Goal: Use online tool/utility: Utilize a website feature to perform a specific function

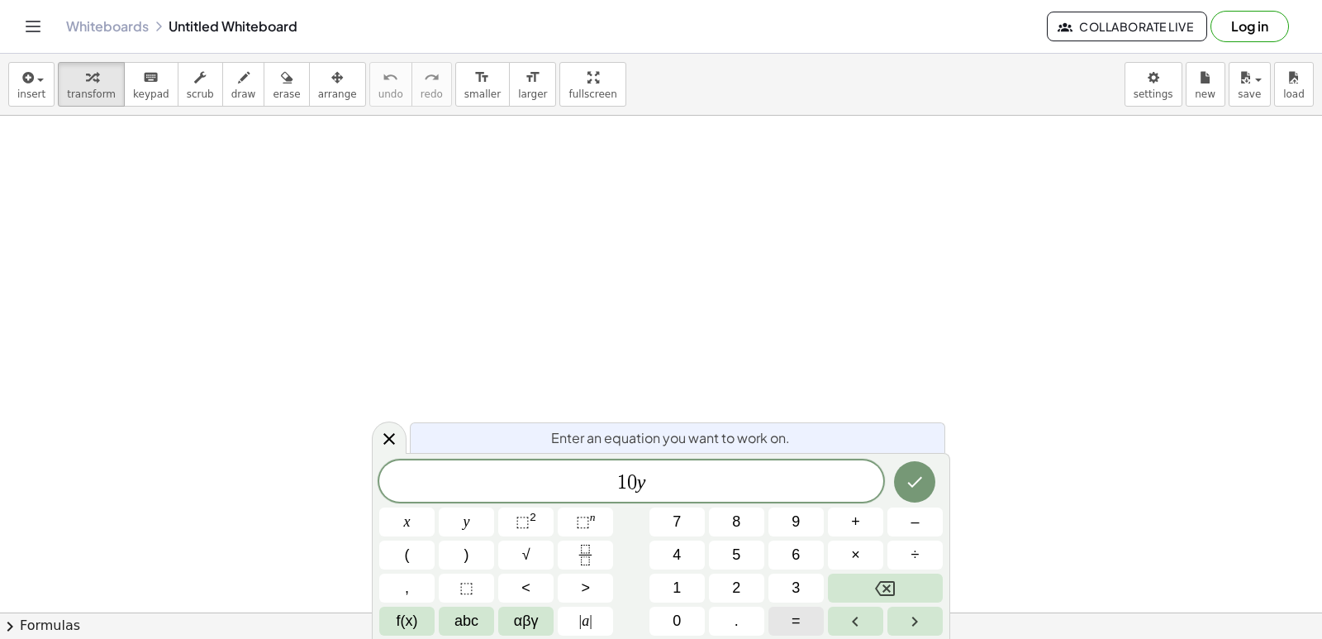
click at [793, 616] on button "=" at bounding box center [796, 621] width 55 height 29
click at [908, 466] on button "Done" at bounding box center [914, 481] width 41 height 41
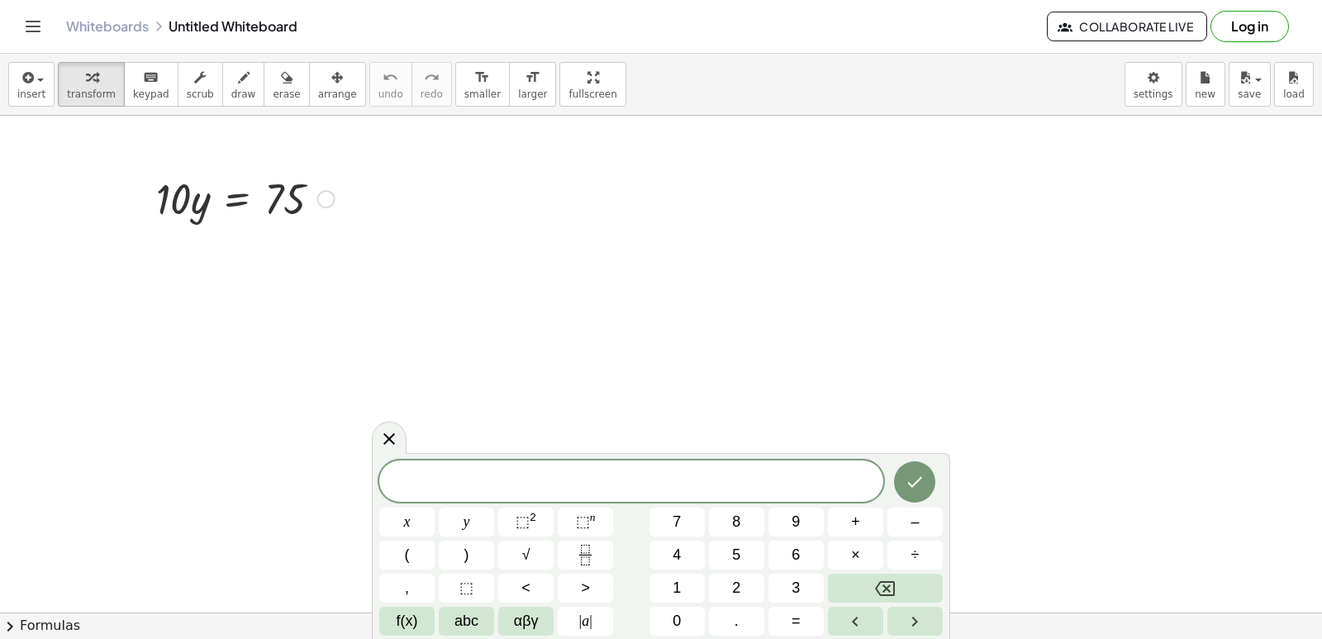
click at [267, 212] on div at bounding box center [245, 197] width 195 height 56
click at [284, 183] on div at bounding box center [245, 197] width 195 height 56
click at [264, 188] on div at bounding box center [245, 197] width 195 height 56
click at [851, 620] on icon "Left arrow" at bounding box center [856, 622] width 20 height 20
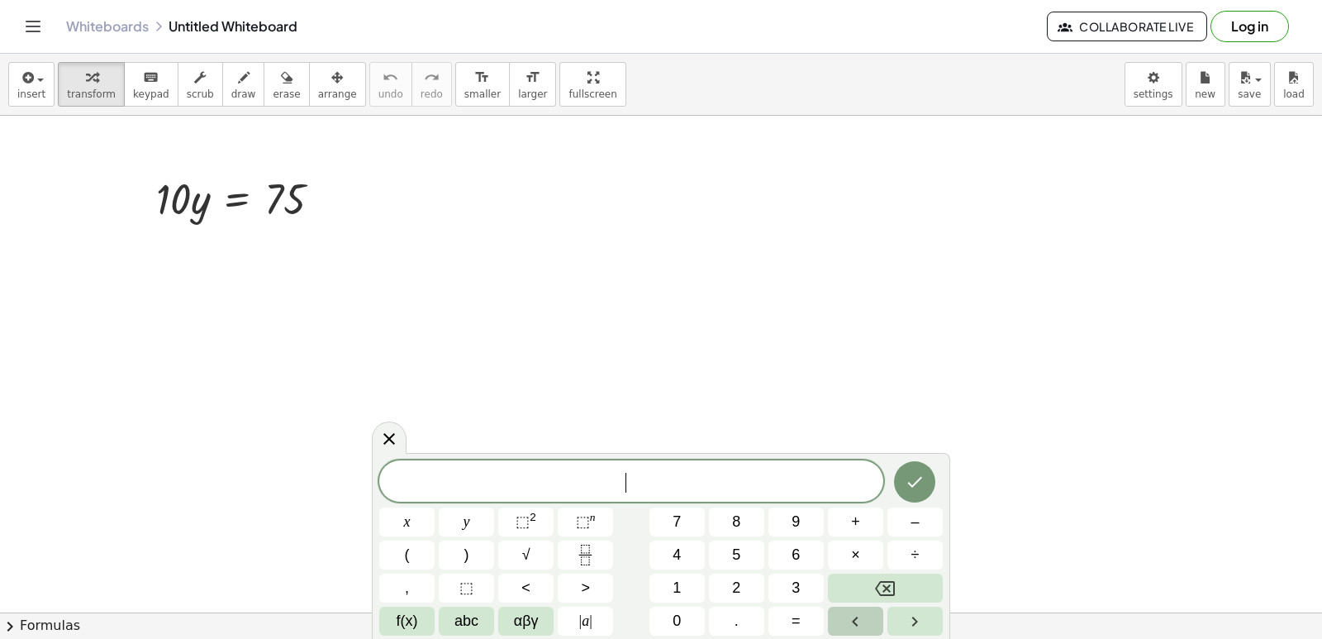
click at [851, 619] on icon "Left arrow" at bounding box center [856, 622] width 20 height 20
drag, startPoint x: 240, startPoint y: 226, endPoint x: 238, endPoint y: 215, distance: 11.7
click at [238, 215] on div "· 10 · y = 75" at bounding box center [239, 197] width 216 height 64
click at [225, 174] on div at bounding box center [245, 197] width 195 height 56
click at [231, 203] on div at bounding box center [245, 197] width 195 height 56
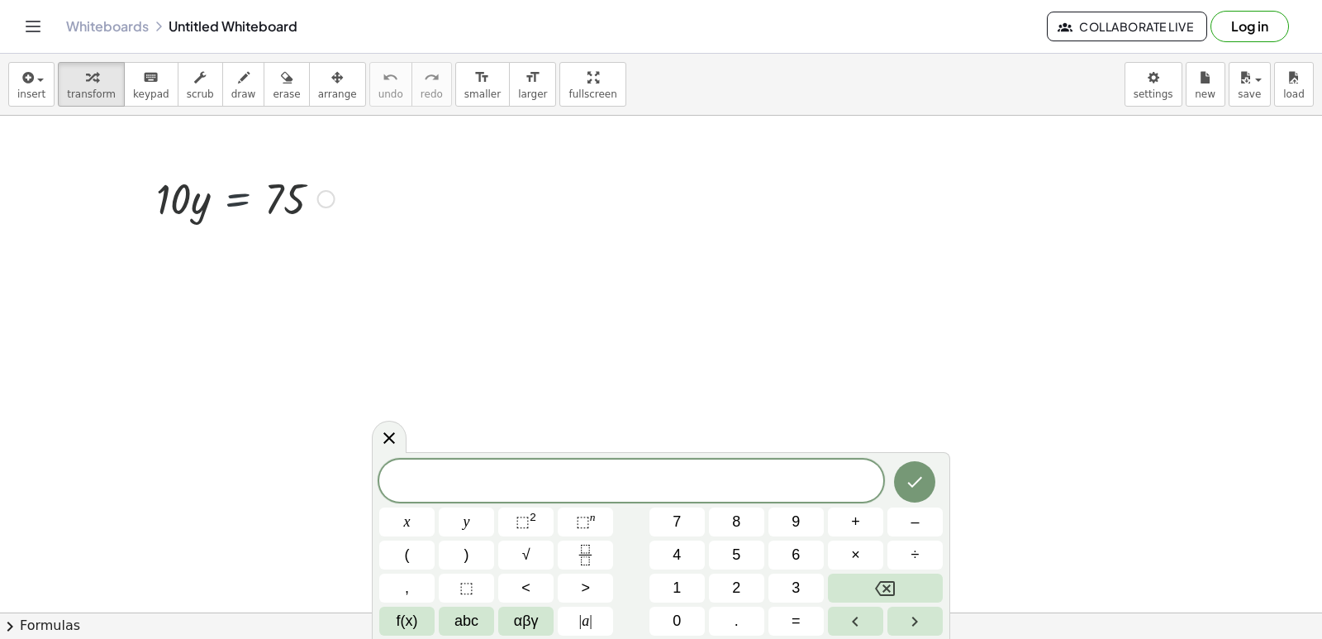
click at [234, 205] on div at bounding box center [245, 197] width 195 height 56
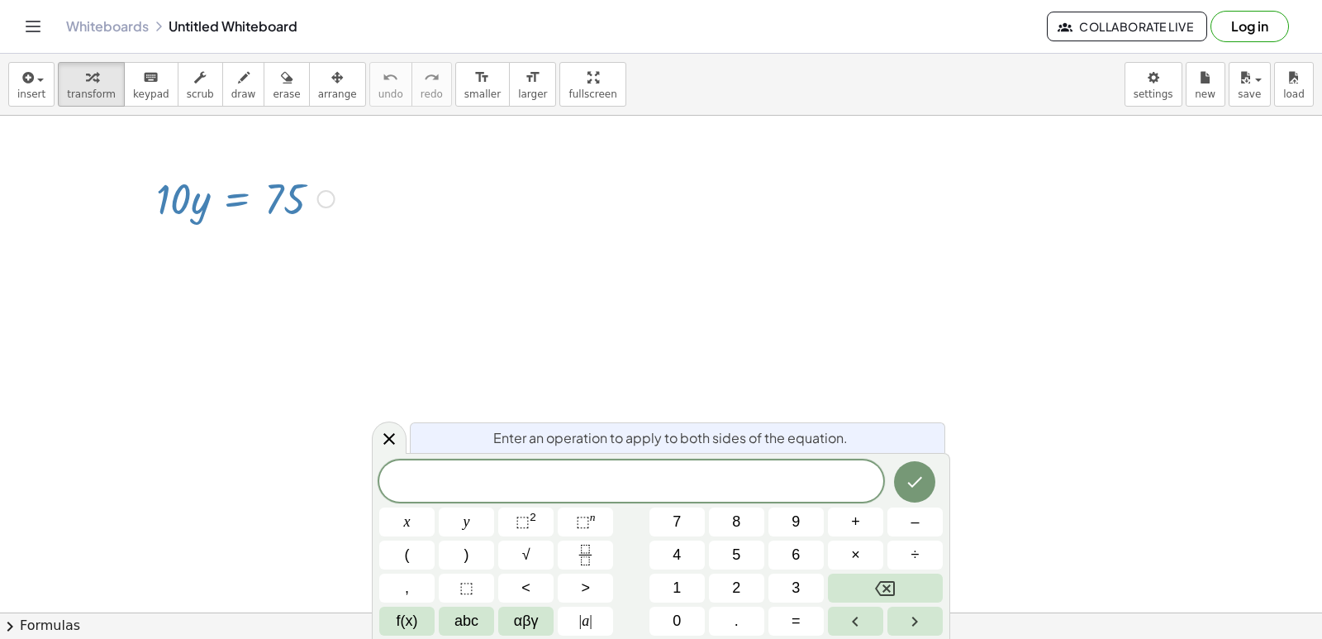
click at [312, 193] on div at bounding box center [245, 197] width 195 height 56
drag, startPoint x: 292, startPoint y: 186, endPoint x: 253, endPoint y: 185, distance: 38.9
click at [253, 185] on div at bounding box center [245, 197] width 195 height 56
click at [254, 196] on div at bounding box center [245, 197] width 195 height 56
drag, startPoint x: 169, startPoint y: 190, endPoint x: 191, endPoint y: 230, distance: 45.1
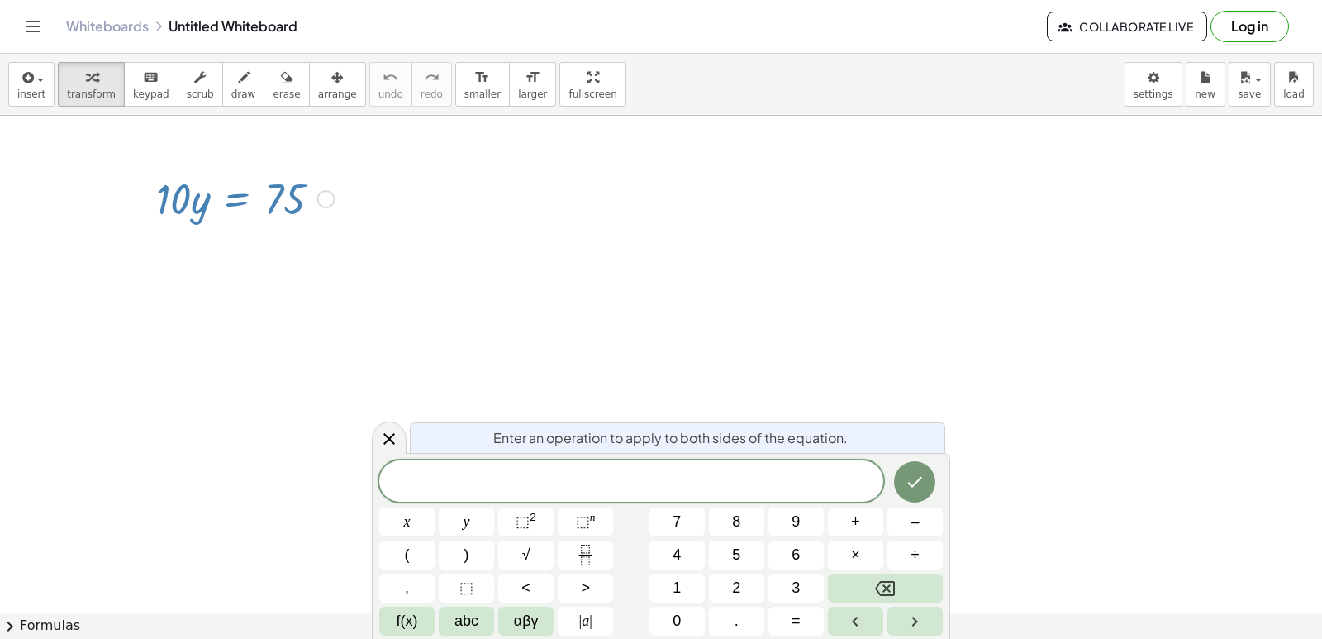
drag, startPoint x: 217, startPoint y: 198, endPoint x: 215, endPoint y: 255, distance: 57.1
click at [276, 217] on div at bounding box center [245, 197] width 195 height 56
drag, startPoint x: 276, startPoint y: 217, endPoint x: 218, endPoint y: 236, distance: 60.9
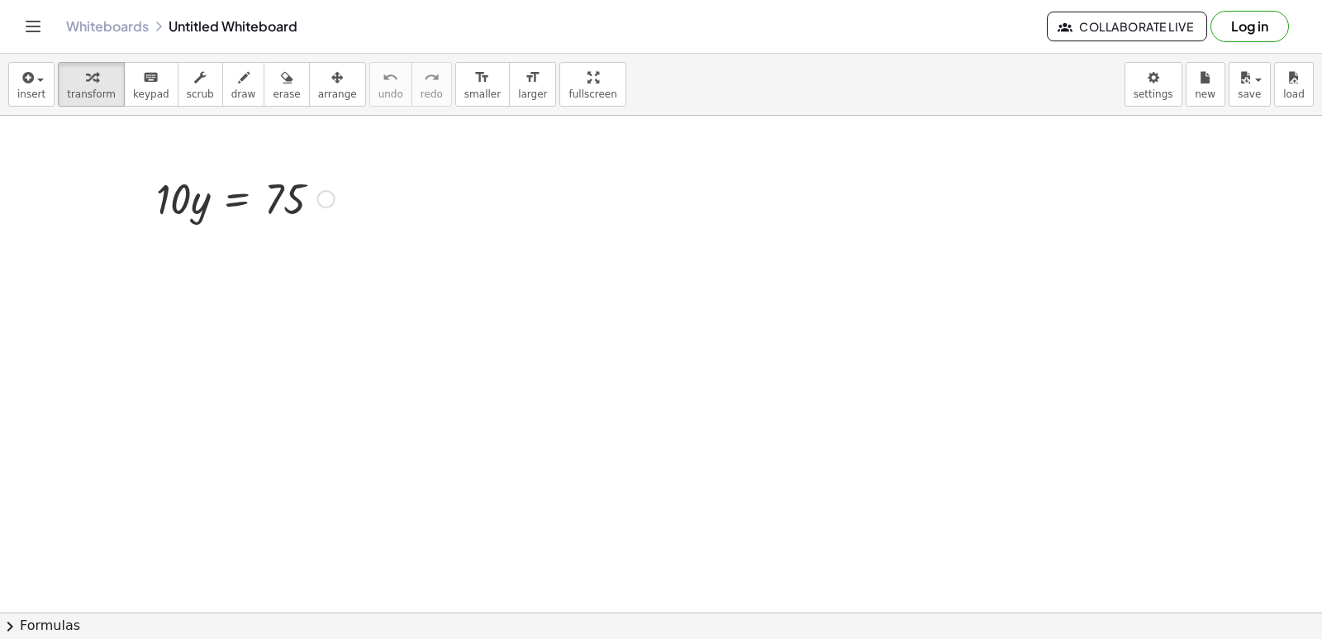
click at [275, 201] on div at bounding box center [245, 197] width 195 height 56
drag, startPoint x: 275, startPoint y: 199, endPoint x: 111, endPoint y: 671, distance: 499.8
click at [111, 638] on html "Graspable Math Activities Get Started Activity Bank Assigned Work Classes White…" at bounding box center [661, 319] width 1322 height 639
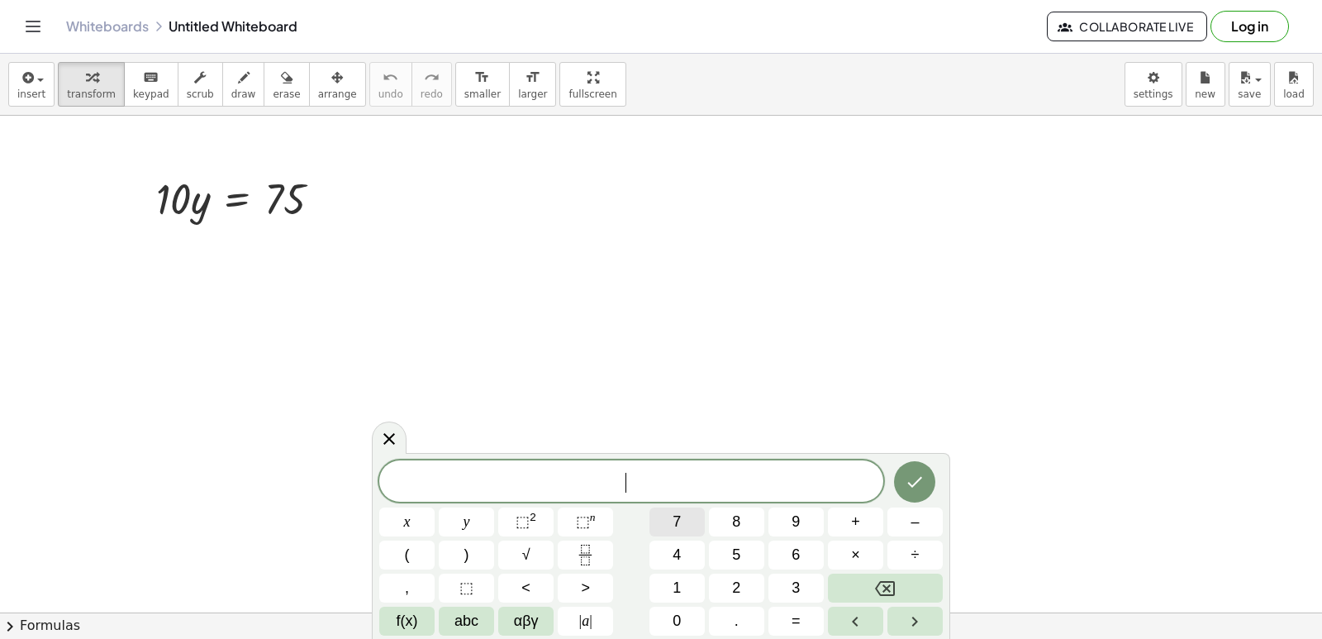
click at [674, 508] on button "7" at bounding box center [677, 521] width 55 height 29
click at [889, 516] on button "–" at bounding box center [915, 521] width 55 height 29
click at [912, 572] on div "7 − x y ⬚ 2 ⬚ n 7 8 9 + – ( ) √ 4 5 6 × ÷ , ⬚ < > 1 2 3 f(x) abc αβγ | a | 0 . =" at bounding box center [661, 547] width 564 height 175
click at [912, 569] on div "7 − x y ⬚ 2 ⬚ n 7 8 9 + – ( ) √ 4 5 6 × ÷ , ⬚ < > 1 2 3 f(x) abc αβγ | a | 0 . =" at bounding box center [661, 547] width 564 height 175
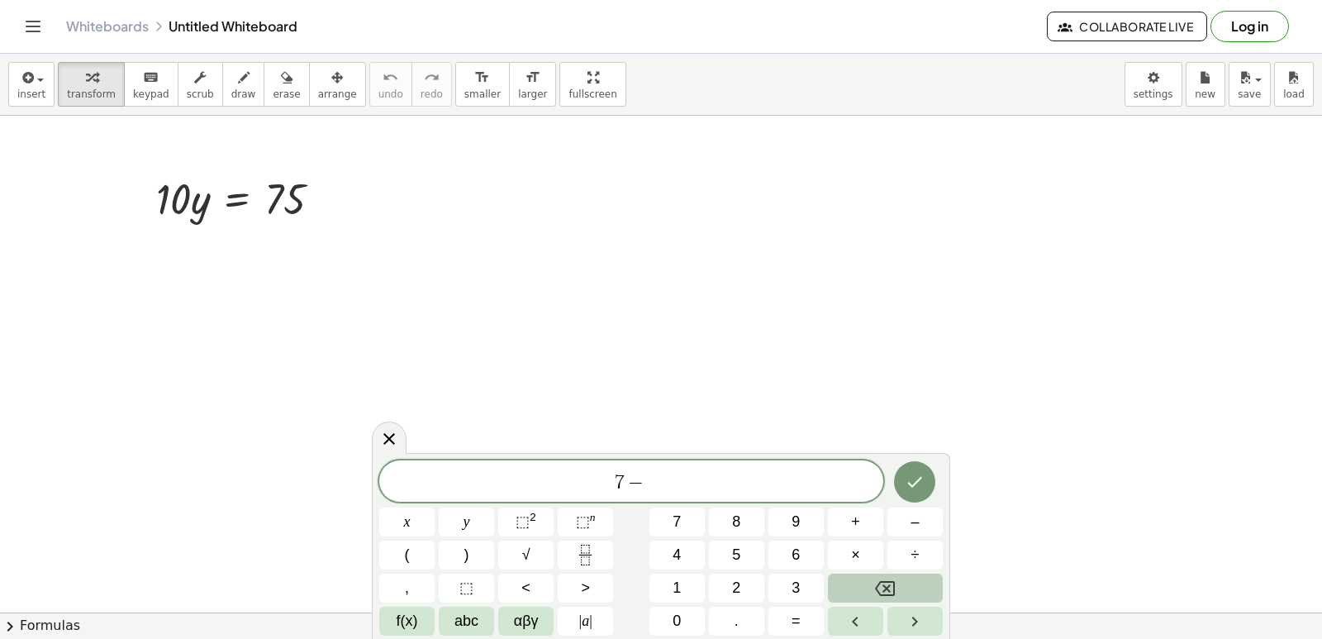
click at [906, 574] on div "7 − x y ⬚ 2 ⬚ n 7 8 9 + – ( ) √ 4 5 6 × ÷ , ⬚ < > 1 2 3 f(x) abc αβγ | a | 0 . =" at bounding box center [661, 547] width 564 height 175
click at [901, 595] on button "Backspace" at bounding box center [885, 588] width 115 height 29
click at [299, 201] on div at bounding box center [245, 197] width 195 height 56
drag, startPoint x: 300, startPoint y: 201, endPoint x: 637, endPoint y: 333, distance: 362.2
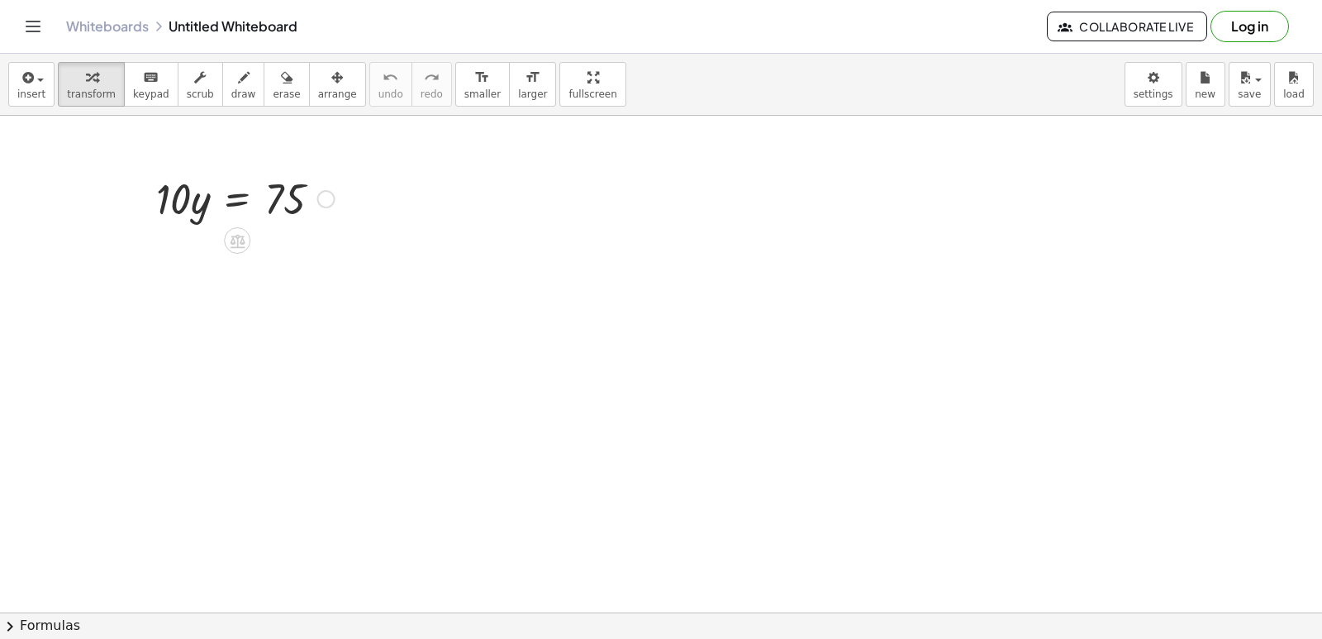
drag, startPoint x: 245, startPoint y: 208, endPoint x: 247, endPoint y: 193, distance: 15.0
click at [245, 207] on div at bounding box center [245, 197] width 195 height 56
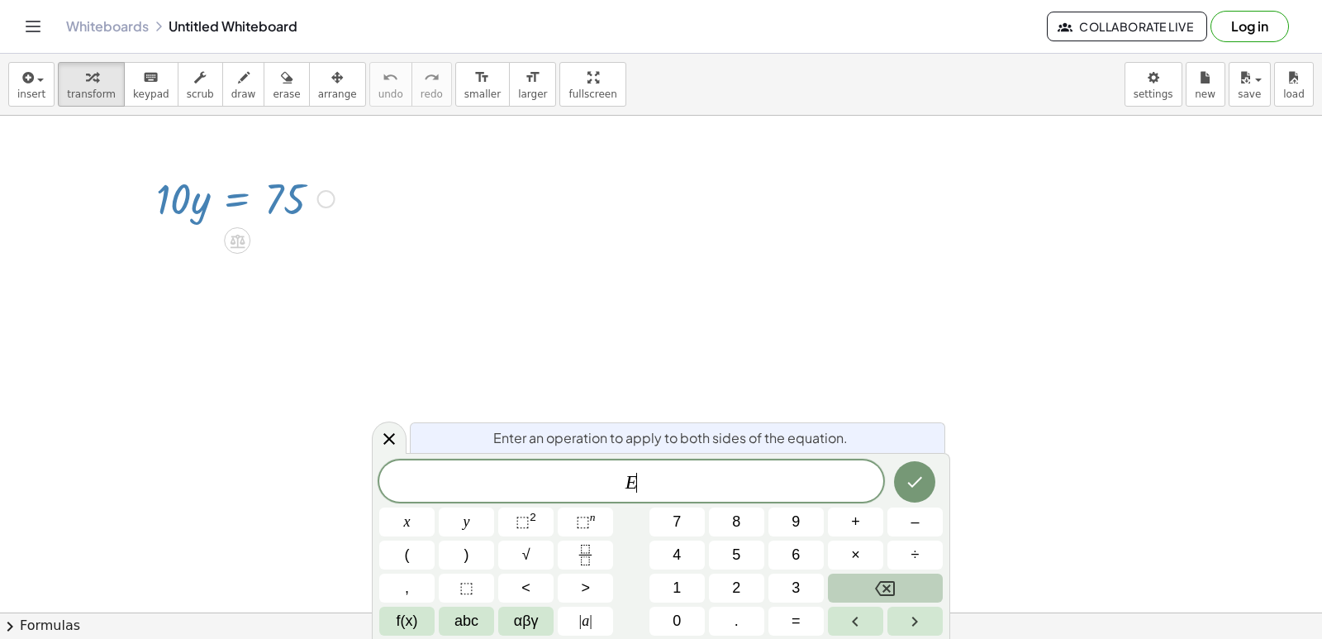
click at [879, 579] on icon "Backspace" at bounding box center [885, 589] width 20 height 20
click at [879, 575] on button "Backspace" at bounding box center [885, 588] width 115 height 29
click at [879, 574] on button "Backspace" at bounding box center [885, 588] width 115 height 29
click at [817, 546] on div "​ x y ⬚ 2 ⬚ n 7 8 9 + – ( ) √ 4 5 6 × ÷ , ⬚ < > 1 2 3 f(x) abc αβγ | a | 0 . =" at bounding box center [661, 547] width 564 height 175
click at [380, 446] on icon at bounding box center [389, 438] width 20 height 20
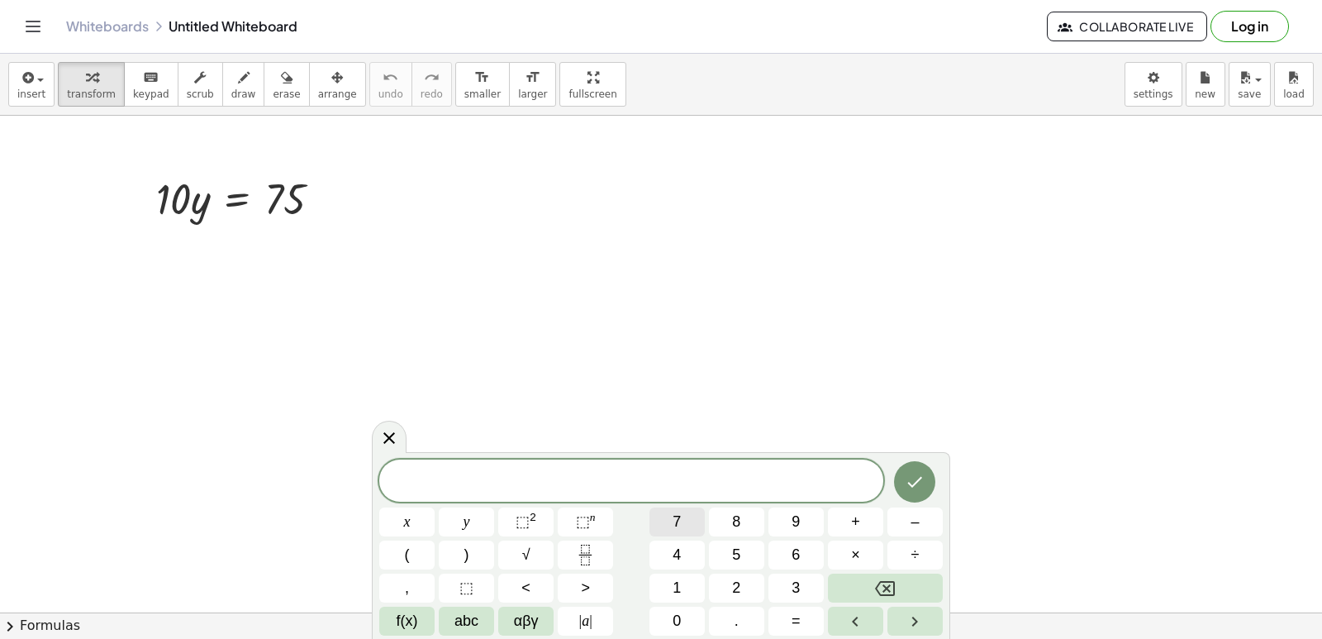
click at [670, 527] on button "7" at bounding box center [677, 521] width 55 height 29
click at [859, 551] on span "×" at bounding box center [855, 555] width 9 height 22
click at [911, 524] on span "–" at bounding box center [915, 522] width 8 height 22
click at [484, 526] on button "y" at bounding box center [466, 521] width 55 height 29
click at [796, 612] on span "=" at bounding box center [796, 621] width 9 height 22
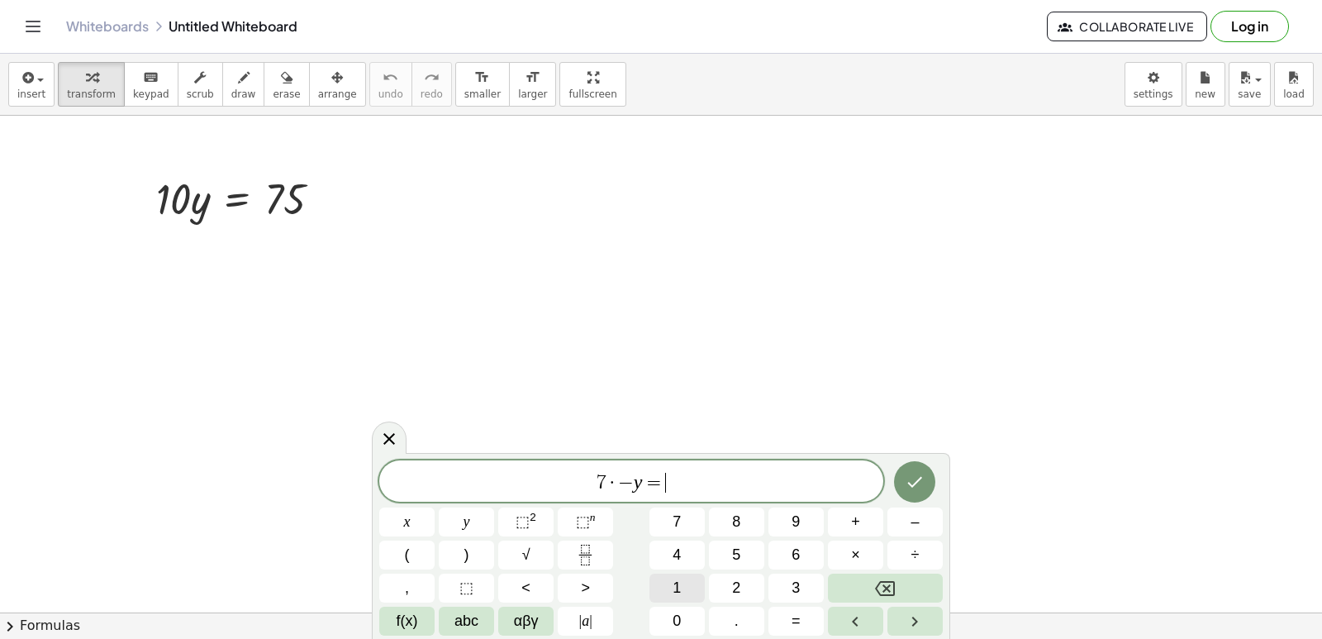
click at [684, 575] on button "1" at bounding box center [677, 588] width 55 height 29
click at [798, 572] on div "7 · − y = 1 x y ⬚ 2 ⬚ n 7 8 9 + – ( ) √ 4 5 6 × ÷ , ⬚ < > 1 2 3 f(x) abc αβγ | …" at bounding box center [661, 547] width 564 height 175
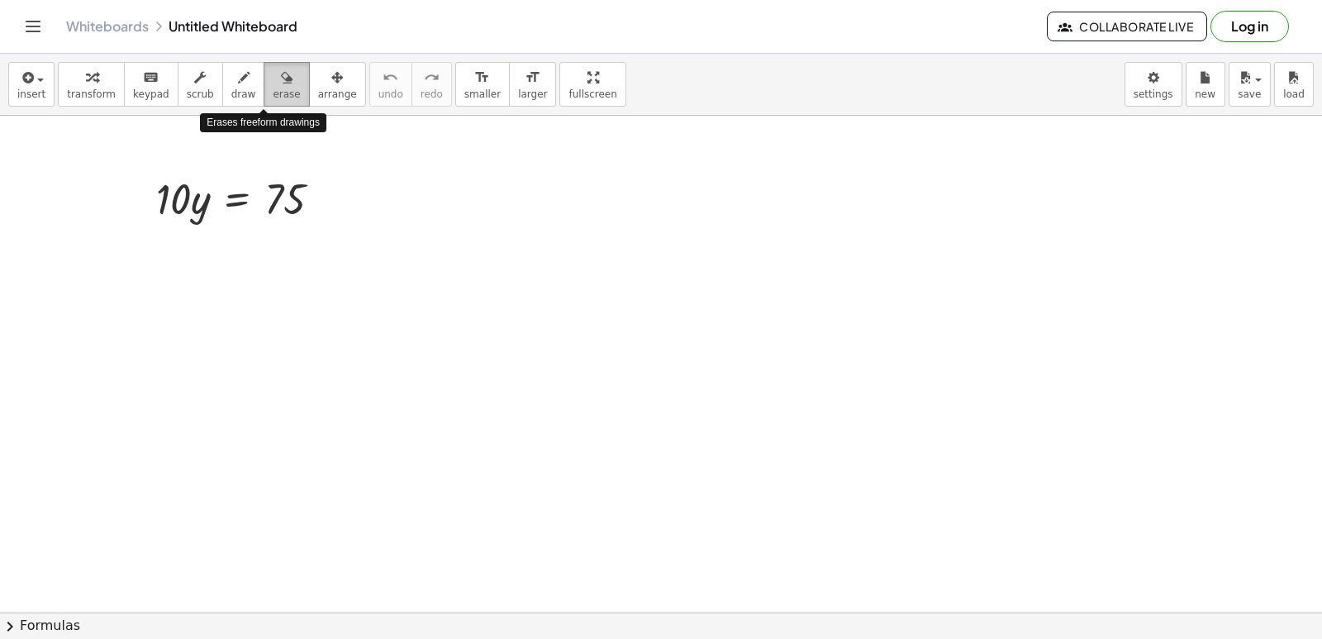
click at [281, 79] on icon "button" at bounding box center [287, 78] width 12 height 20
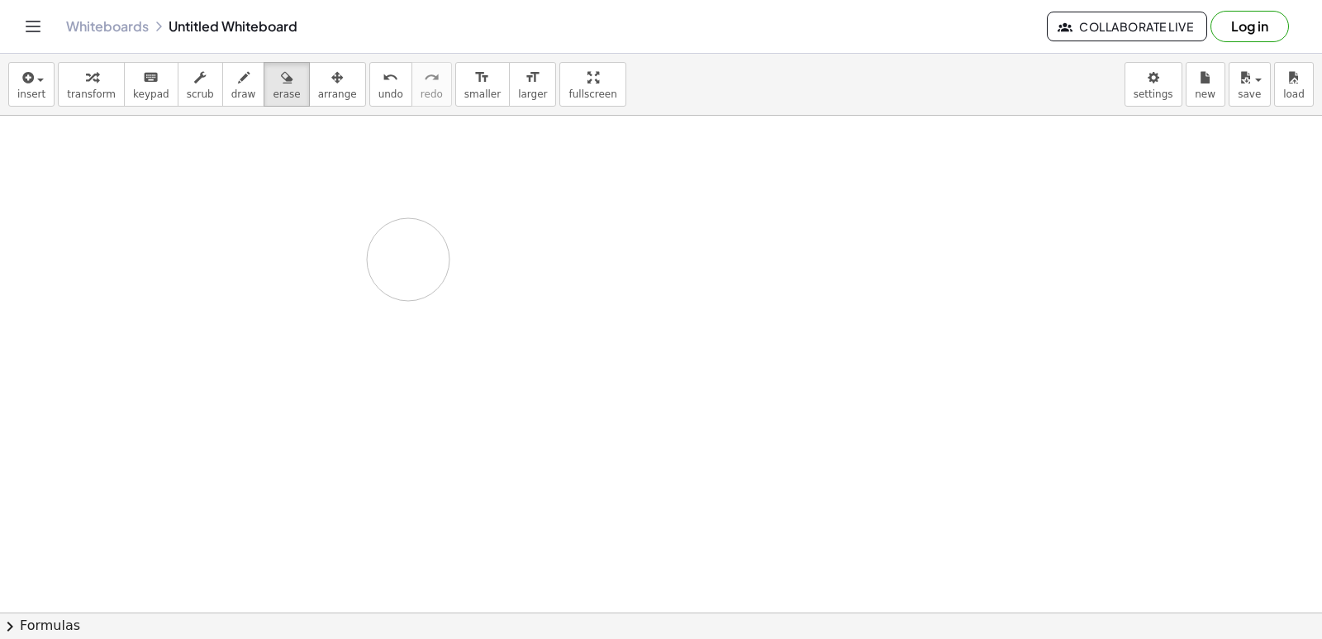
drag, startPoint x: 179, startPoint y: 164, endPoint x: 171, endPoint y: 234, distance: 70.7
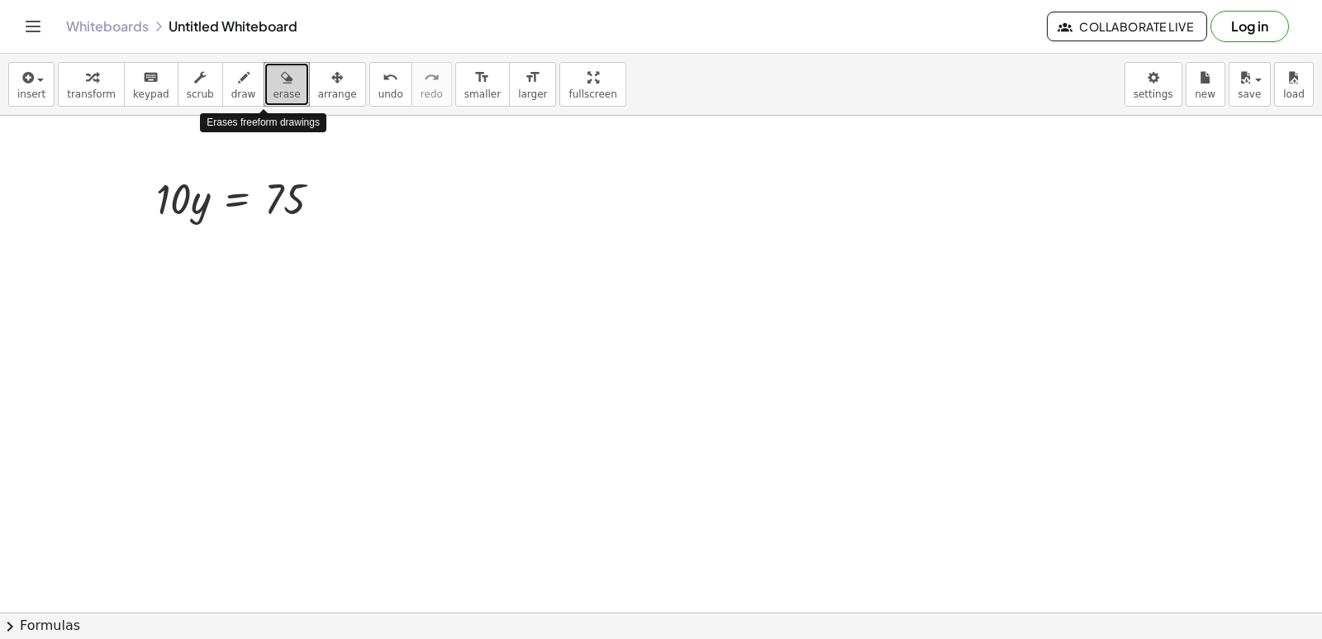
drag, startPoint x: 264, startPoint y: 81, endPoint x: 203, endPoint y: 145, distance: 88.9
drag, startPoint x: 219, startPoint y: 179, endPoint x: 929, endPoint y: 367, distance: 734.4
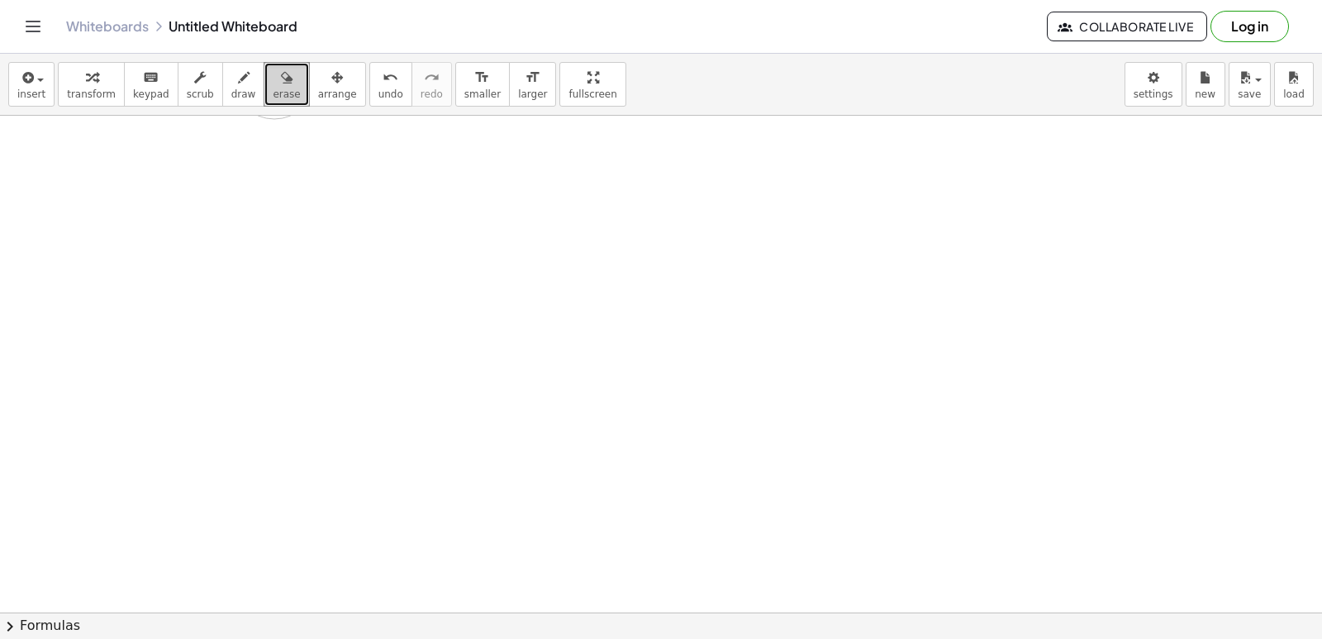
drag, startPoint x: 280, startPoint y: 202, endPoint x: 271, endPoint y: 82, distance: 120.2
click at [271, 82] on div "insert select one: Math Expression Function Text Youtube Video Graphing Geometr…" at bounding box center [661, 346] width 1322 height 585
drag, startPoint x: 279, startPoint y: 177, endPoint x: 227, endPoint y: 472, distance: 299.5
click at [1156, 634] on div "insert select one: Math Expression Function Text Youtube Video Graphing Geometr…" at bounding box center [661, 346] width 1322 height 585
drag, startPoint x: 75, startPoint y: 477, endPoint x: 60, endPoint y: 428, distance: 51.0
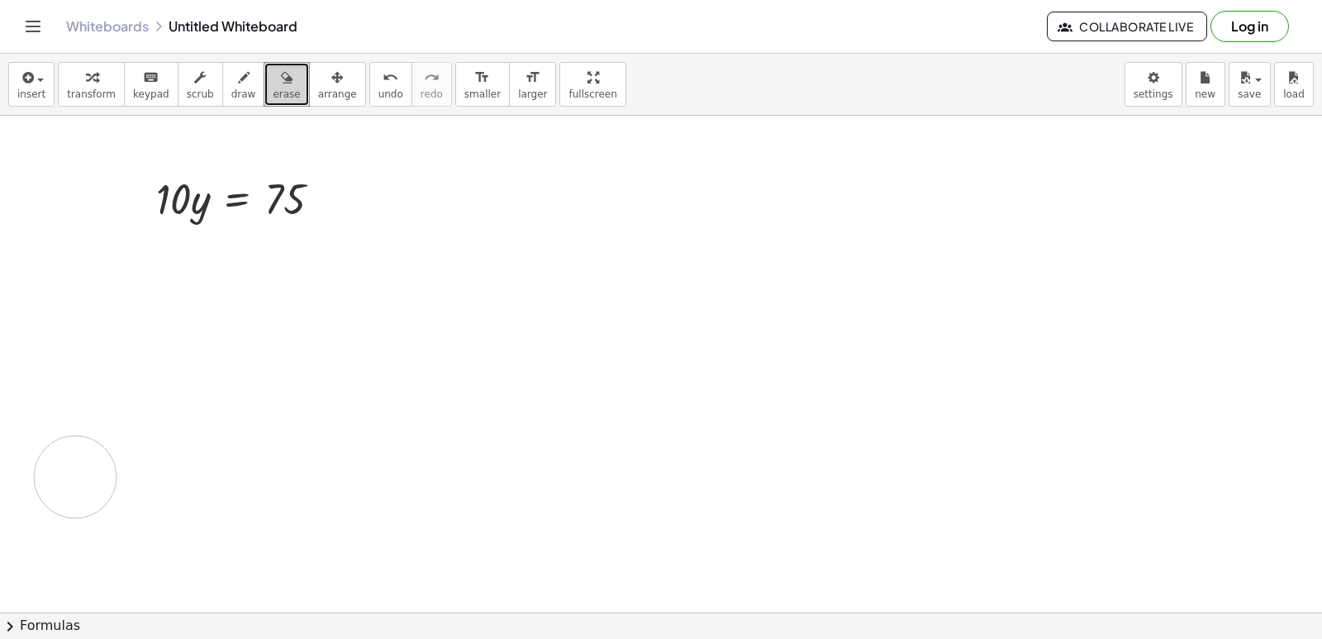
drag, startPoint x: 361, startPoint y: 462, endPoint x: 370, endPoint y: 462, distance: 9.1
drag, startPoint x: 370, startPoint y: 462, endPoint x: 588, endPoint y: 565, distance: 241.1
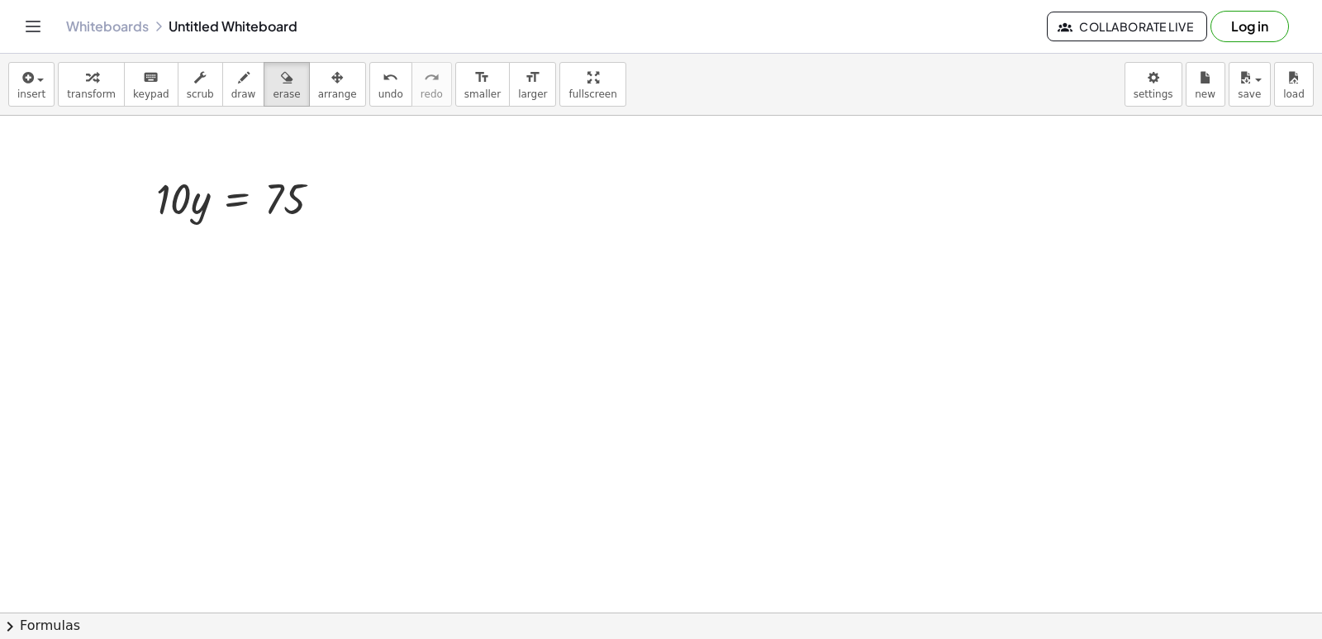
click at [273, 86] on div "button" at bounding box center [286, 77] width 27 height 20
click at [379, 91] on span "undo" at bounding box center [391, 94] width 25 height 12
drag, startPoint x: 460, startPoint y: 408, endPoint x: 463, endPoint y: 418, distance: 10.2
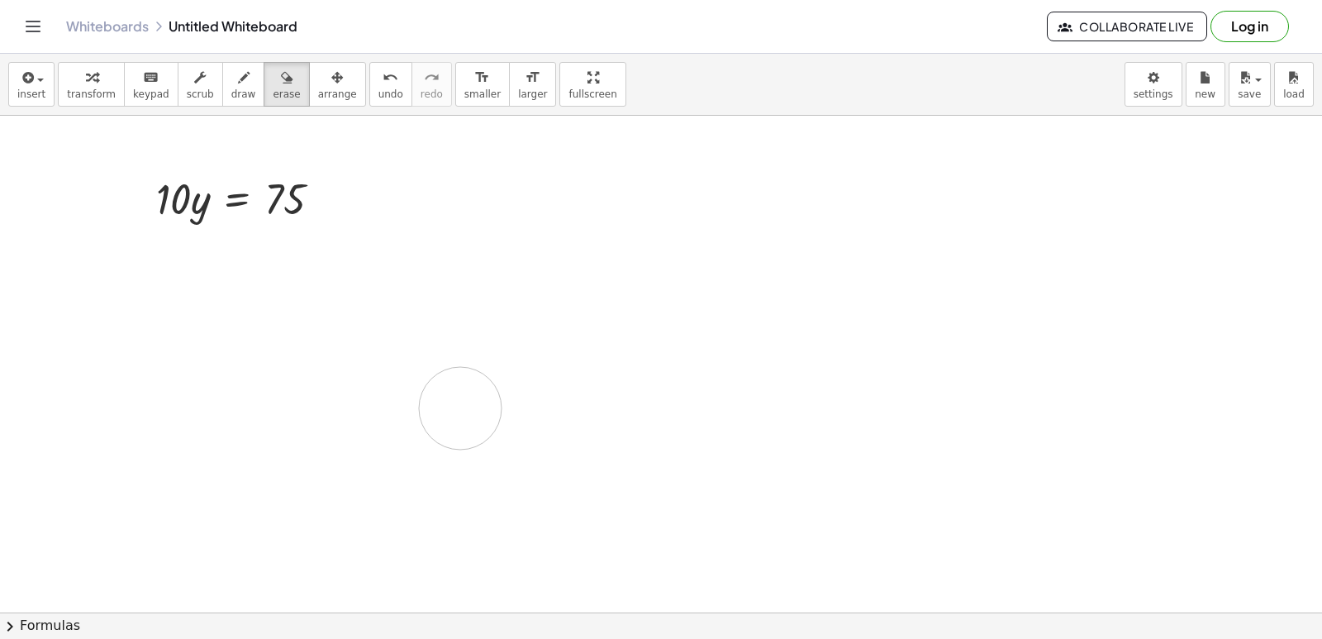
drag, startPoint x: 469, startPoint y: 403, endPoint x: 531, endPoint y: 314, distance: 108.5
drag, startPoint x: 532, startPoint y: 313, endPoint x: 541, endPoint y: 328, distance: 17.0
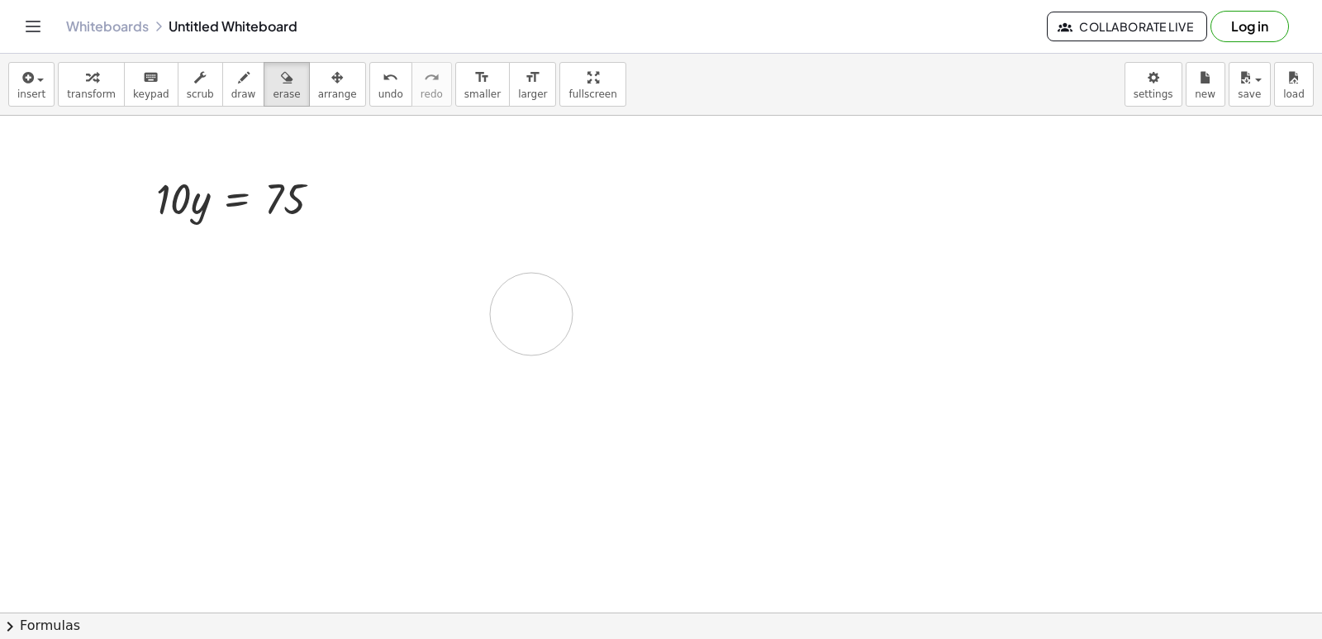
drag, startPoint x: 526, startPoint y: 355, endPoint x: 503, endPoint y: 307, distance: 52.1
click at [1140, 83] on body "Graspable Math Activities Get Started Activity Bank Assigned Work Classes White…" at bounding box center [661, 319] width 1322 height 639
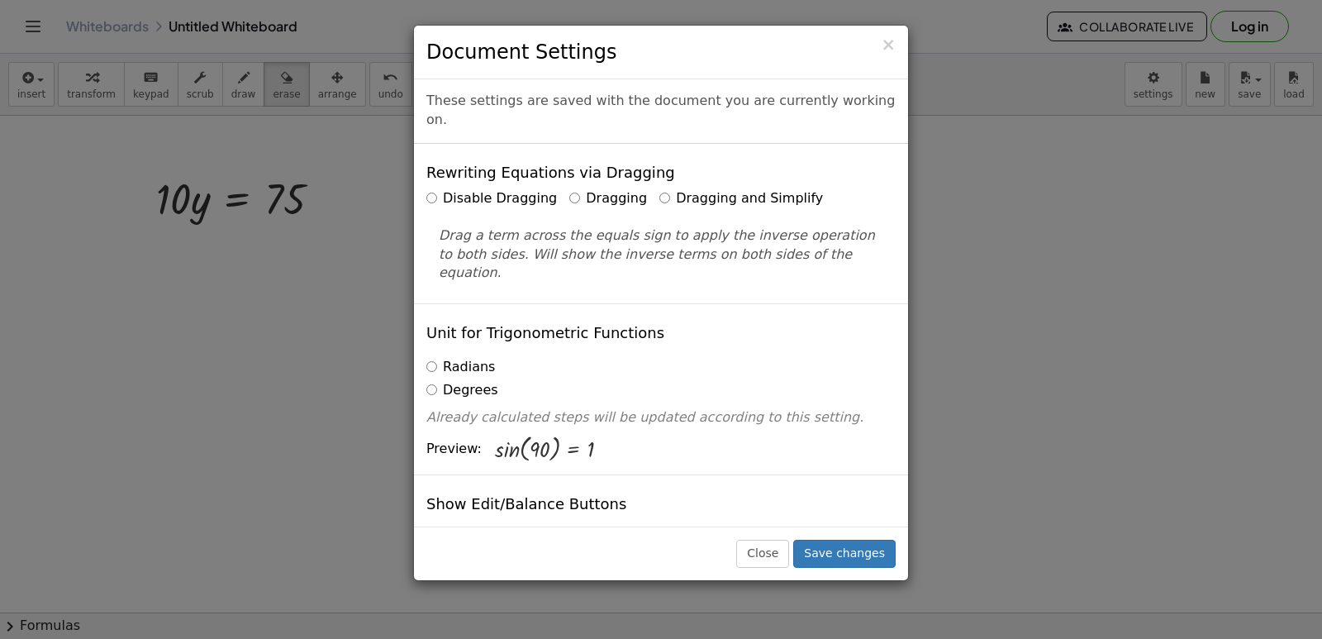
click at [239, 193] on div "× Document Settings These settings are saved with the document you are currentl…" at bounding box center [661, 319] width 1322 height 639
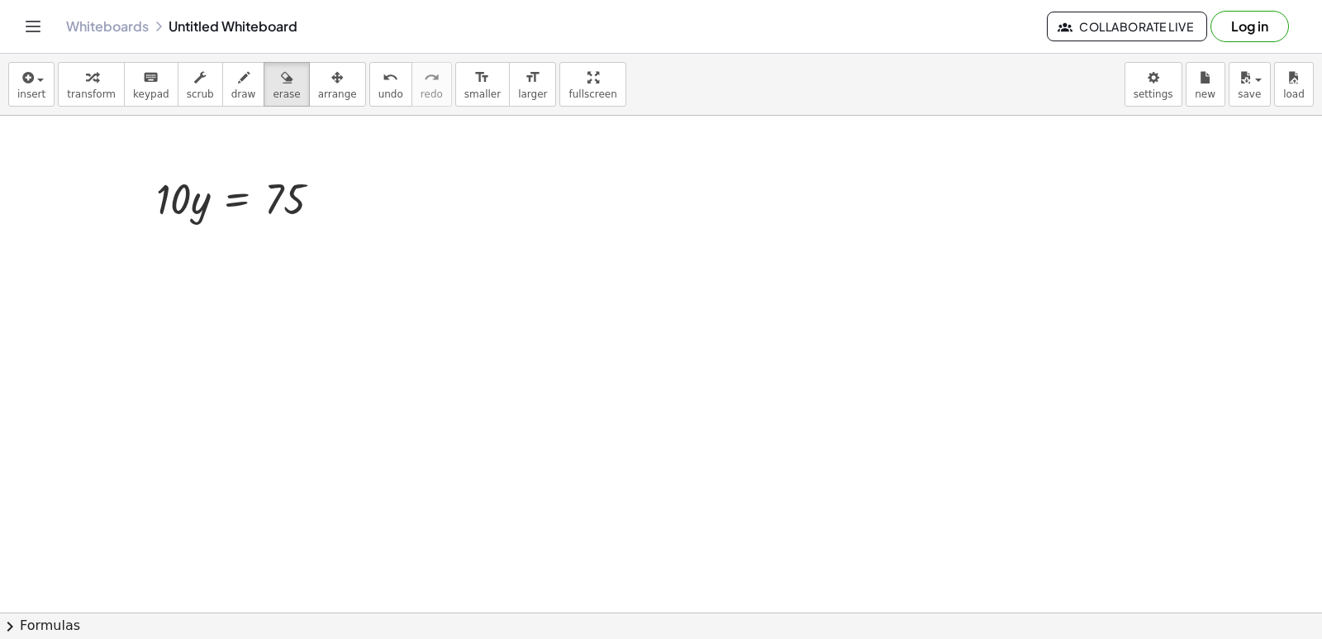
drag, startPoint x: 683, startPoint y: 522, endPoint x: 727, endPoint y: 512, distance: 45.9
drag, startPoint x: 724, startPoint y: 502, endPoint x: 241, endPoint y: 298, distance: 523.8
click at [28, 72] on icon "button" at bounding box center [26, 78] width 15 height 20
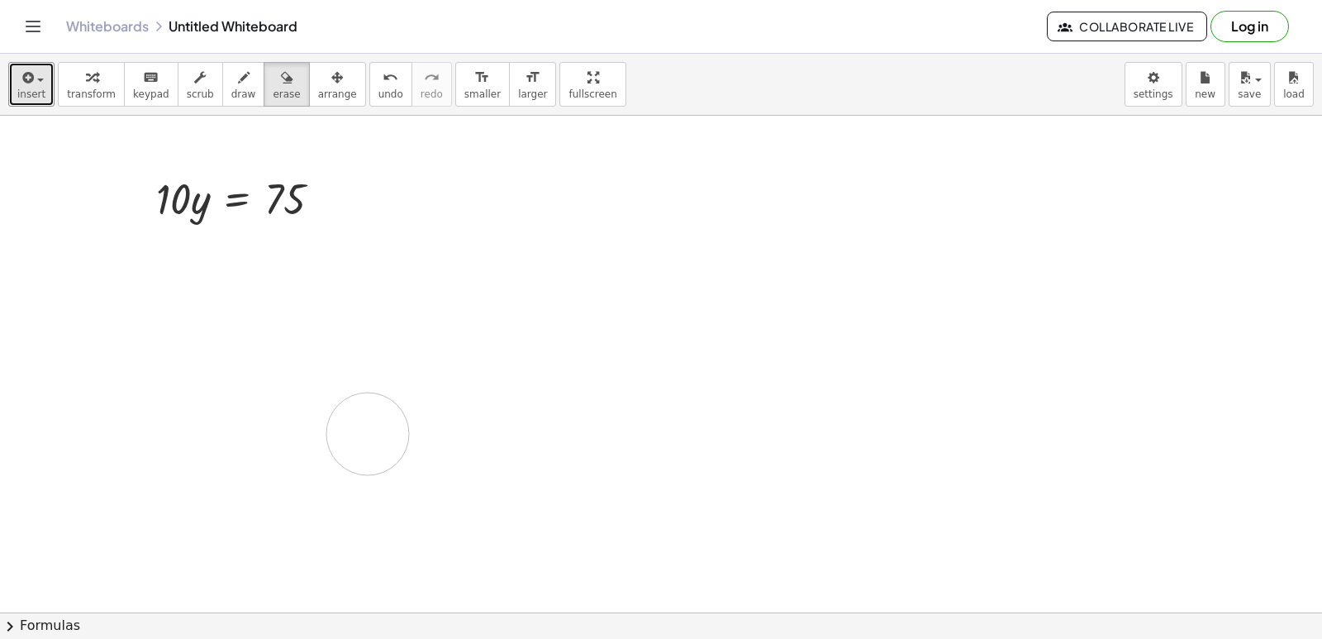
click at [509, 98] on button "format_size larger" at bounding box center [532, 84] width 47 height 45
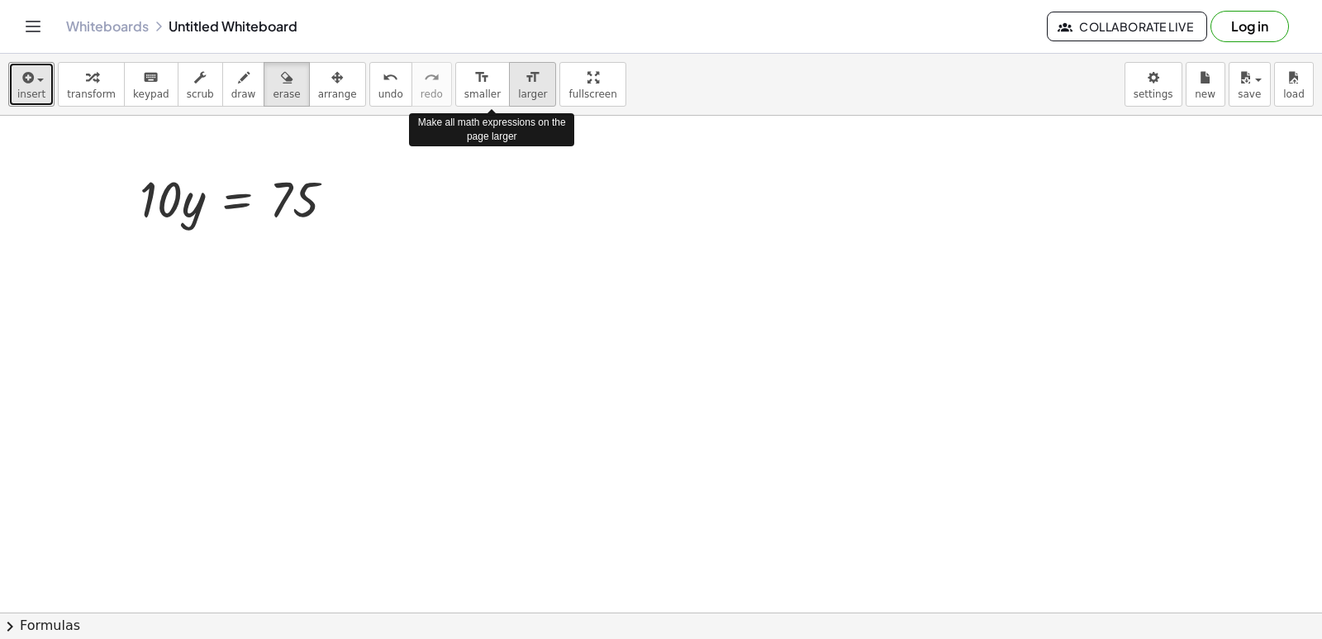
click at [510, 96] on button "format_size larger" at bounding box center [532, 84] width 47 height 45
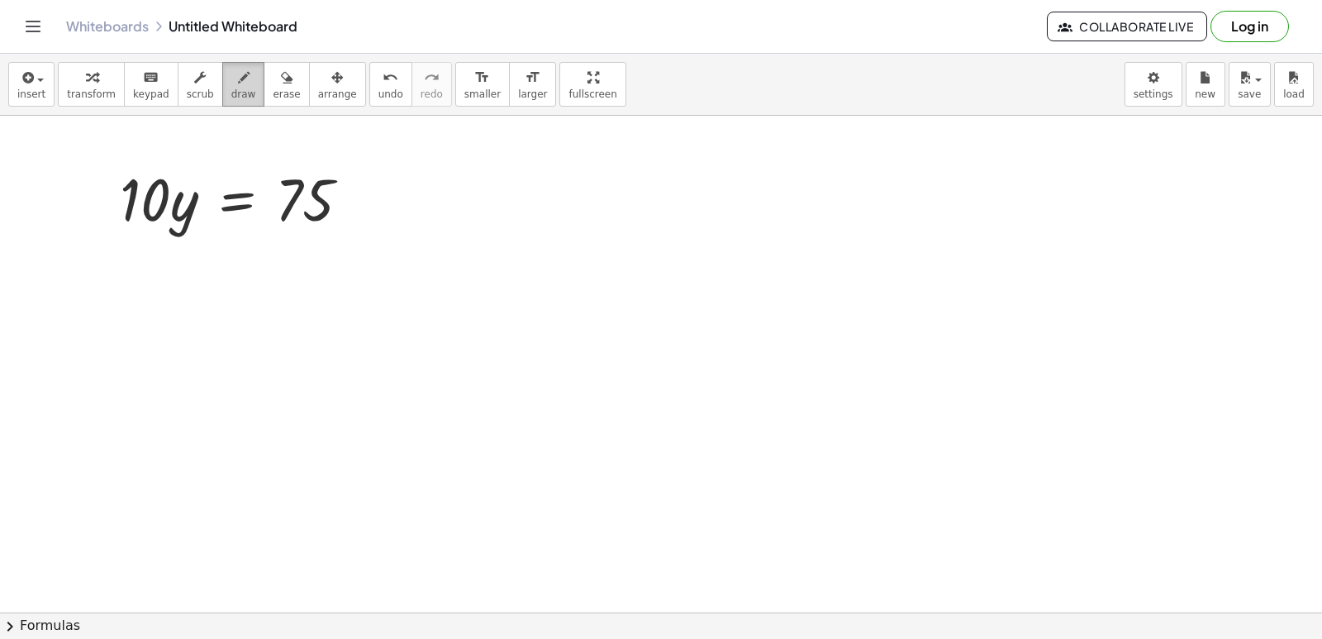
click at [222, 75] on button "draw" at bounding box center [243, 84] width 43 height 45
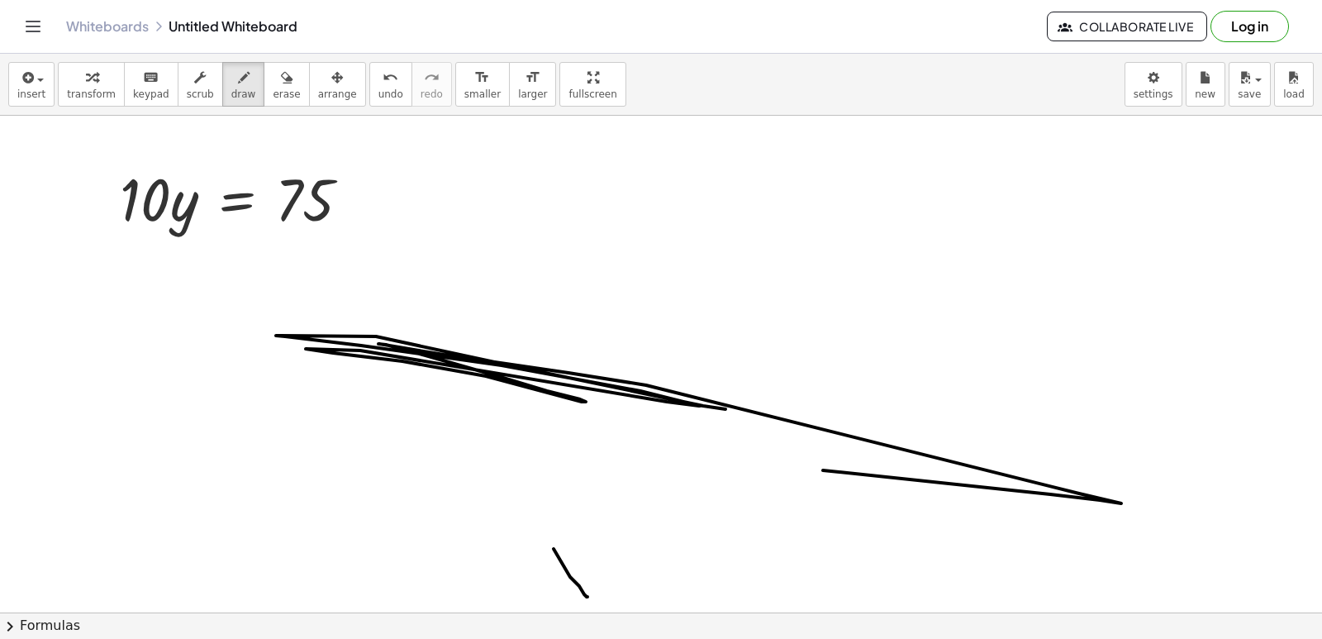
drag, startPoint x: 1122, startPoint y: 503, endPoint x: 88, endPoint y: 284, distance: 1057.1
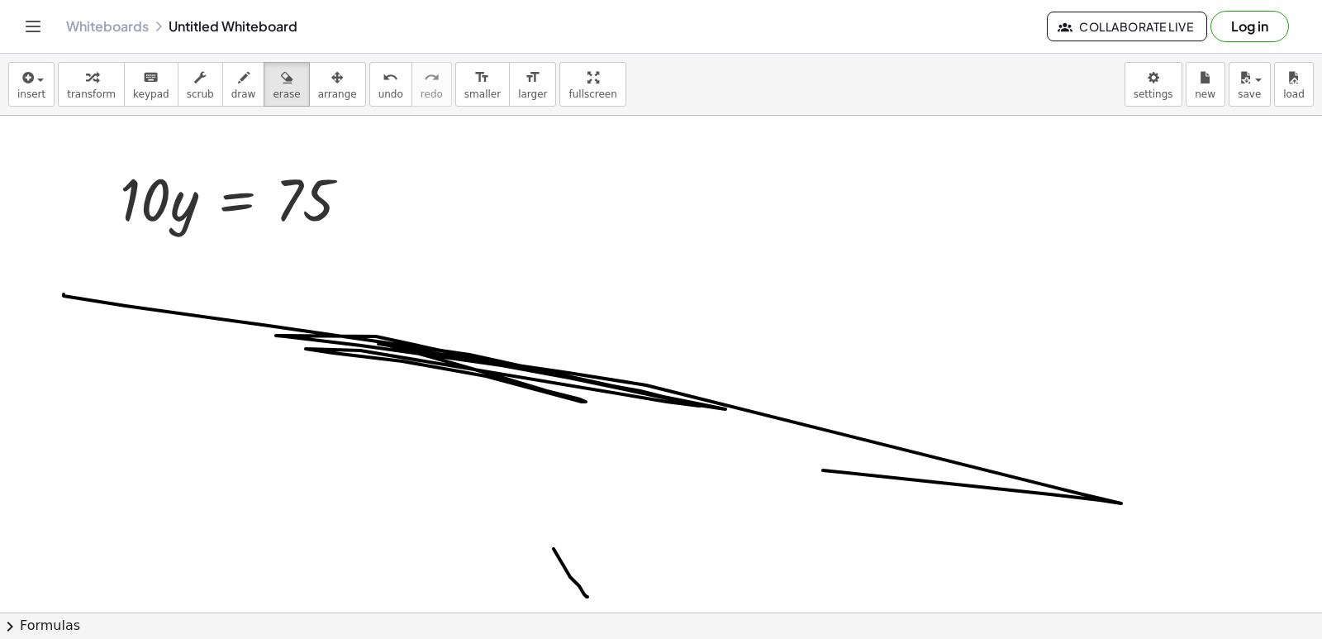
drag, startPoint x: 253, startPoint y: 88, endPoint x: 320, endPoint y: 269, distance: 193.0
click at [320, 302] on div "insert select one: Math Expression Function Text Youtube Video Graphing Geometr…" at bounding box center [661, 346] width 1322 height 585
click at [281, 83] on icon "button" at bounding box center [287, 78] width 12 height 20
click at [281, 71] on icon "button" at bounding box center [287, 78] width 12 height 20
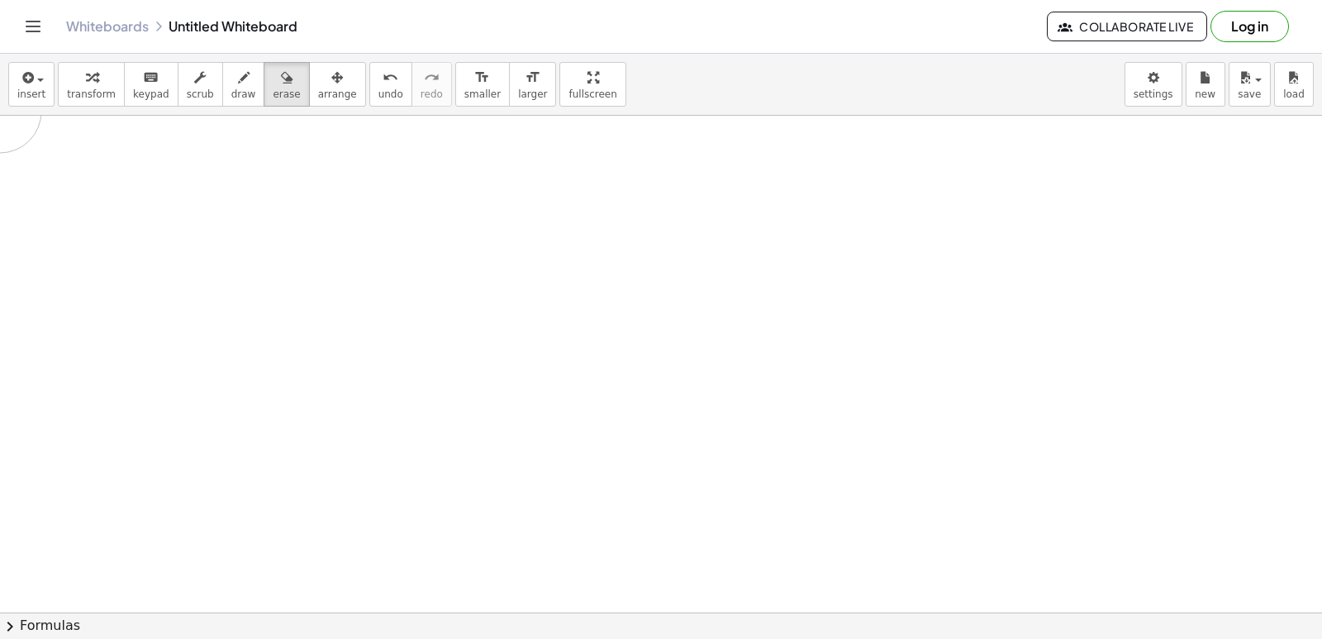
drag, startPoint x: 208, startPoint y: 128, endPoint x: 0, endPoint y: 112, distance: 208.9
click at [0, 112] on div "insert select one: Math Expression Function Text Youtube Video Graphing Geometr…" at bounding box center [661, 346] width 1322 height 585
drag, startPoint x: 666, startPoint y: 448, endPoint x: 488, endPoint y: 442, distance: 177.8
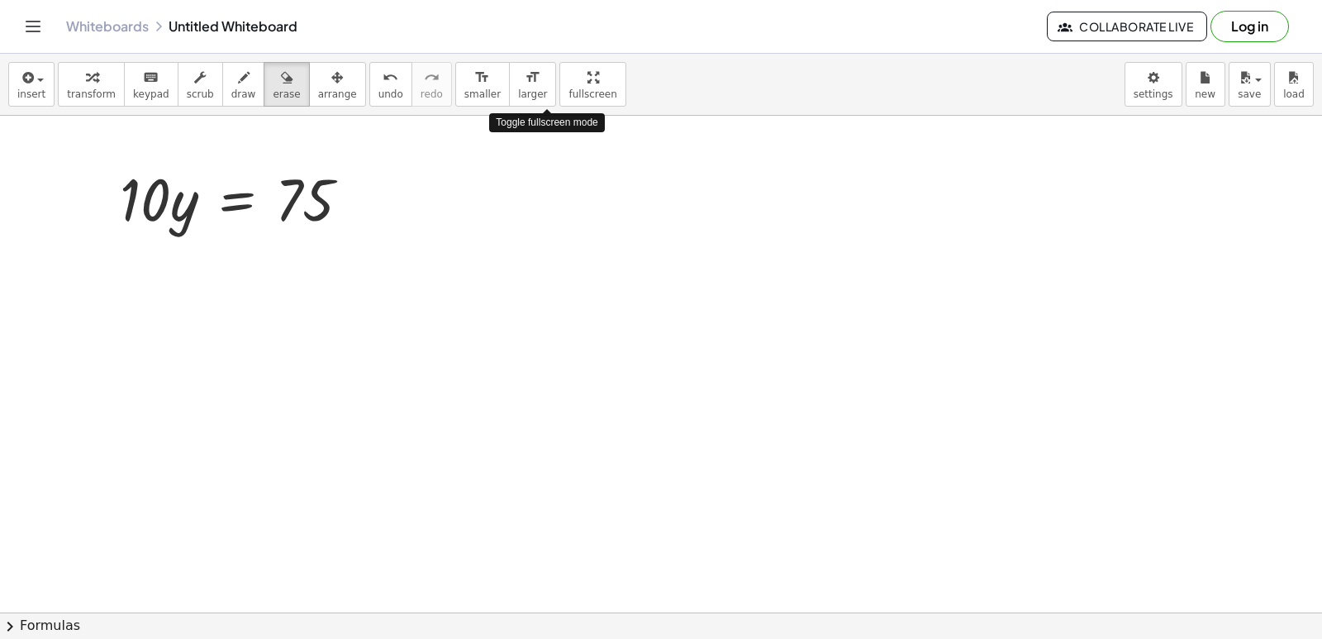
drag, startPoint x: 531, startPoint y: 83, endPoint x: 531, endPoint y: 155, distance: 71.9
click at [531, 155] on div "insert select one: Math Expression Function Text Youtube Video Graphing Geometr…" at bounding box center [661, 346] width 1322 height 585
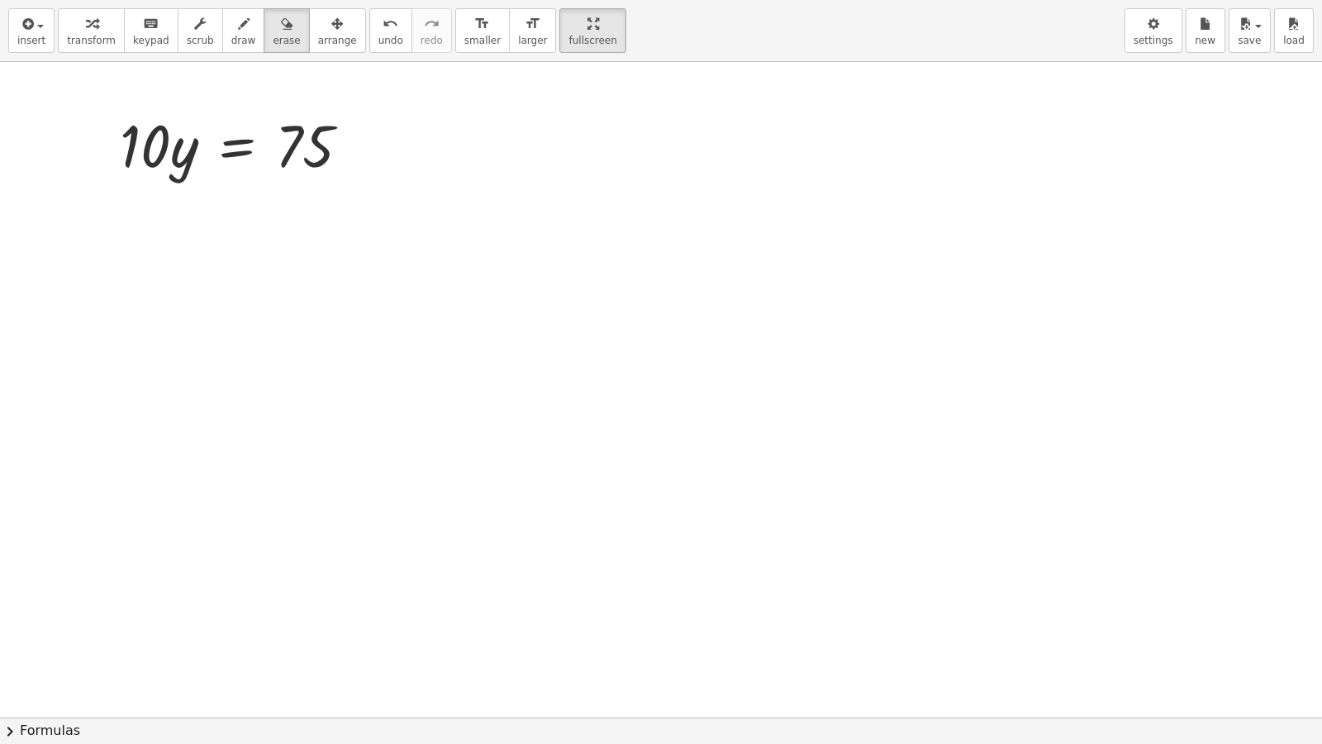
click at [563, 333] on div at bounding box center [661, 717] width 1322 height 1311
drag, startPoint x: 553, startPoint y: 30, endPoint x: 553, endPoint y: -42, distance: 71.9
click at [553, 0] on html "Graspable Math Activities Get Started Activity Bank Assigned Work Classes White…" at bounding box center [661, 372] width 1322 height 744
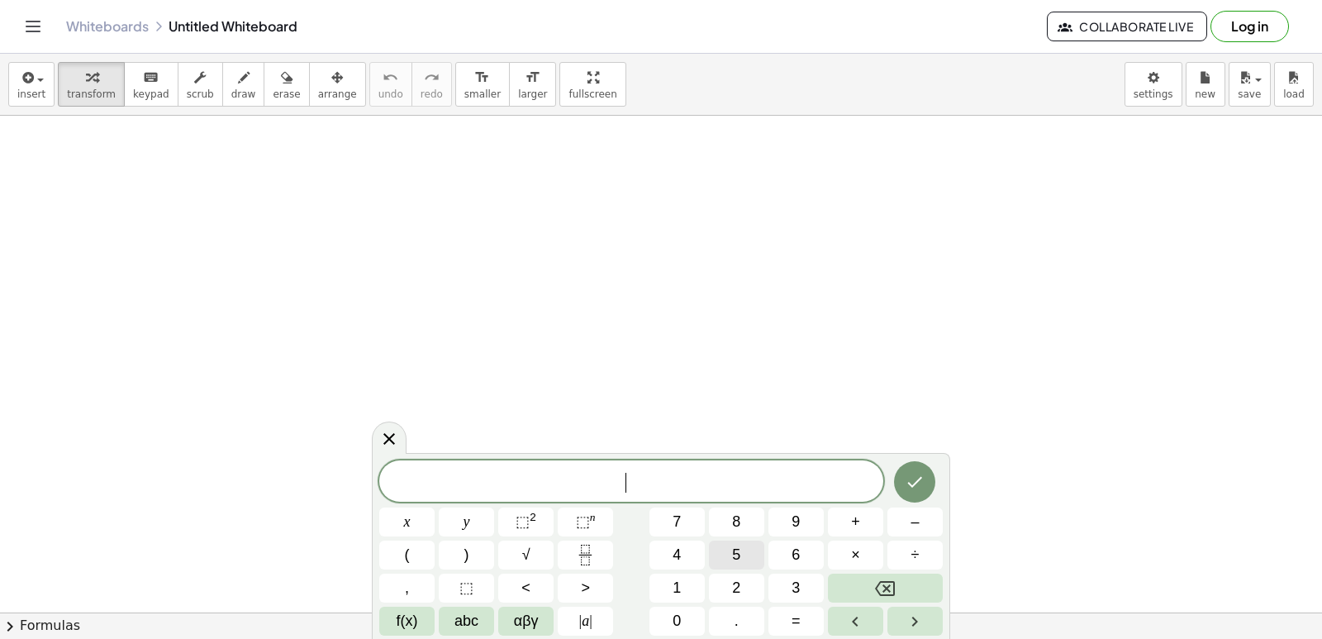
click at [731, 546] on button "5" at bounding box center [736, 555] width 55 height 29
click at [855, 553] on span "×" at bounding box center [855, 555] width 9 height 22
click at [840, 517] on button "+" at bounding box center [855, 521] width 55 height 29
click at [678, 515] on span "7" at bounding box center [677, 522] width 8 height 22
click at [472, 516] on button "y" at bounding box center [466, 521] width 55 height 29
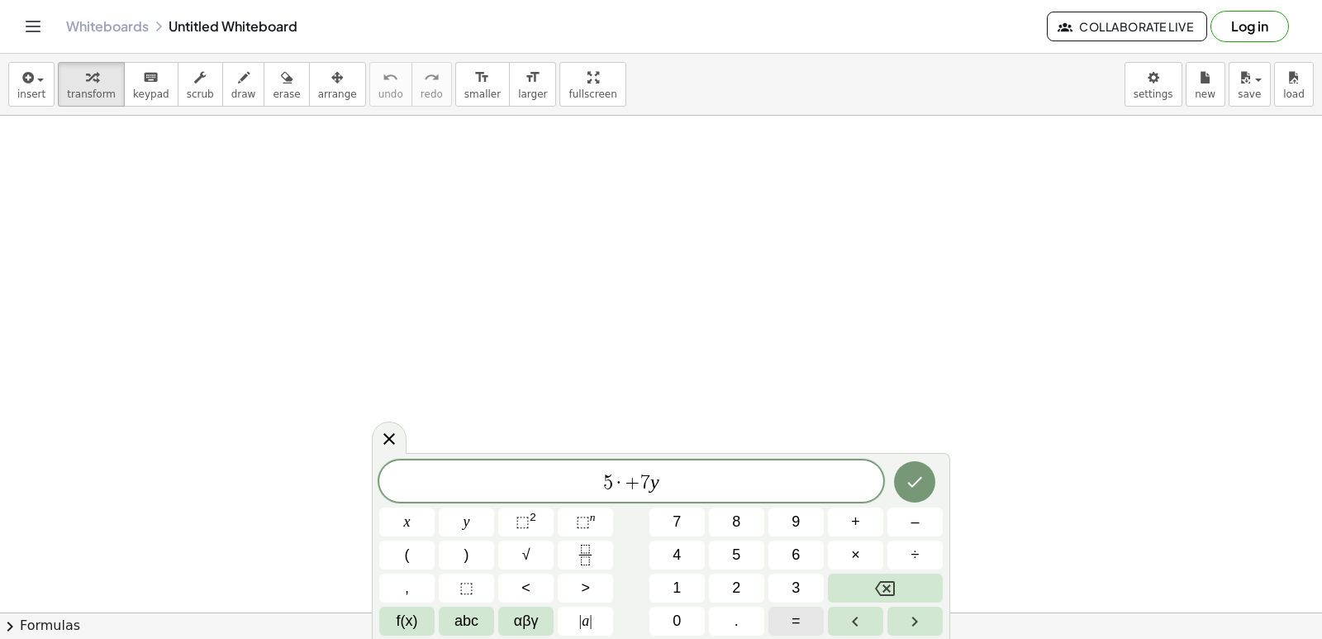
click at [808, 629] on button "=" at bounding box center [796, 621] width 55 height 29
click at [674, 578] on span "1" at bounding box center [677, 588] width 8 height 22
click at [725, 588] on button "2" at bounding box center [736, 588] width 55 height 29
click at [910, 471] on button "Done" at bounding box center [914, 481] width 41 height 41
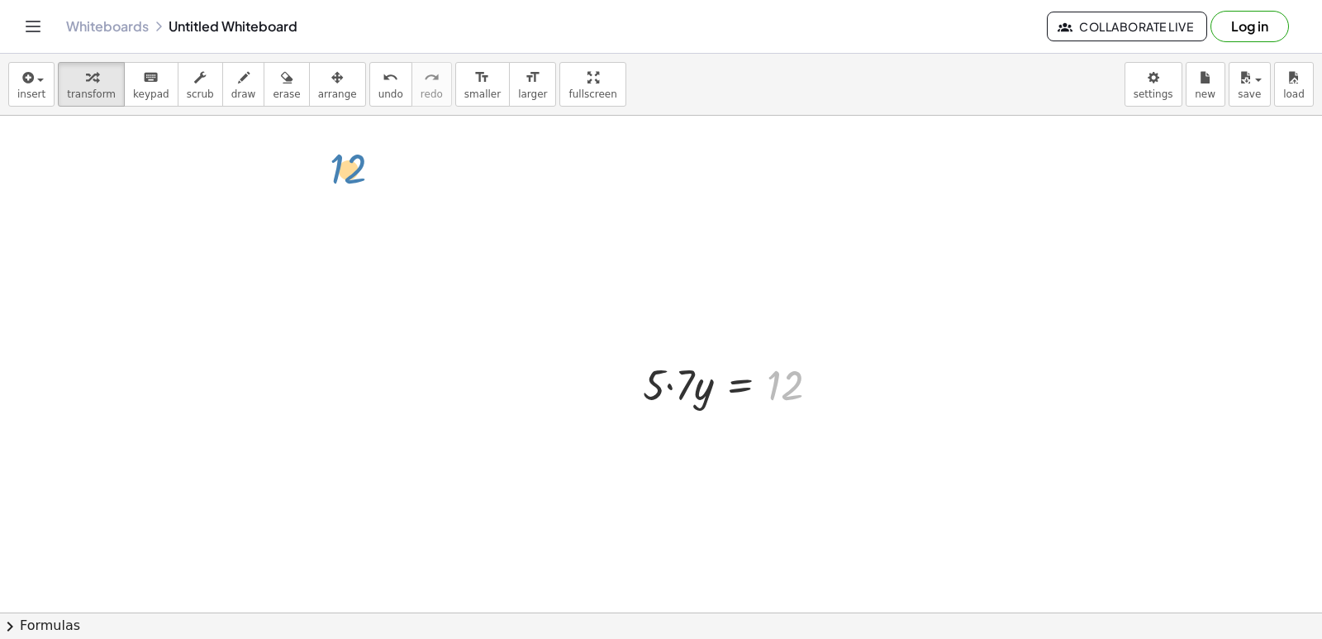
drag, startPoint x: 773, startPoint y: 378, endPoint x: 336, endPoint y: 163, distance: 486.5
drag, startPoint x: 677, startPoint y: 365, endPoint x: 284, endPoint y: 115, distance: 465.2
click at [284, 115] on div "insert select one: Math Expression Function Text Youtube Video Graphing Geometr…" at bounding box center [661, 346] width 1322 height 585
drag, startPoint x: 753, startPoint y: 382, endPoint x: 290, endPoint y: 163, distance: 512.1
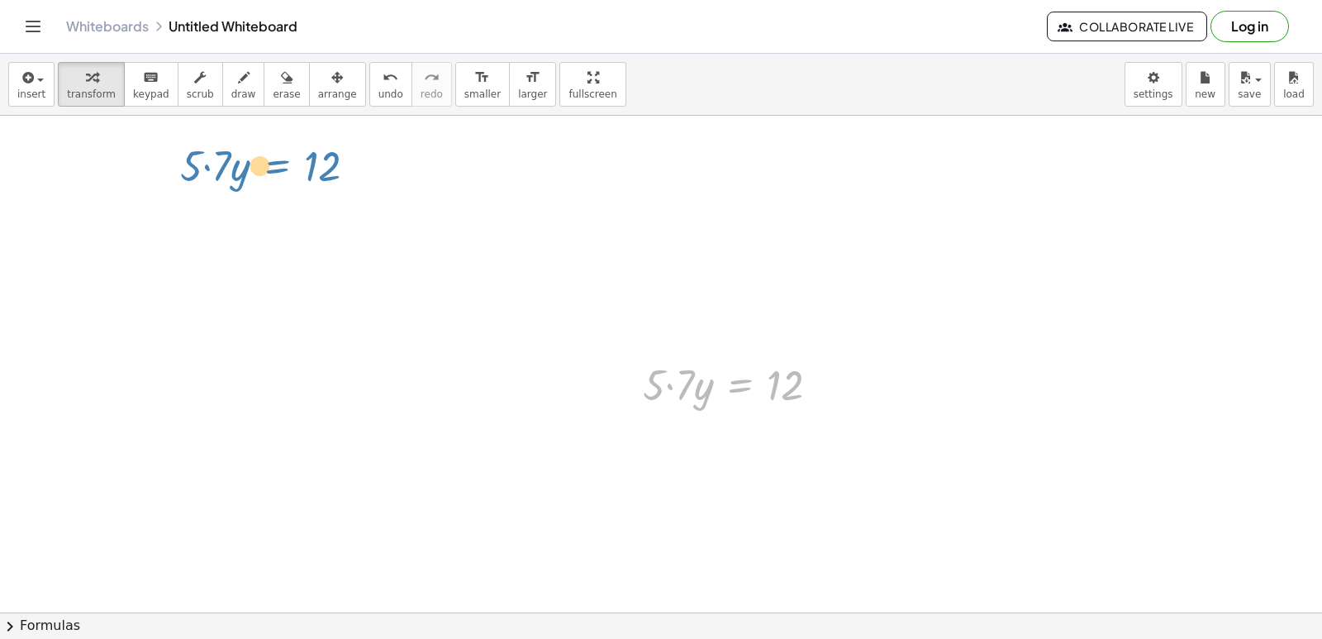
drag, startPoint x: 825, startPoint y: 377, endPoint x: 123, endPoint y: 116, distance: 748.8
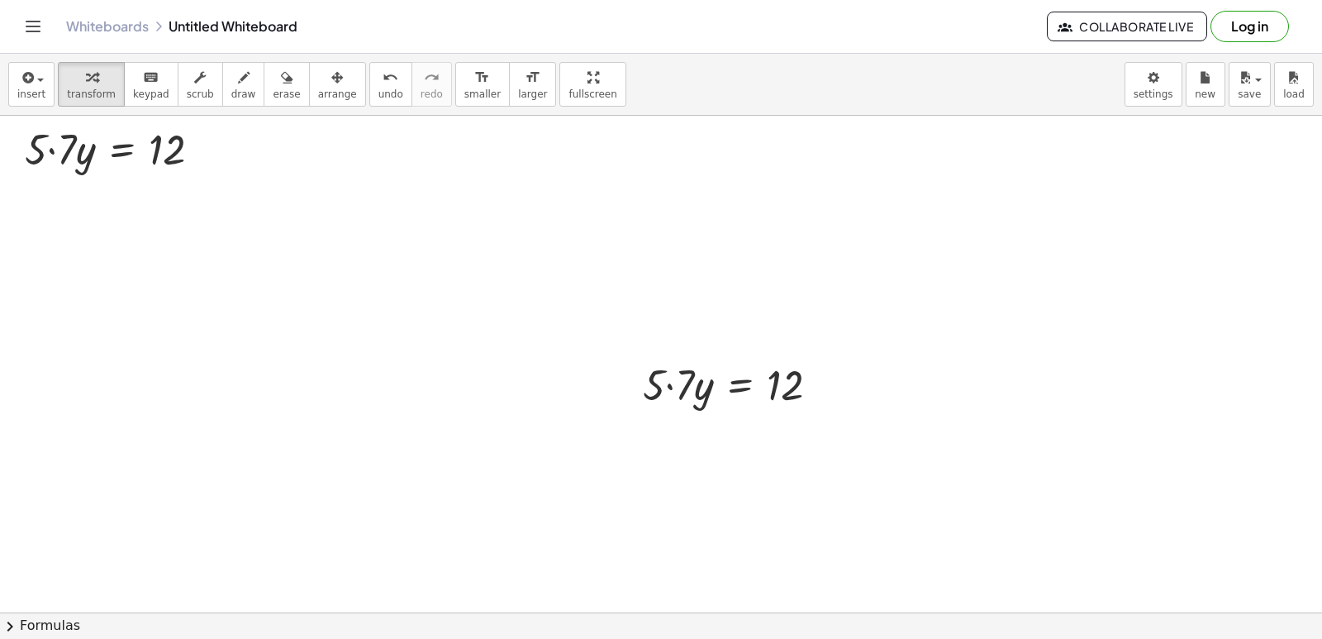
drag, startPoint x: 123, startPoint y: 116, endPoint x: 74, endPoint y: 206, distance: 102.8
click at [273, 80] on div "button" at bounding box center [286, 77] width 27 height 20
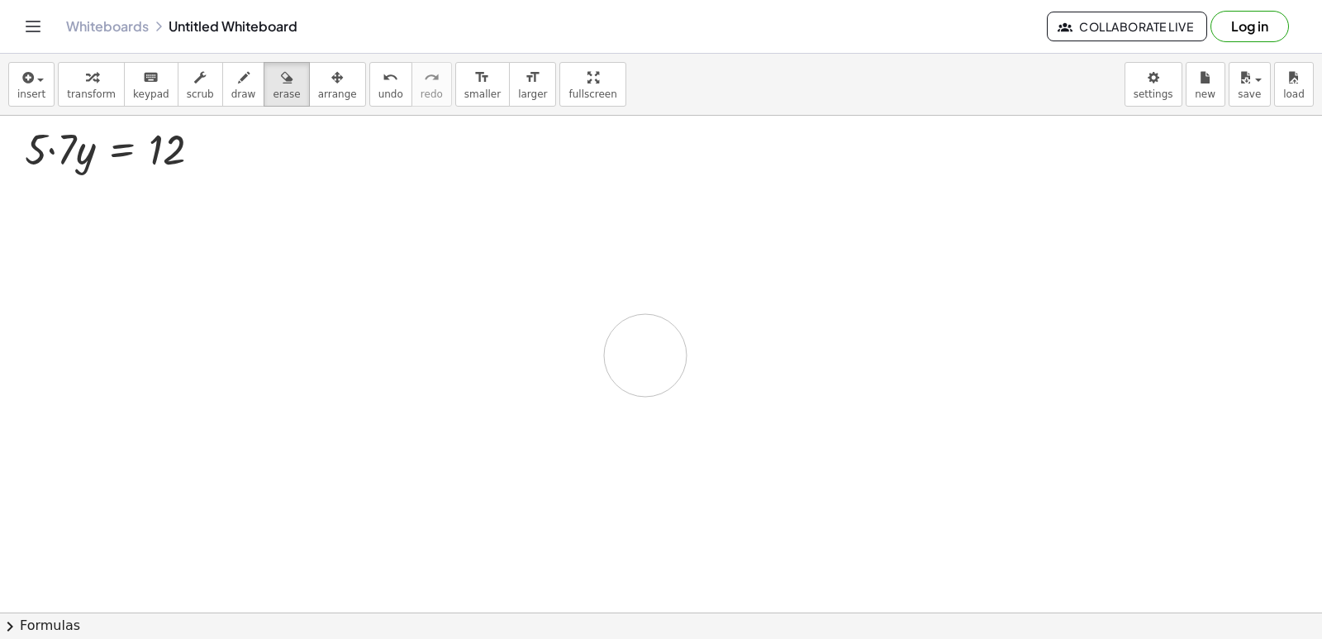
drag, startPoint x: 620, startPoint y: 392, endPoint x: 550, endPoint y: 310, distance: 107.8
drag, startPoint x: 606, startPoint y: 422, endPoint x: 711, endPoint y: 431, distance: 105.4
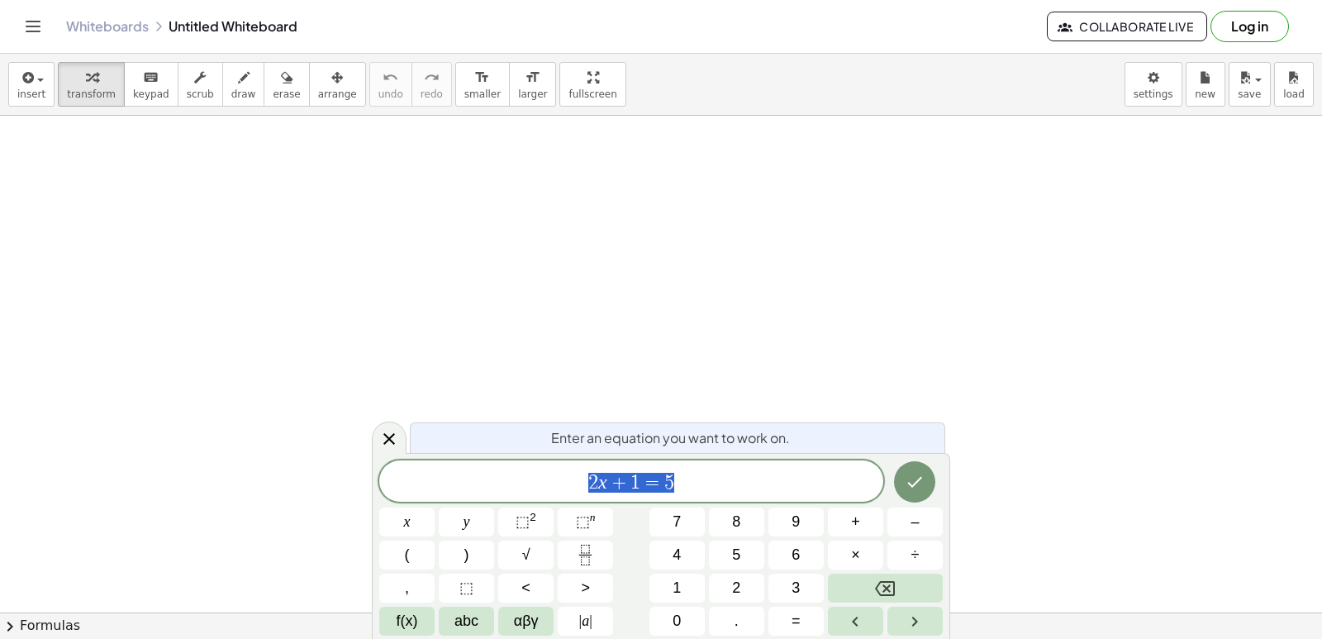
click at [902, 574] on button "Backspace" at bounding box center [885, 588] width 115 height 29
click at [902, 577] on button "Backspace" at bounding box center [885, 588] width 115 height 29
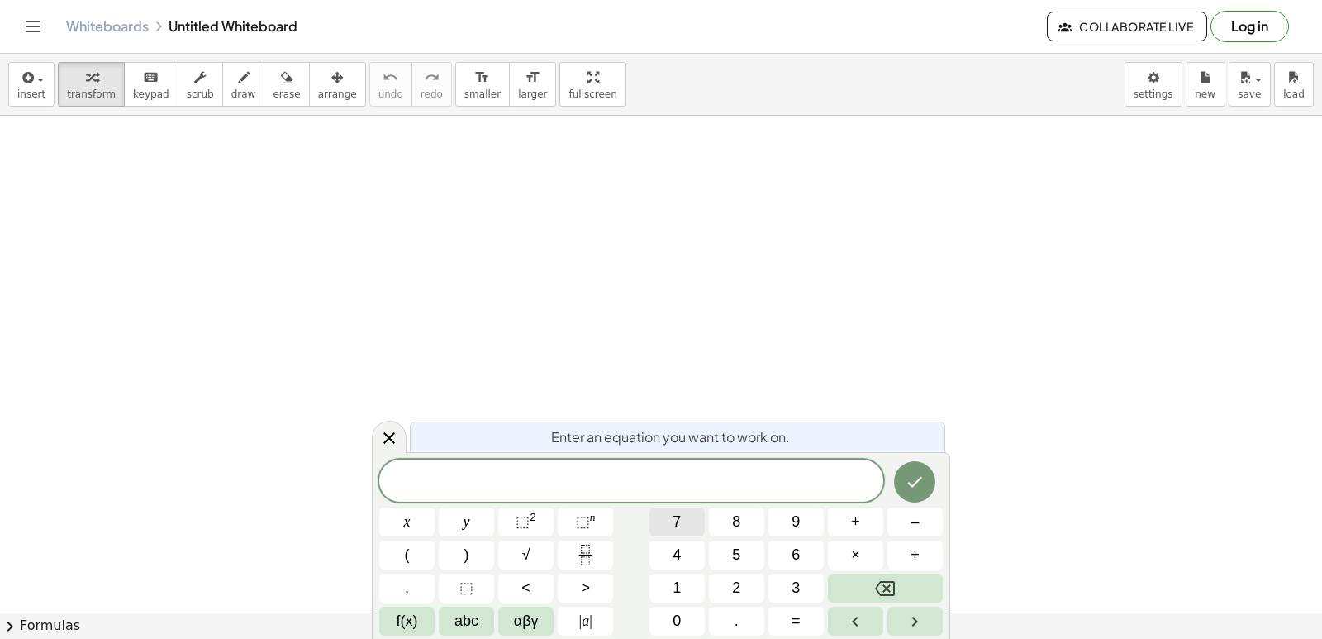
click at [669, 521] on button "7" at bounding box center [677, 521] width 55 height 29
click at [681, 522] on span "7" at bounding box center [677, 522] width 8 height 22
click at [882, 574] on button "Backspace" at bounding box center [885, 588] width 115 height 29
click at [459, 524] on button "y" at bounding box center [466, 521] width 55 height 29
click at [856, 519] on span "+" at bounding box center [855, 522] width 9 height 22
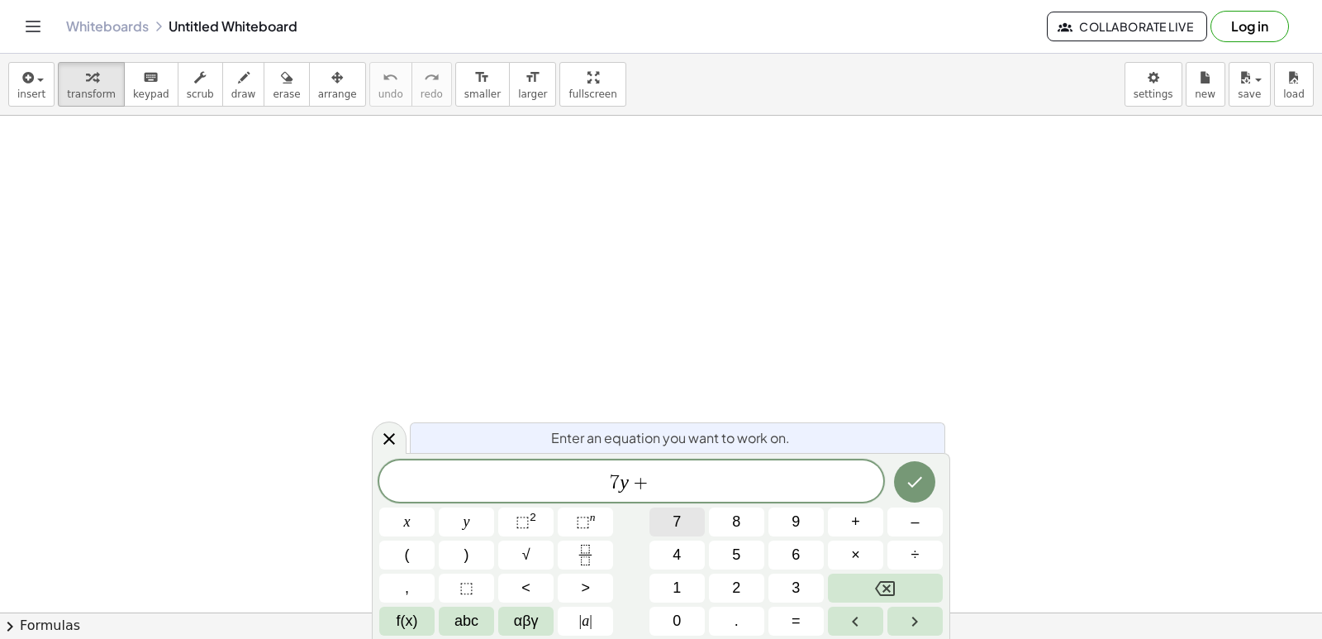
click at [665, 524] on button "7" at bounding box center [677, 521] width 55 height 29
click at [669, 522] on button "7" at bounding box center [677, 521] width 55 height 29
click at [876, 579] on icon "Backspace" at bounding box center [885, 589] width 20 height 20
click at [451, 518] on button "y" at bounding box center [466, 521] width 55 height 29
click at [797, 627] on span "=" at bounding box center [796, 621] width 9 height 22
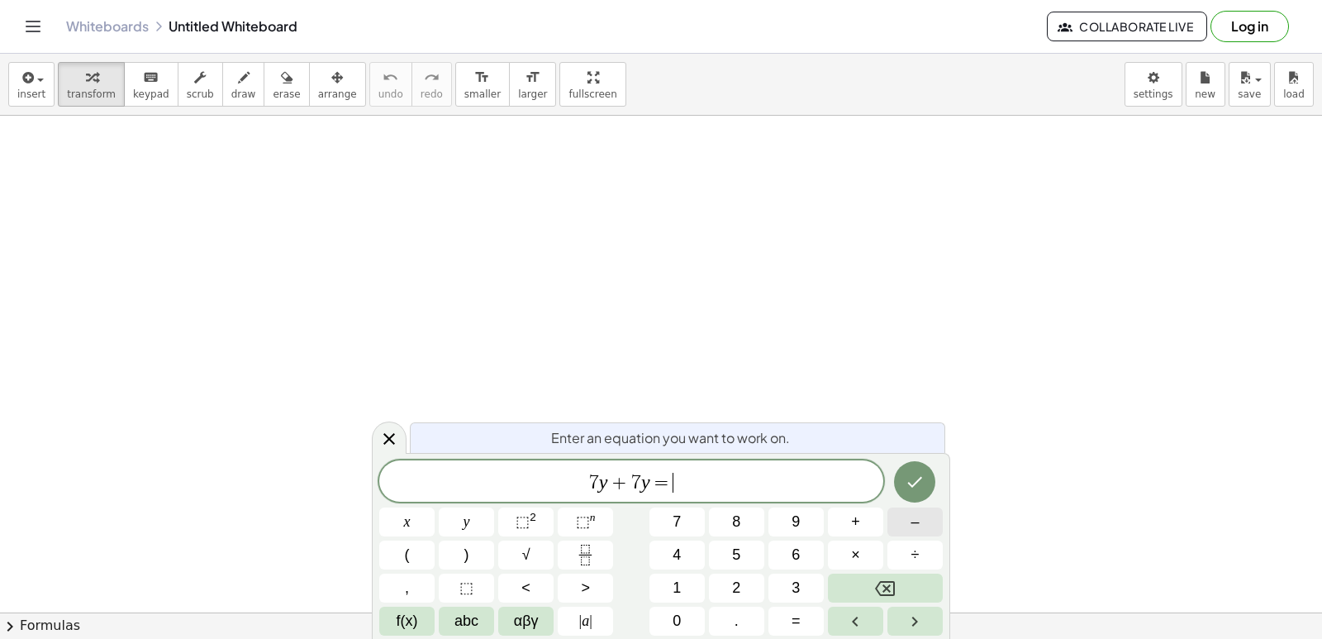
click at [910, 524] on button "–" at bounding box center [915, 521] width 55 height 29
click at [730, 581] on button "2" at bounding box center [736, 588] width 55 height 29
click at [868, 512] on button "+" at bounding box center [855, 521] width 55 height 29
click at [666, 572] on div "7 y + 7 y = − 2 + x y ⬚ 2 ⬚ n 7 8 9 + – ( ) √ 4 5 6 × ÷ , ⬚ < > 1 2 3 f(x) abc …" at bounding box center [661, 547] width 564 height 175
click at [682, 585] on button "1" at bounding box center [677, 588] width 55 height 29
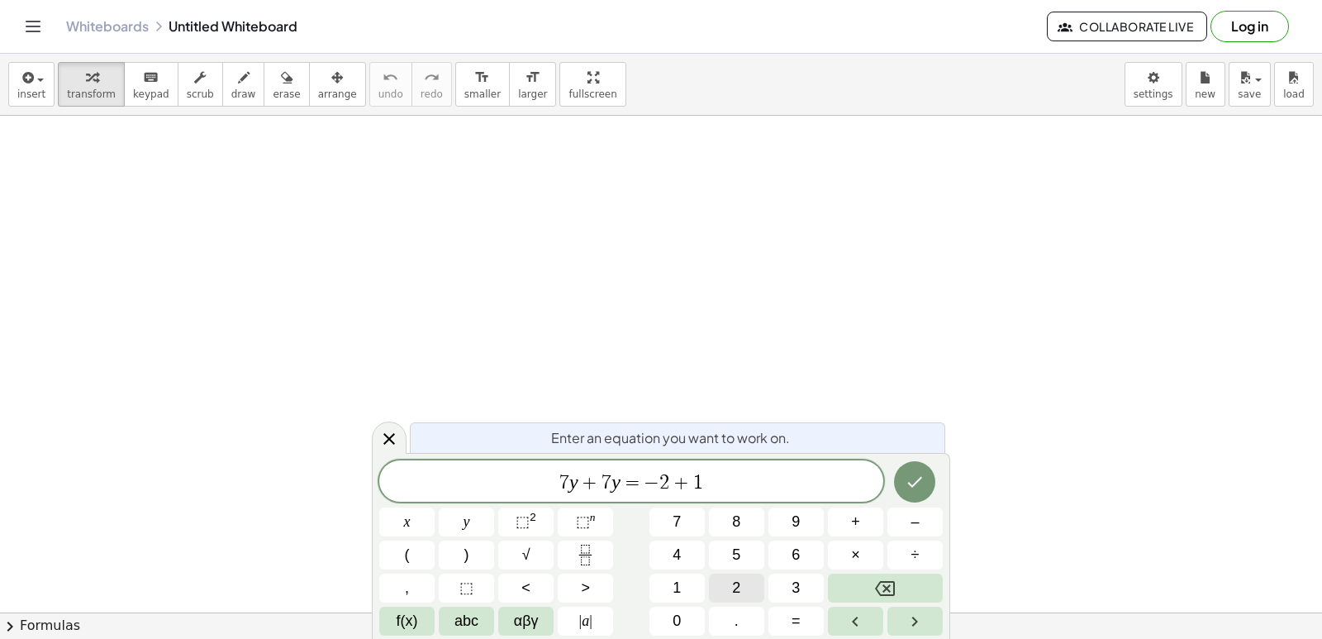
click at [726, 583] on button "2" at bounding box center [736, 588] width 55 height 29
click at [903, 466] on button "Done" at bounding box center [914, 481] width 41 height 41
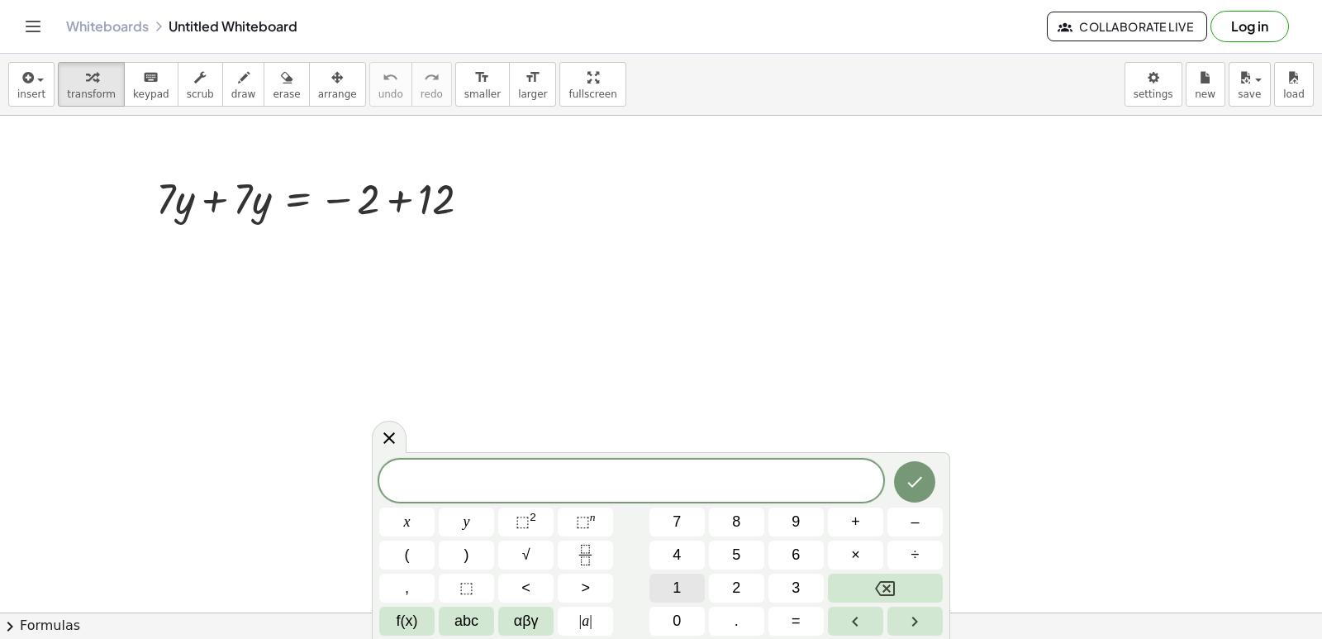
click at [687, 588] on button "1" at bounding box center [677, 588] width 55 height 29
click at [680, 617] on span "0" at bounding box center [677, 621] width 8 height 22
click at [492, 528] on button "y" at bounding box center [466, 521] width 55 height 29
click at [814, 611] on button "=" at bounding box center [796, 621] width 55 height 29
click at [767, 618] on div "1 0 y = ​ x y ⬚ 2 ⬚ n 7 8 9 + – ( ) √ 4 5 6 × ÷ , ⬚ < > 1 2 3 f(x) abc αβγ | a …" at bounding box center [661, 547] width 564 height 175
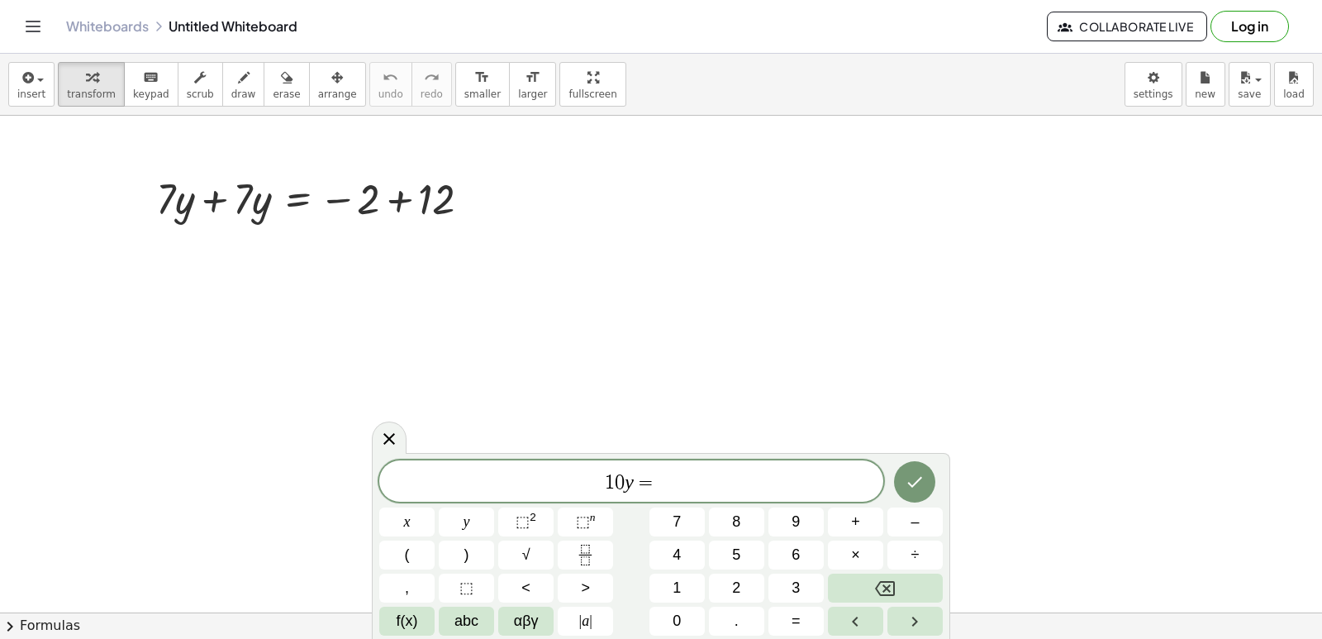
click at [776, 618] on button "=" at bounding box center [796, 621] width 55 height 29
drag, startPoint x: 776, startPoint y: 618, endPoint x: 500, endPoint y: 407, distance: 347.3
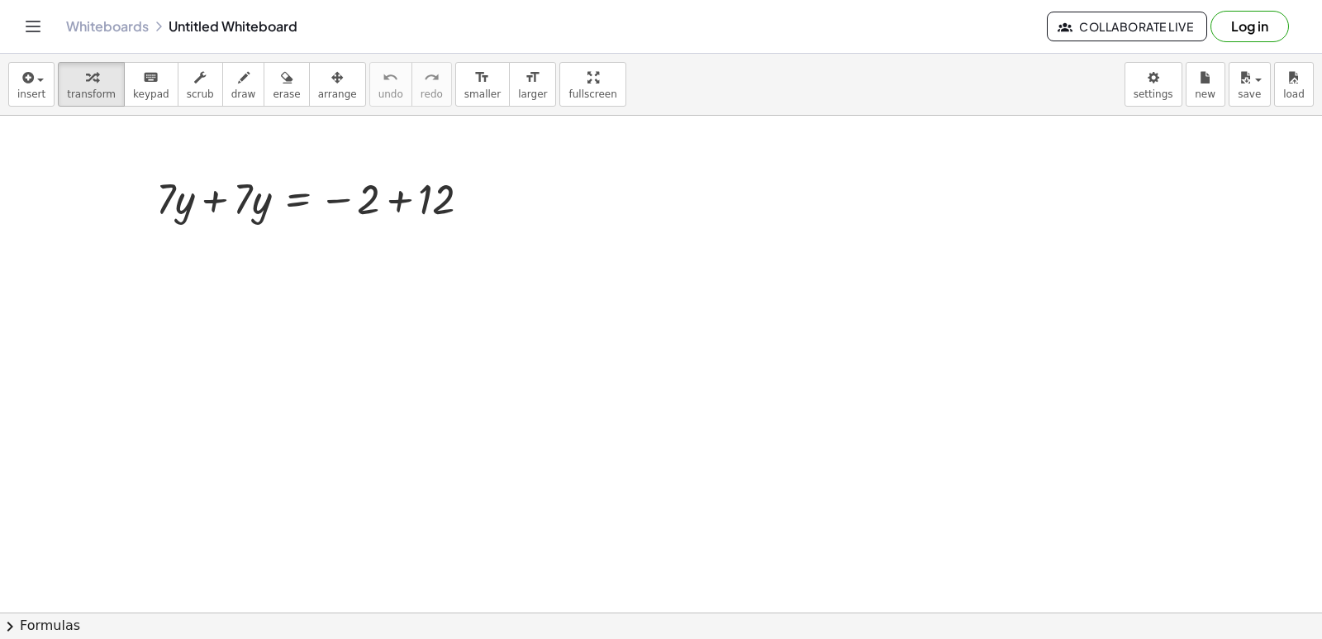
drag, startPoint x: 500, startPoint y: 407, endPoint x: 791, endPoint y: 498, distance: 304.8
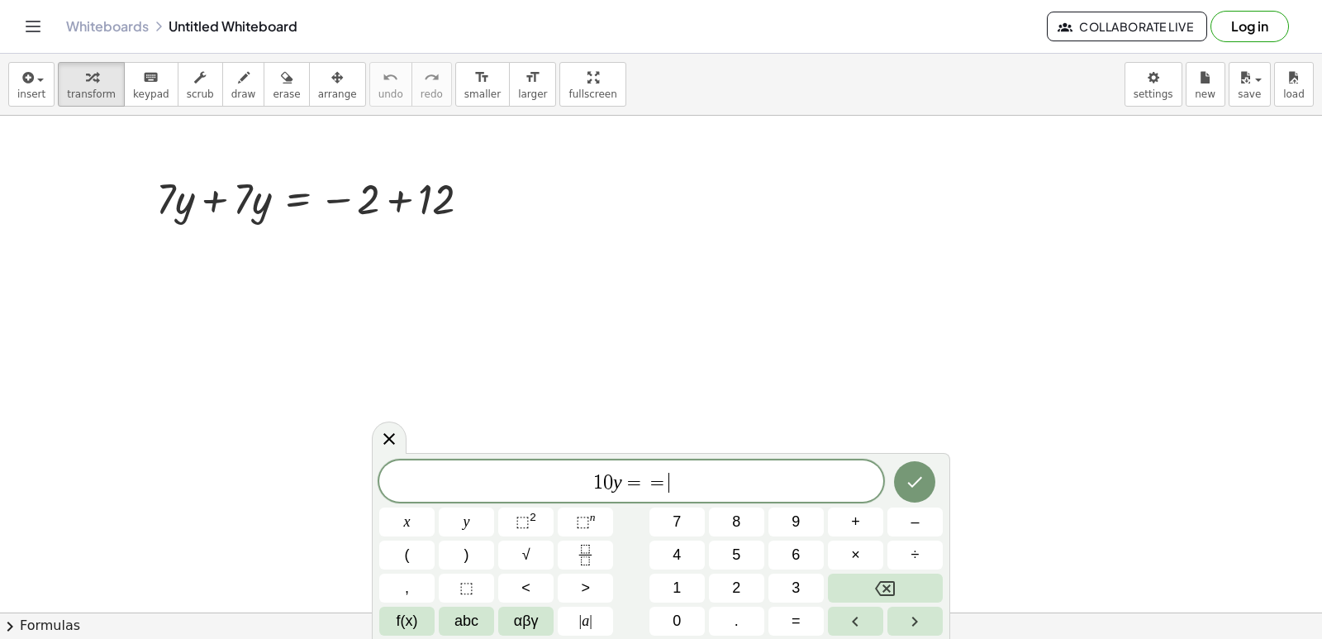
click at [919, 569] on div "1 0 y = = ​ x y ⬚ 2 ⬚ n 7 8 9 + – ( ) √ 4 5 6 × ÷ , ⬚ < > 1 2 3 f(x) abc αβγ | …" at bounding box center [661, 547] width 564 height 175
click at [916, 593] on button "Backspace" at bounding box center [885, 588] width 115 height 29
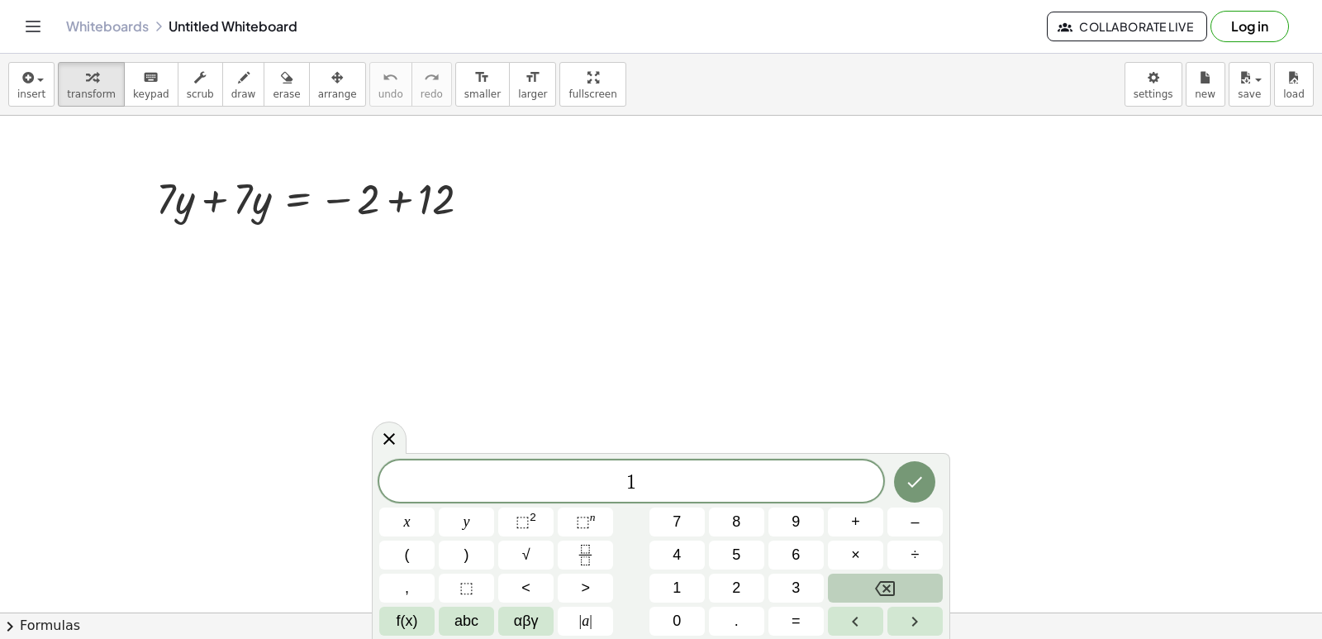
click at [916, 593] on button "Backspace" at bounding box center [885, 588] width 115 height 29
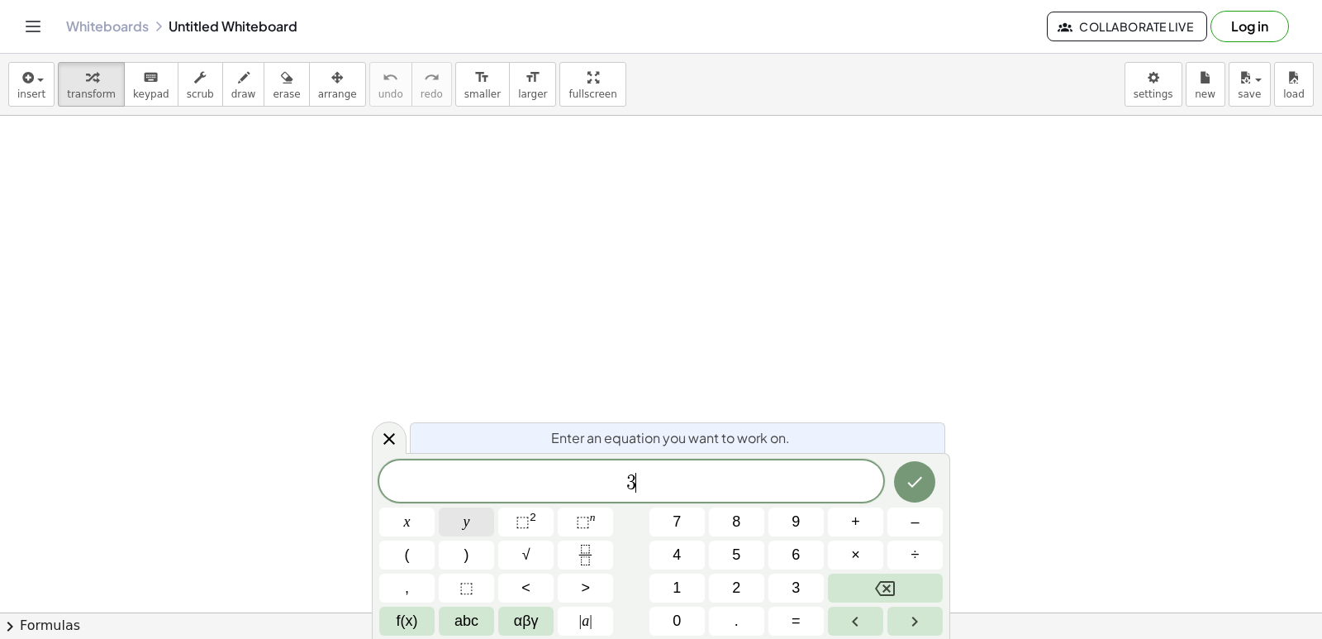
click at [454, 517] on button "y" at bounding box center [466, 521] width 55 height 29
click at [856, 574] on button "Backspace" at bounding box center [885, 588] width 115 height 29
click at [689, 504] on div "x y ⬚ 2 ⬚ n 7 8 9 + – ( ) √ 4 5 6 × ÷ , ⬚ < > 1 2 3 f(x) abc αβγ | a | 0 . =" at bounding box center [661, 548] width 564 height 176
click at [676, 517] on span "7" at bounding box center [677, 522] width 8 height 22
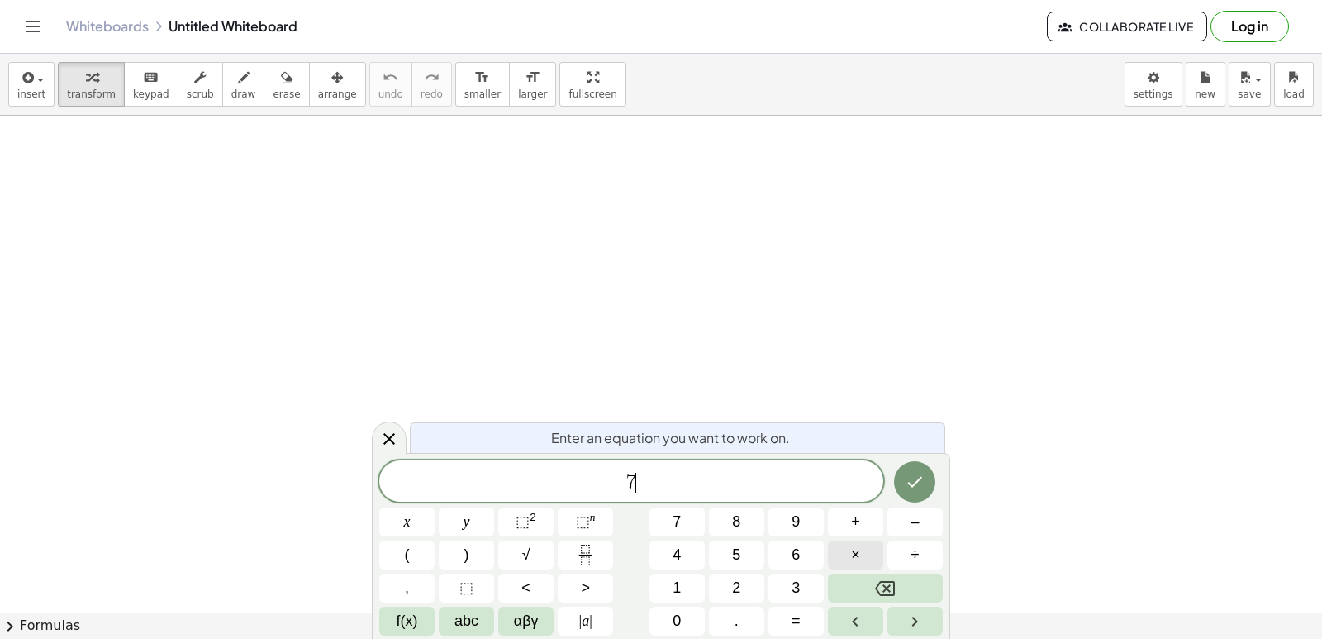
click at [846, 559] on button "×" at bounding box center [855, 555] width 55 height 29
click at [861, 573] on div "7 · ​ x y ⬚ 2 ⬚ n 7 8 9 + – ( ) √ 4 5 6 × ÷ , ⬚ < > 1 2 3 f(x) abc αβγ | a | 0 …" at bounding box center [661, 547] width 564 height 175
click at [861, 573] on div "7 · x y ⬚ 2 ⬚ n 7 8 9 + – ( ) √ 4 5 6 × ÷ , ⬚ < > 1 2 3 f(x) abc αβγ | a | 0 . =" at bounding box center [661, 547] width 564 height 175
click at [858, 588] on button "Backspace" at bounding box center [885, 588] width 115 height 29
click at [856, 553] on span "×" at bounding box center [855, 555] width 9 height 22
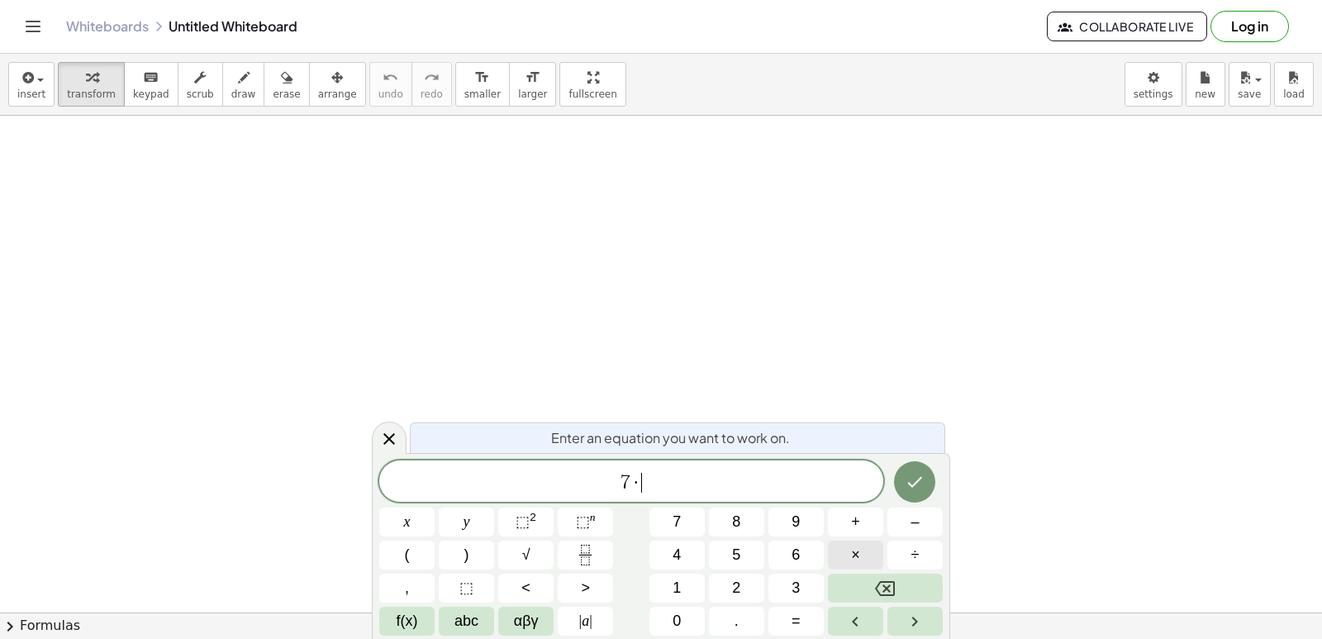
click at [856, 544] on span "×" at bounding box center [855, 555] width 9 height 22
click at [869, 582] on button "Backspace" at bounding box center [885, 588] width 115 height 29
click at [862, 513] on button "+" at bounding box center [855, 521] width 55 height 29
click at [805, 583] on button "3" at bounding box center [796, 588] width 55 height 29
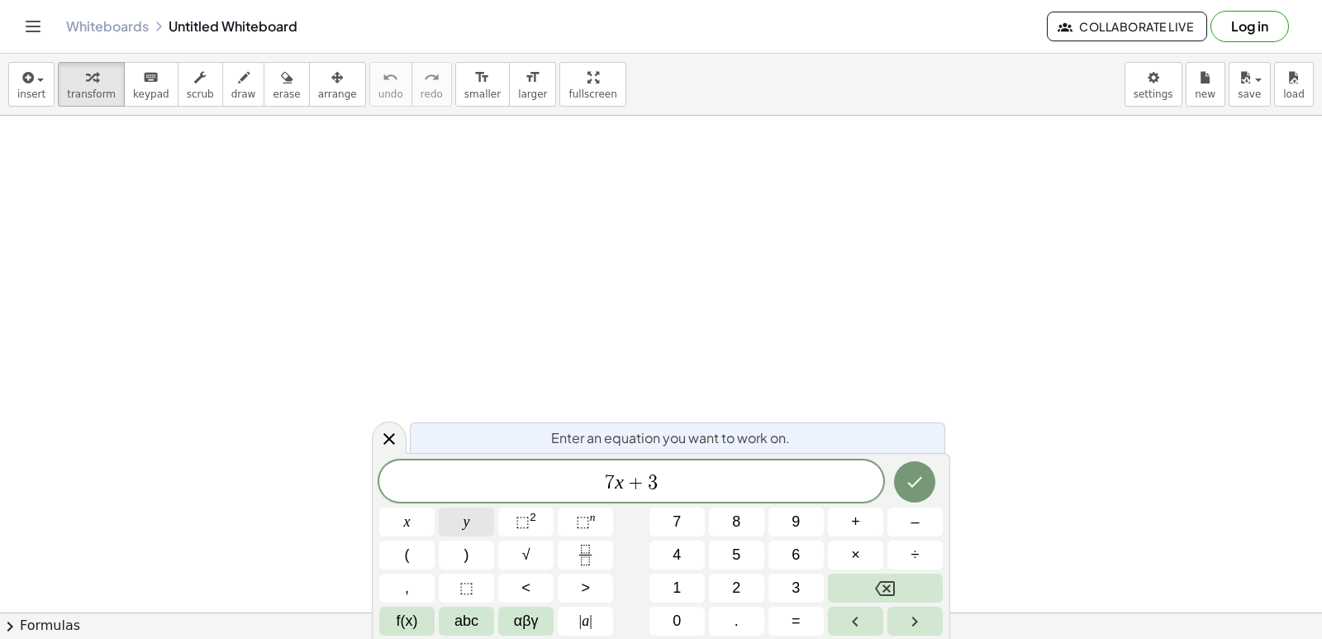
click at [475, 521] on button "y" at bounding box center [466, 521] width 55 height 29
click at [800, 615] on span "=" at bounding box center [796, 621] width 9 height 22
click at [735, 579] on span "2" at bounding box center [736, 588] width 8 height 22
click at [673, 625] on span "0" at bounding box center [677, 621] width 8 height 22
click at [901, 473] on button "Done" at bounding box center [914, 481] width 41 height 41
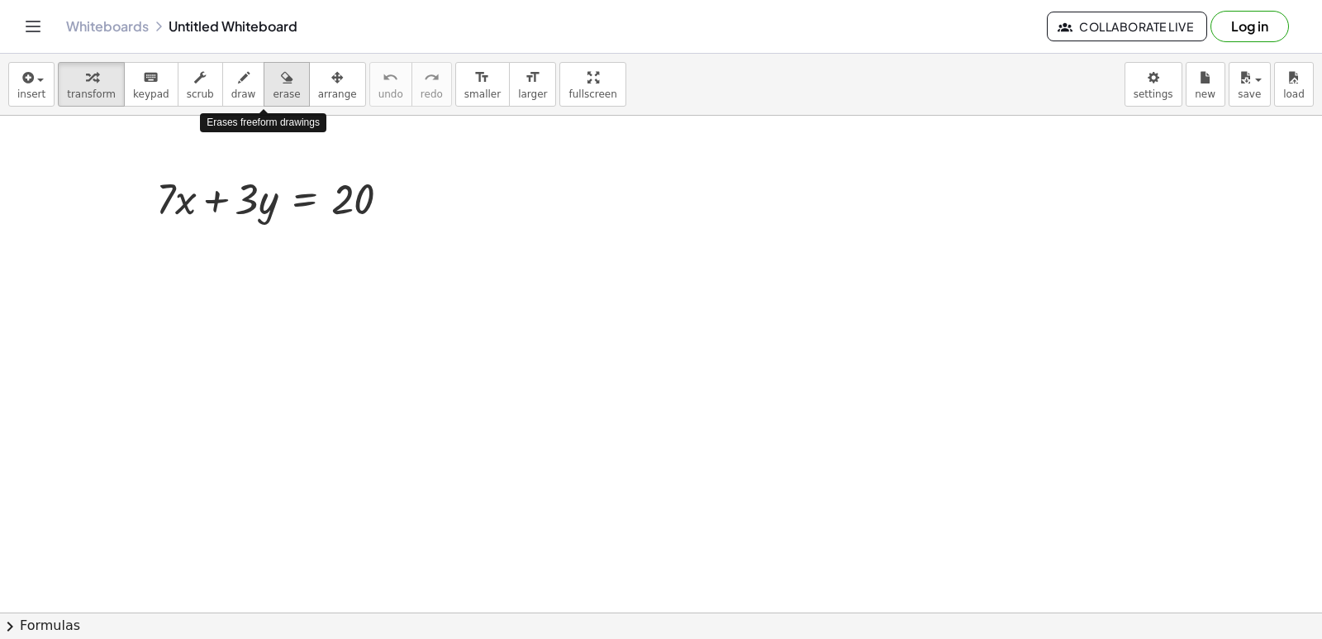
click at [281, 86] on icon "button" at bounding box center [287, 78] width 12 height 20
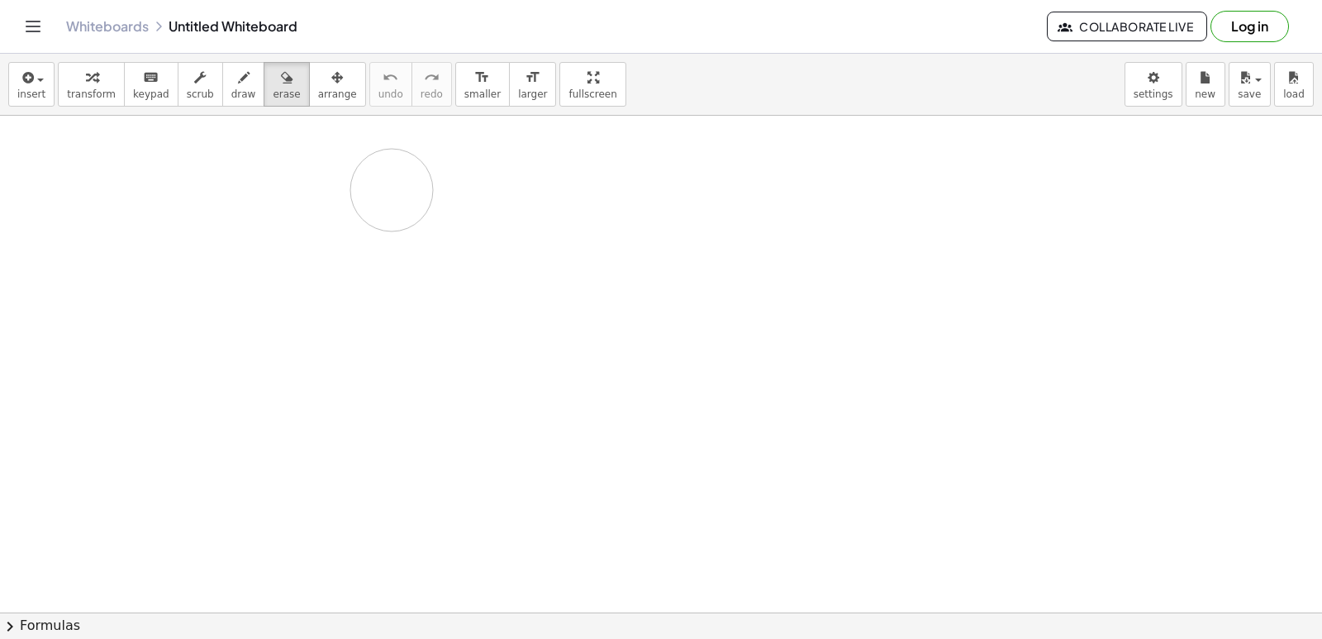
drag, startPoint x: 169, startPoint y: 231, endPoint x: 392, endPoint y: 190, distance: 227.0
click at [474, 74] on icon "format_size" at bounding box center [482, 78] width 16 height 20
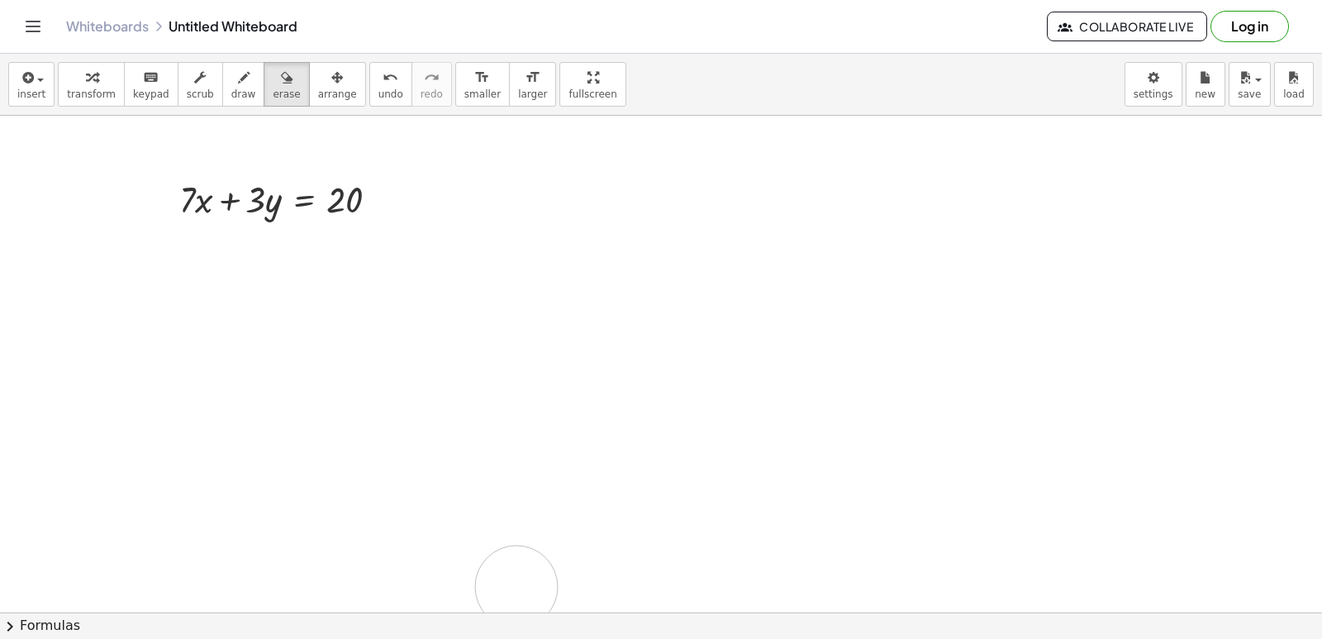
drag, startPoint x: 517, startPoint y: 587, endPoint x: 360, endPoint y: 248, distance: 373.5
click at [242, 41] on div "Whiteboards Untitled Whiteboard Collaborate Live Log in" at bounding box center [661, 26] width 1283 height 53
click at [222, 96] on button "draw" at bounding box center [243, 84] width 43 height 45
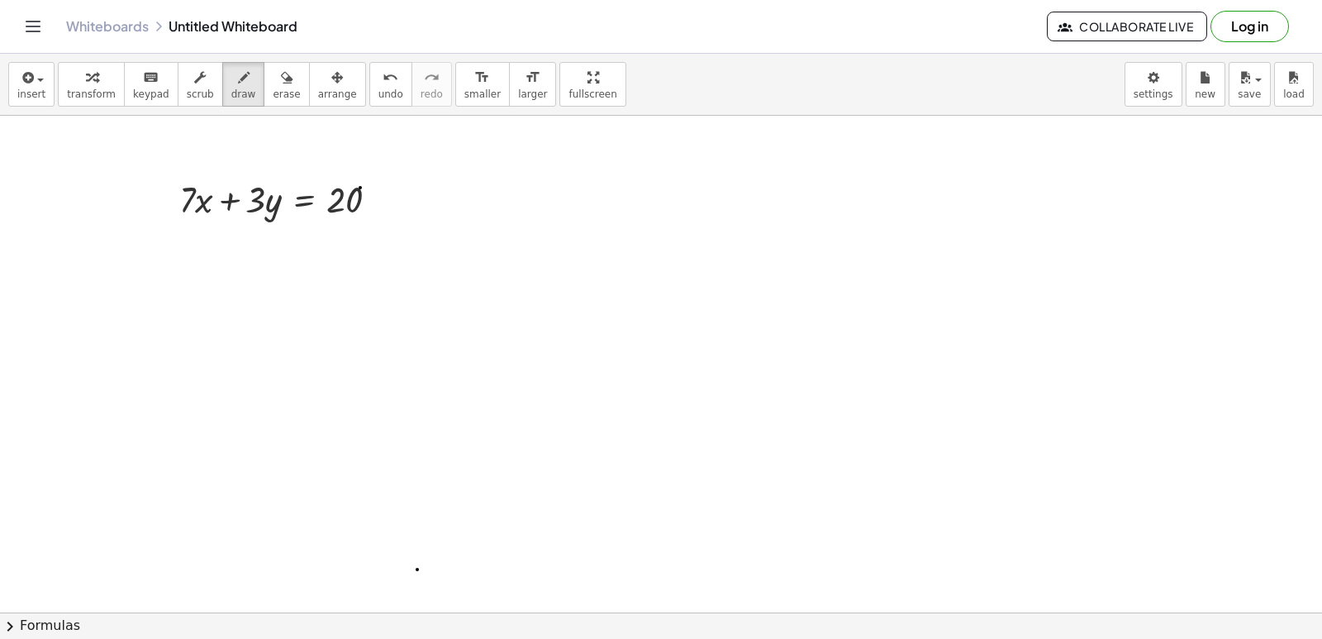
drag, startPoint x: 336, startPoint y: 186, endPoint x: 315, endPoint y: 209, distance: 31.6
click at [281, 79] on icon "button" at bounding box center [287, 78] width 12 height 20
drag, startPoint x: 319, startPoint y: 172, endPoint x: 786, endPoint y: 252, distance: 473.8
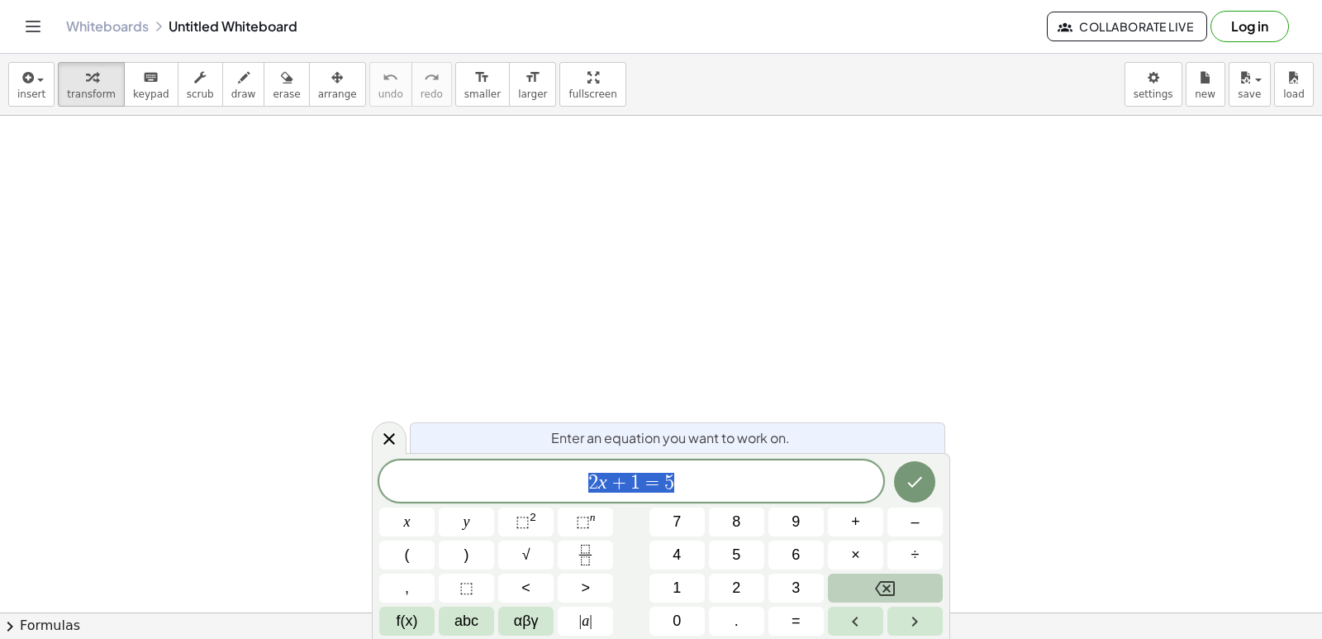
click at [917, 586] on button "Backspace" at bounding box center [885, 588] width 115 height 29
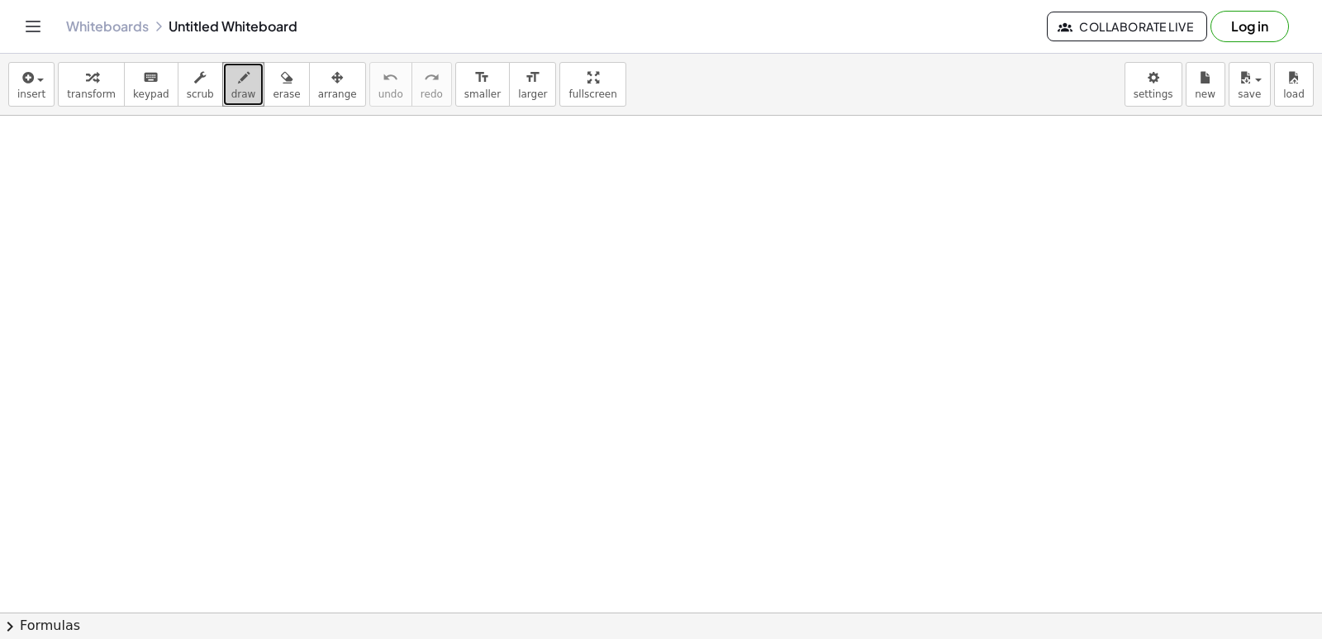
drag, startPoint x: 212, startPoint y: 88, endPoint x: 226, endPoint y: 128, distance: 41.8
drag, startPoint x: 75, startPoint y: 394, endPoint x: 190, endPoint y: 352, distance: 122.4
drag, startPoint x: 190, startPoint y: 352, endPoint x: 1108, endPoint y: 460, distance: 924.6
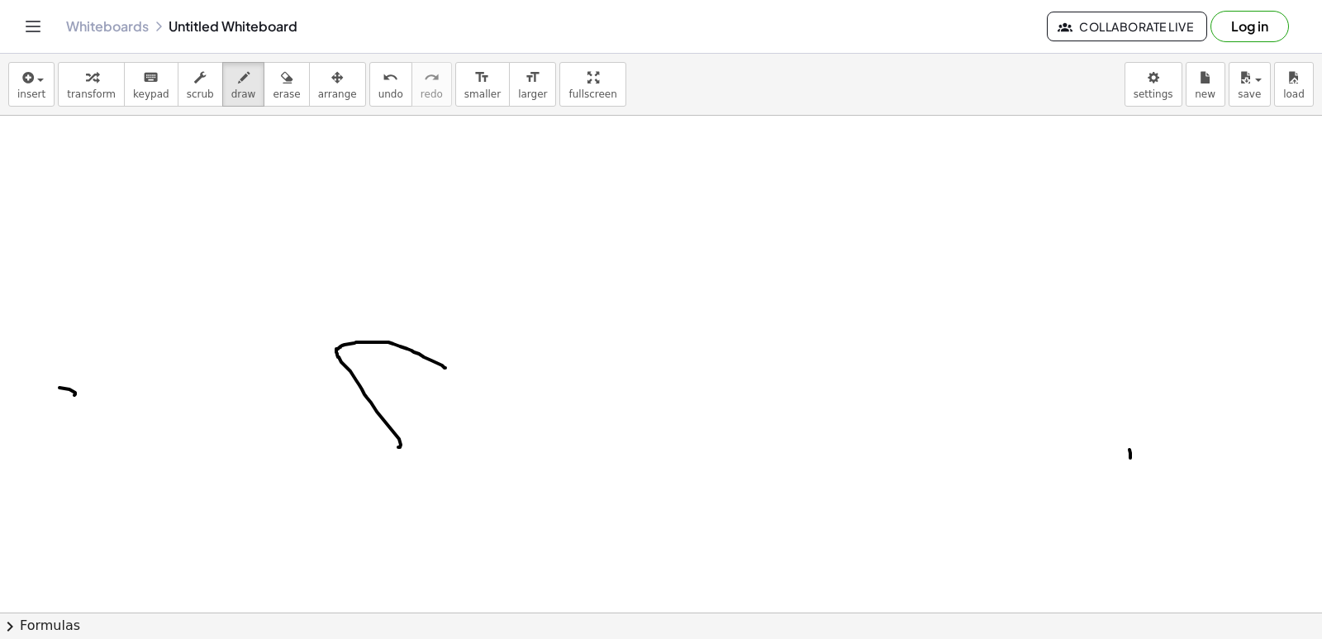
drag, startPoint x: 398, startPoint y: 447, endPoint x: 446, endPoint y: 368, distance: 92.3
drag, startPoint x: 490, startPoint y: 423, endPoint x: 608, endPoint y: 81, distance: 361.8
click at [608, 81] on div "insert select one: Math Expression Function Text Youtube Video Graphing Geometr…" at bounding box center [661, 346] width 1322 height 585
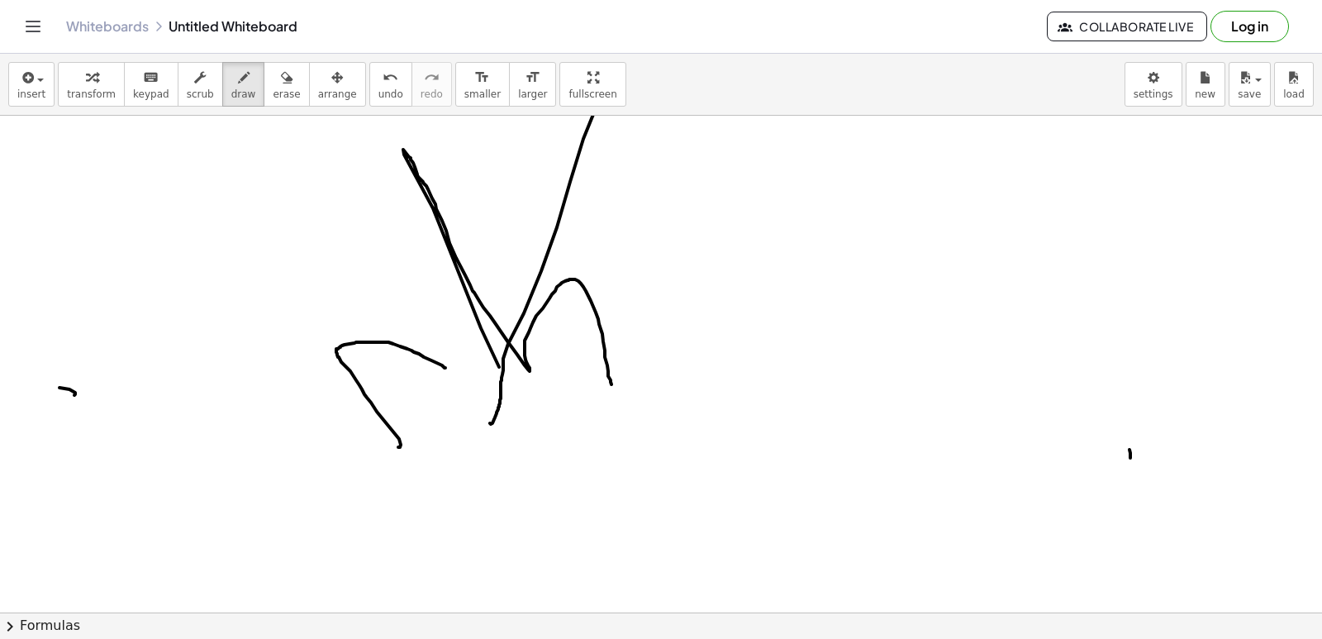
drag, startPoint x: 403, startPoint y: 150, endPoint x: 613, endPoint y: 380, distance: 311.9
drag, startPoint x: 613, startPoint y: 380, endPoint x: 698, endPoint y: 430, distance: 97.8
drag, startPoint x: 698, startPoint y: 430, endPoint x: 598, endPoint y: 343, distance: 131.8
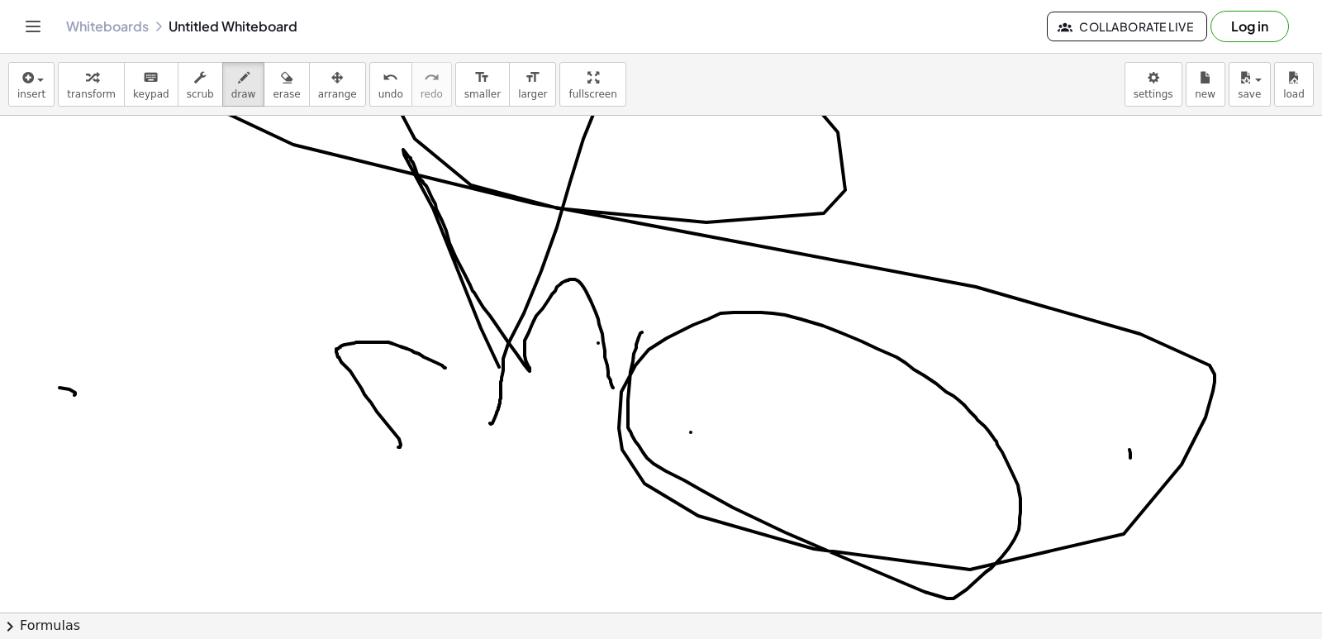
drag, startPoint x: 954, startPoint y: 396, endPoint x: 1322, endPoint y: 250, distance: 395.5
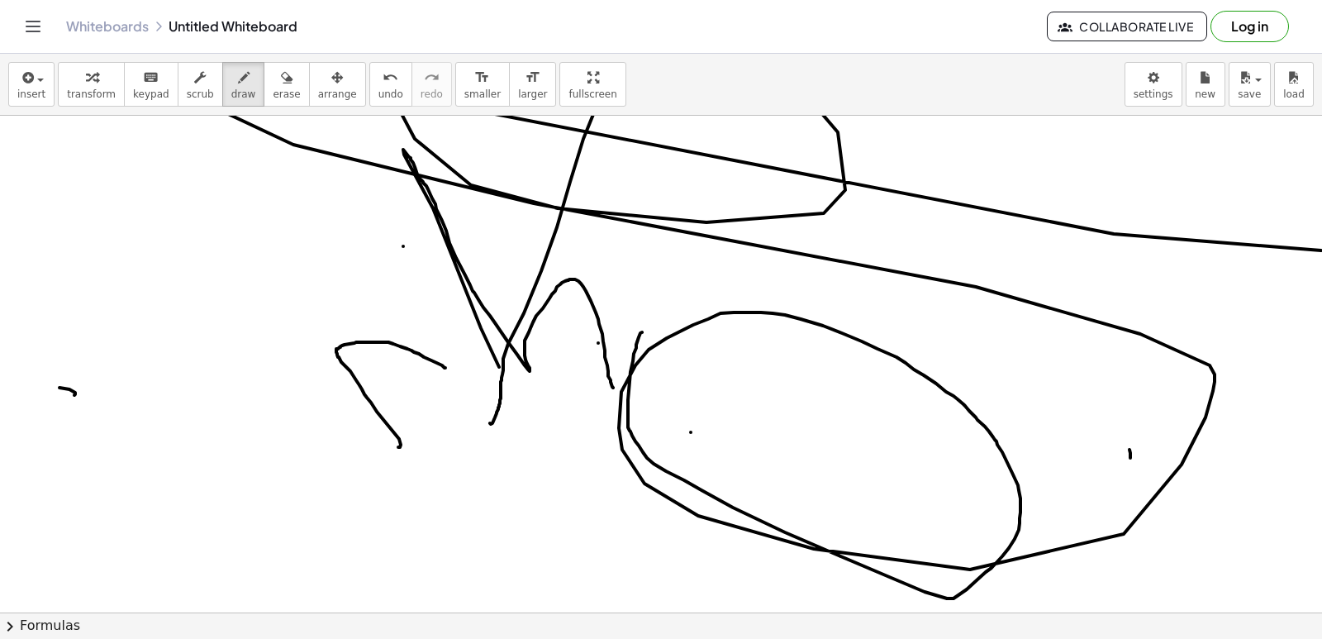
drag, startPoint x: 1322, startPoint y: 250, endPoint x: 403, endPoint y: 246, distance: 918.3
drag, startPoint x: 368, startPoint y: 406, endPoint x: 369, endPoint y: 336, distance: 70.3
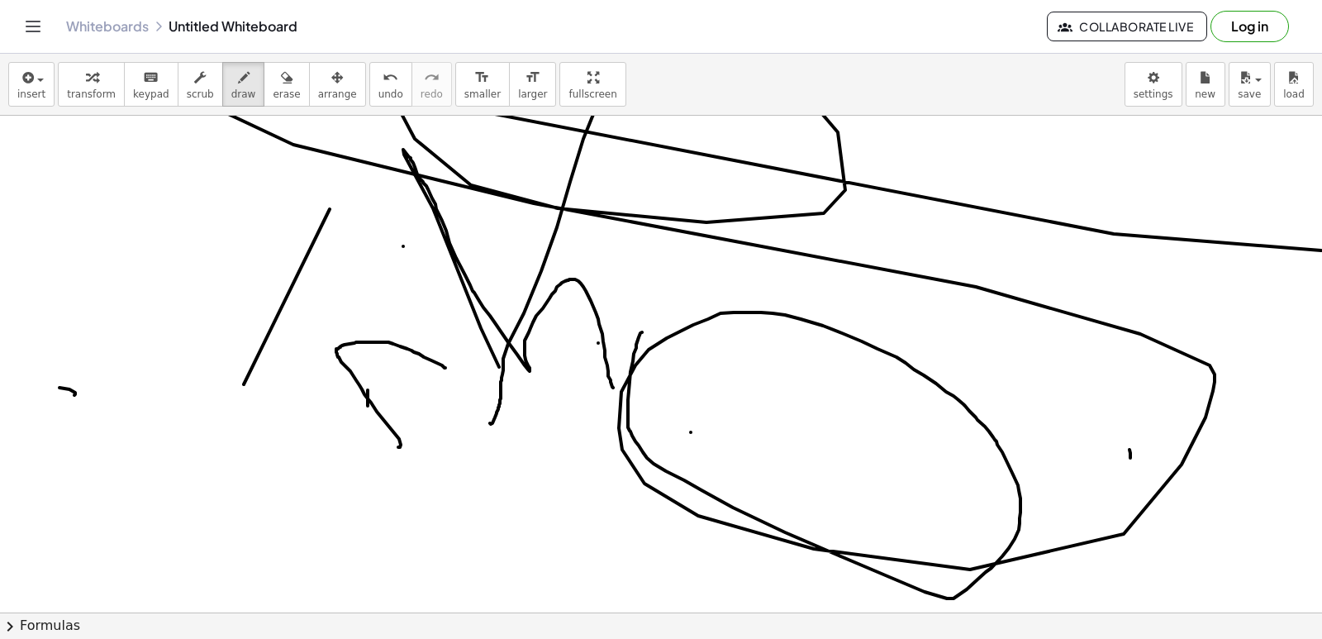
scroll to position [496, 0]
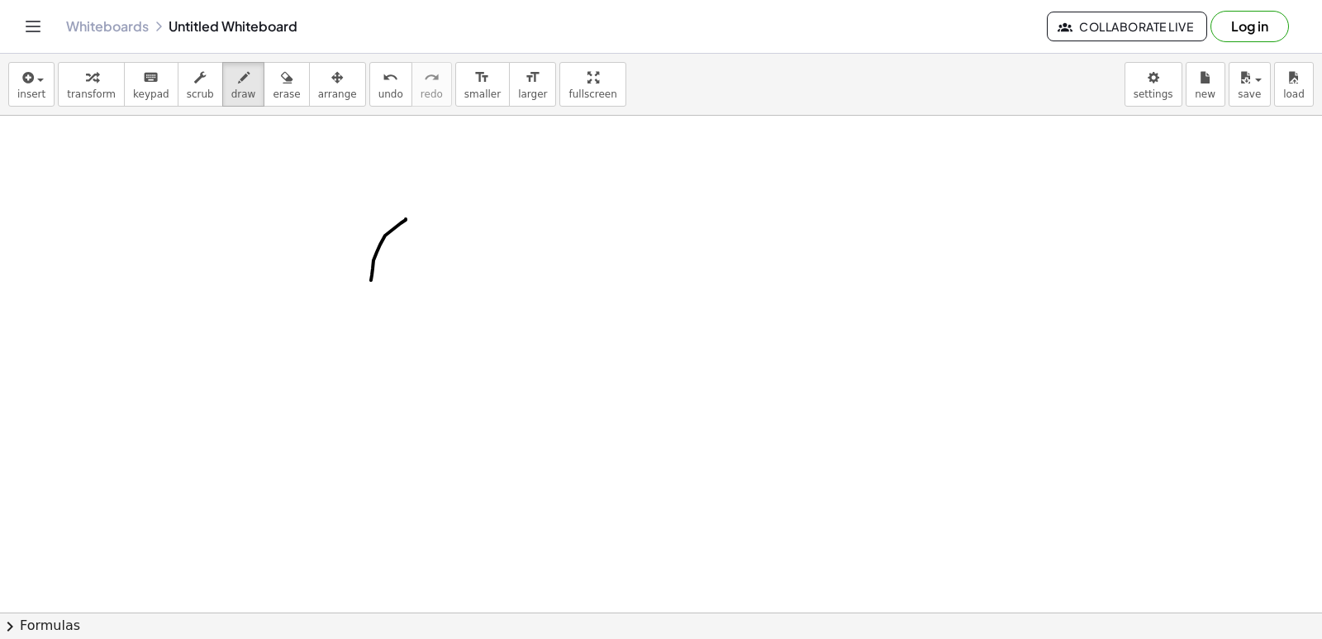
drag, startPoint x: 406, startPoint y: 219, endPoint x: 448, endPoint y: 298, distance: 89.8
click at [445, 307] on div at bounding box center [663, 170] width 1327 height 1101
drag, startPoint x: 501, startPoint y: 274, endPoint x: 571, endPoint y: 184, distance: 113.6
click at [529, 219] on div at bounding box center [663, 170] width 1327 height 1101
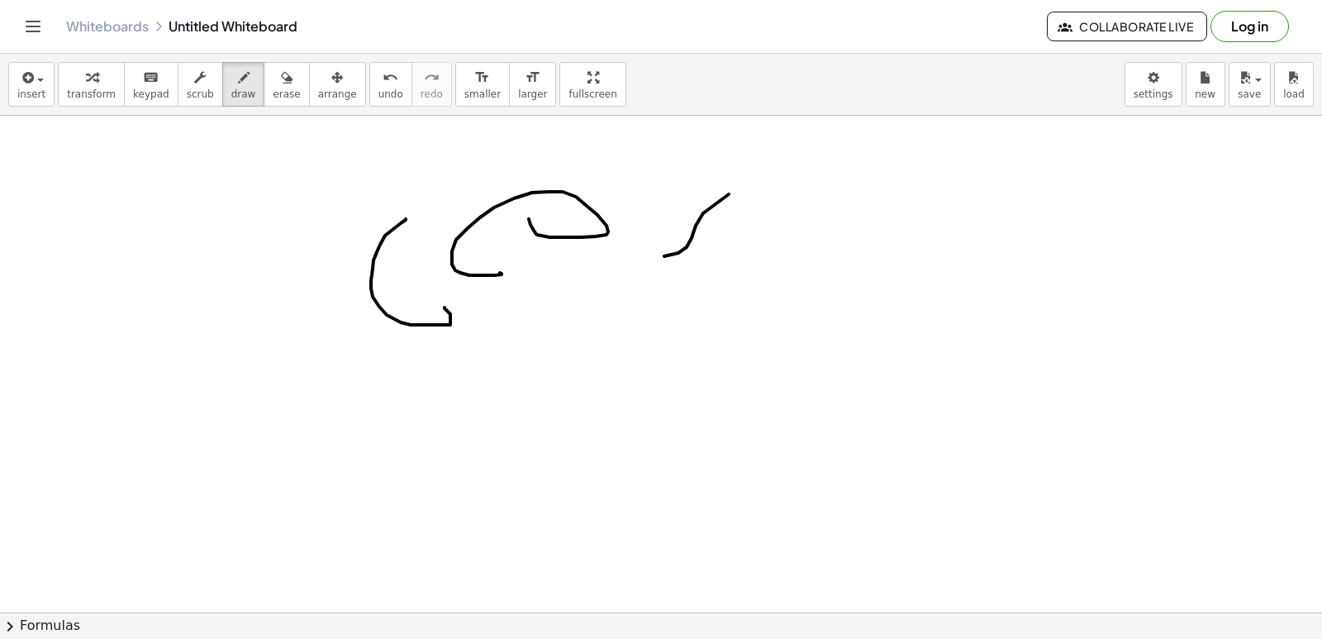
drag, startPoint x: 665, startPoint y: 256, endPoint x: 1151, endPoint y: 341, distance: 494.2
click at [1158, 405] on div at bounding box center [663, 170] width 1327 height 1101
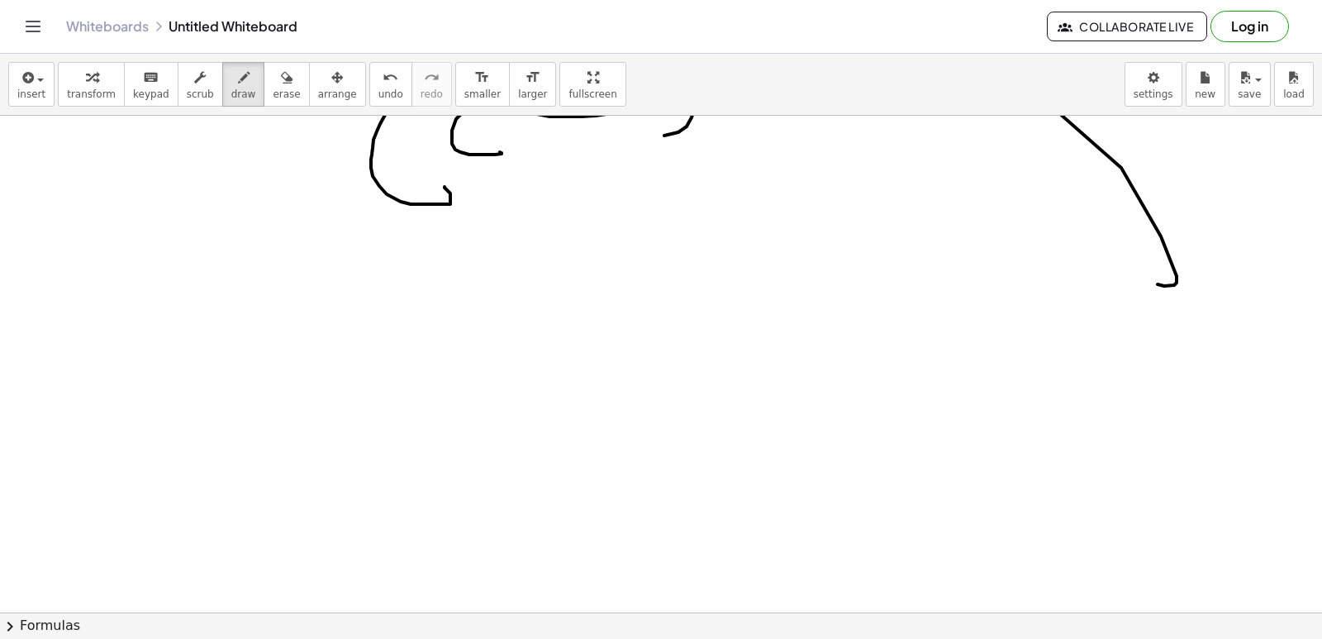
scroll to position [1006, 0]
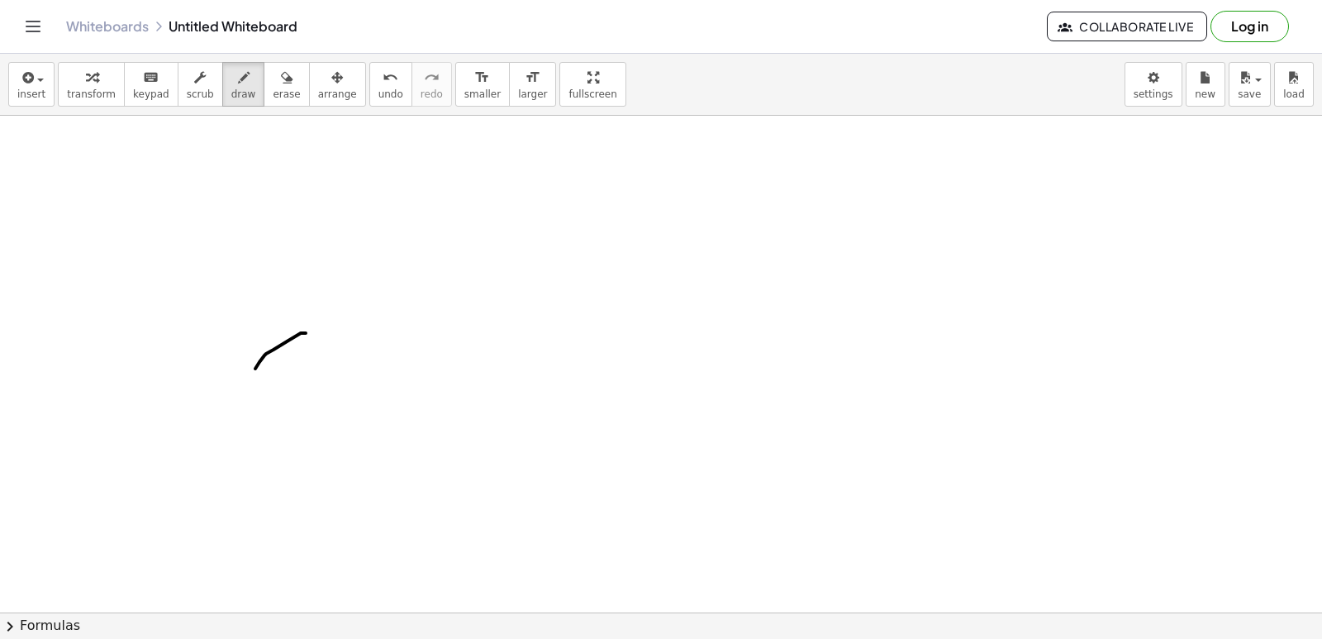
drag, startPoint x: 306, startPoint y: 333, endPoint x: 257, endPoint y: 413, distance: 93.8
click at [279, 413] on div at bounding box center [663, 103] width 1327 height 1987
drag, startPoint x: 360, startPoint y: 371, endPoint x: 350, endPoint y: 345, distance: 28.5
click at [355, 345] on div at bounding box center [663, 103] width 1327 height 1987
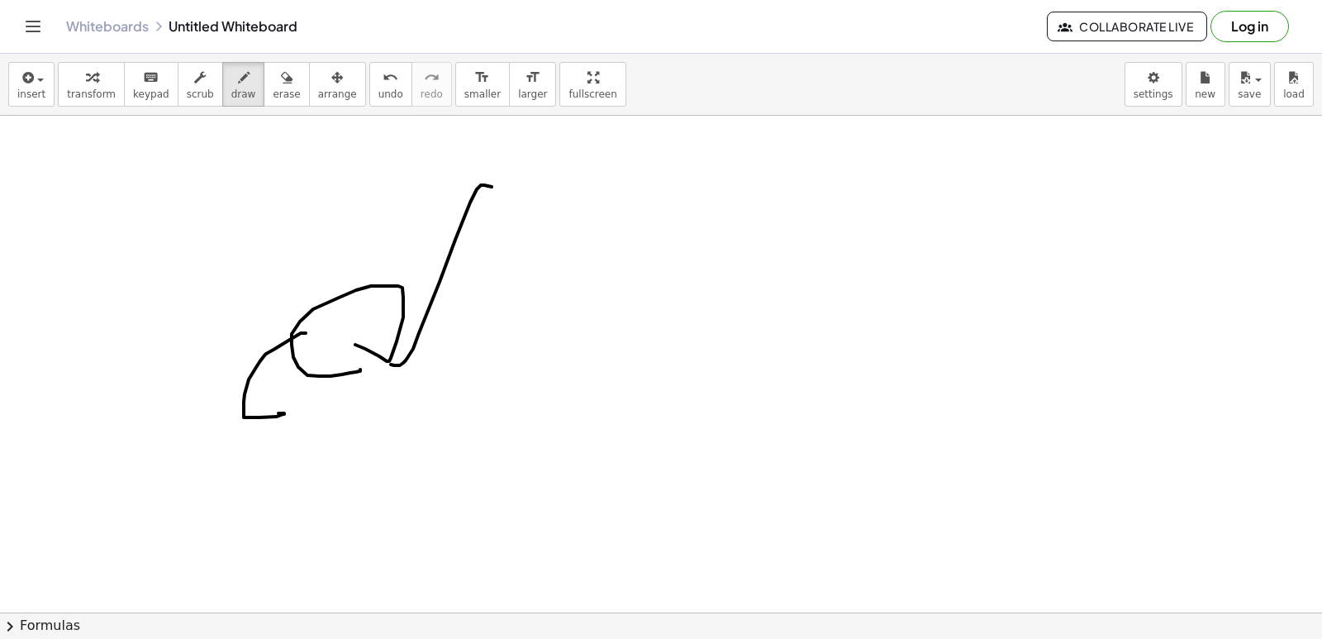
drag, startPoint x: 395, startPoint y: 365, endPoint x: 555, endPoint y: 304, distance: 170.8
click at [555, 304] on div at bounding box center [663, 103] width 1327 height 1987
drag, startPoint x: 698, startPoint y: 194, endPoint x: 789, endPoint y: 282, distance: 126.3
click at [787, 290] on div at bounding box center [663, 103] width 1327 height 1987
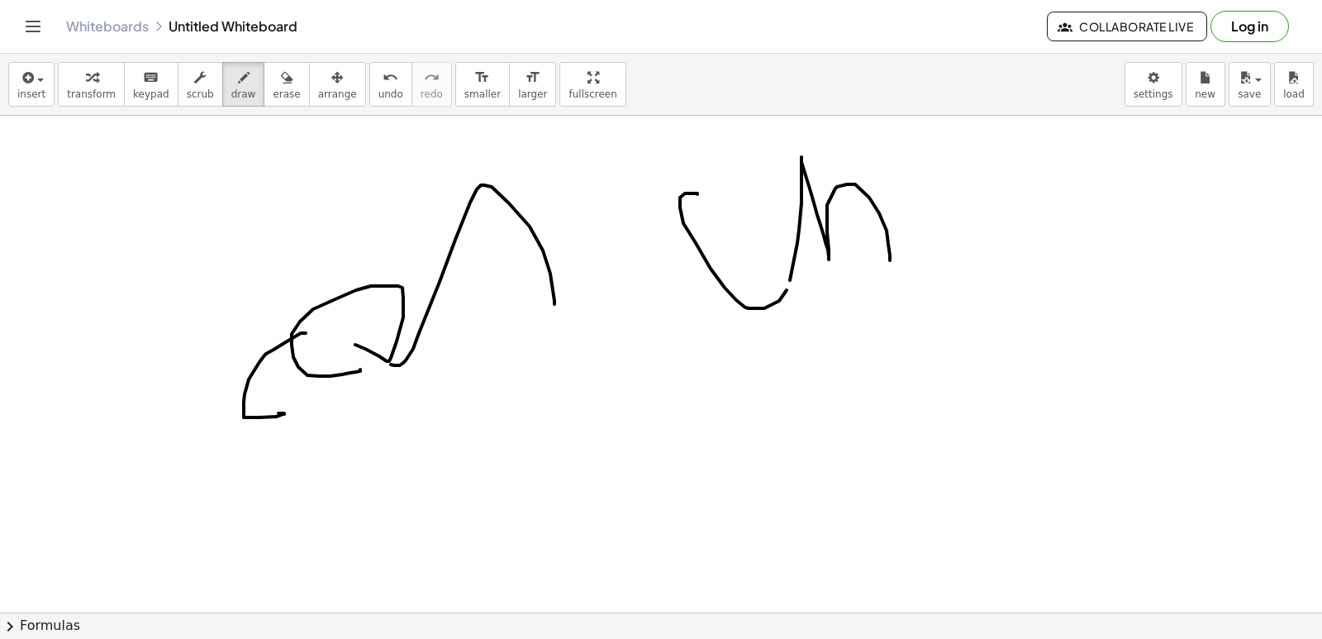
drag, startPoint x: 790, startPoint y: 280, endPoint x: 890, endPoint y: 260, distance: 102.0
click at [890, 260] on div at bounding box center [663, 103] width 1327 height 1987
drag, startPoint x: 962, startPoint y: 293, endPoint x: 895, endPoint y: 206, distance: 109.6
click at [872, 250] on div at bounding box center [663, 103] width 1327 height 1987
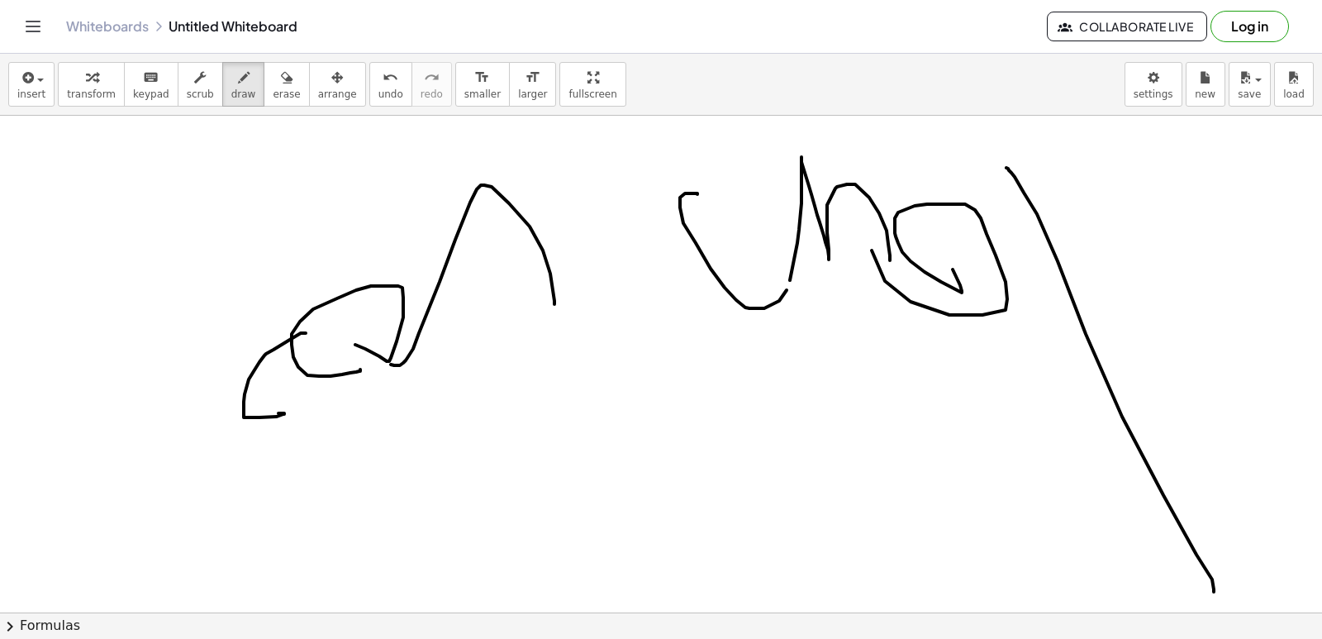
drag, startPoint x: 1007, startPoint y: 168, endPoint x: 1215, endPoint y: 593, distance: 473.2
click at [1215, 593] on div at bounding box center [663, 103] width 1327 height 1987
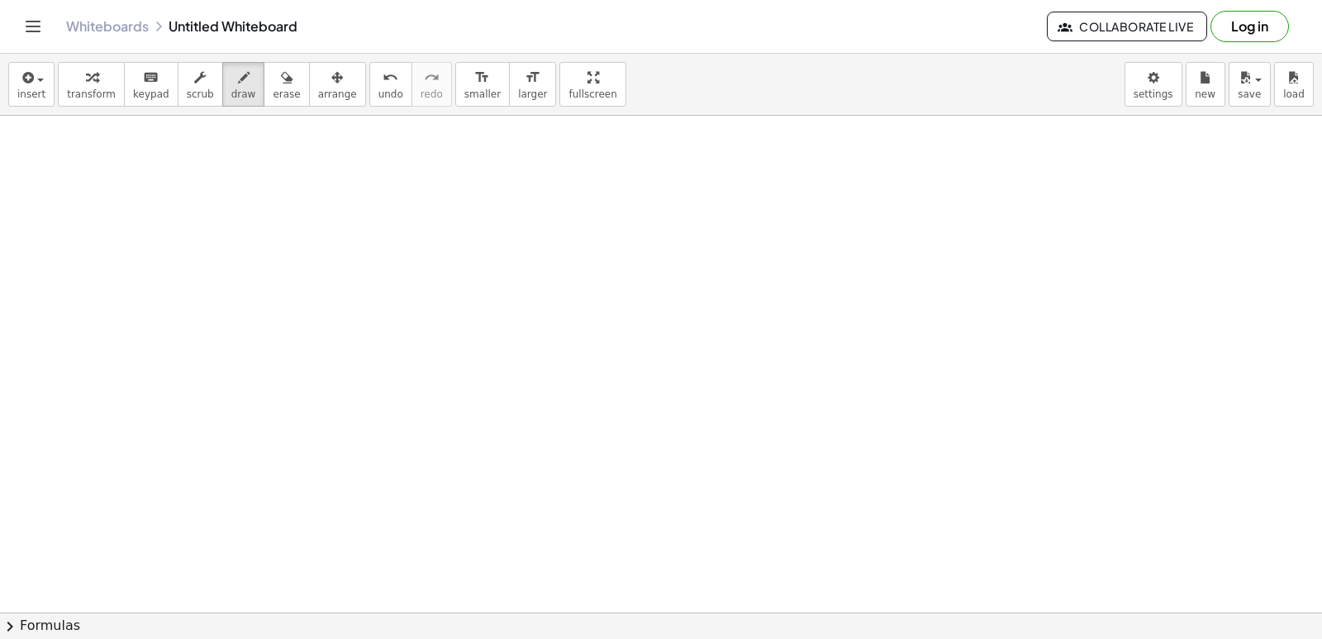
scroll to position [1503, 0]
drag, startPoint x: 188, startPoint y: 322, endPoint x: 180, endPoint y: 388, distance: 66.5
drag, startPoint x: 245, startPoint y: 322, endPoint x: 264, endPoint y: 344, distance: 29.2
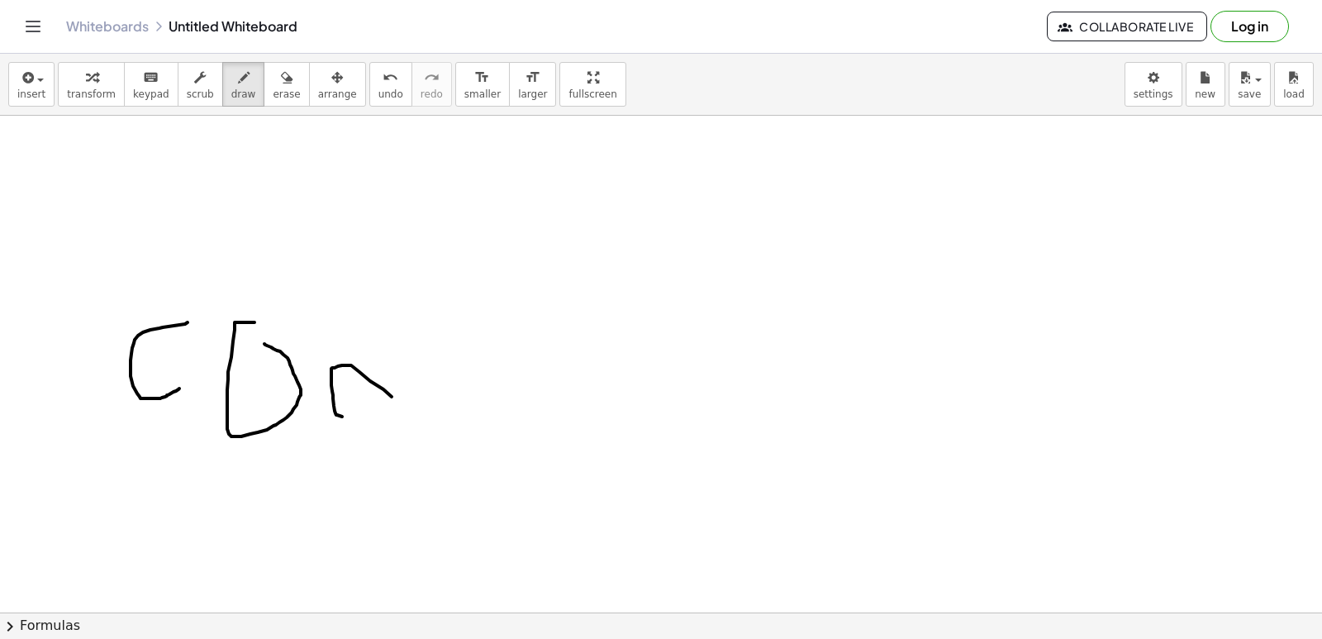
drag, startPoint x: 336, startPoint y: 415, endPoint x: 402, endPoint y: 418, distance: 65.4
drag, startPoint x: 522, startPoint y: 345, endPoint x: 582, endPoint y: 415, distance: 92.6
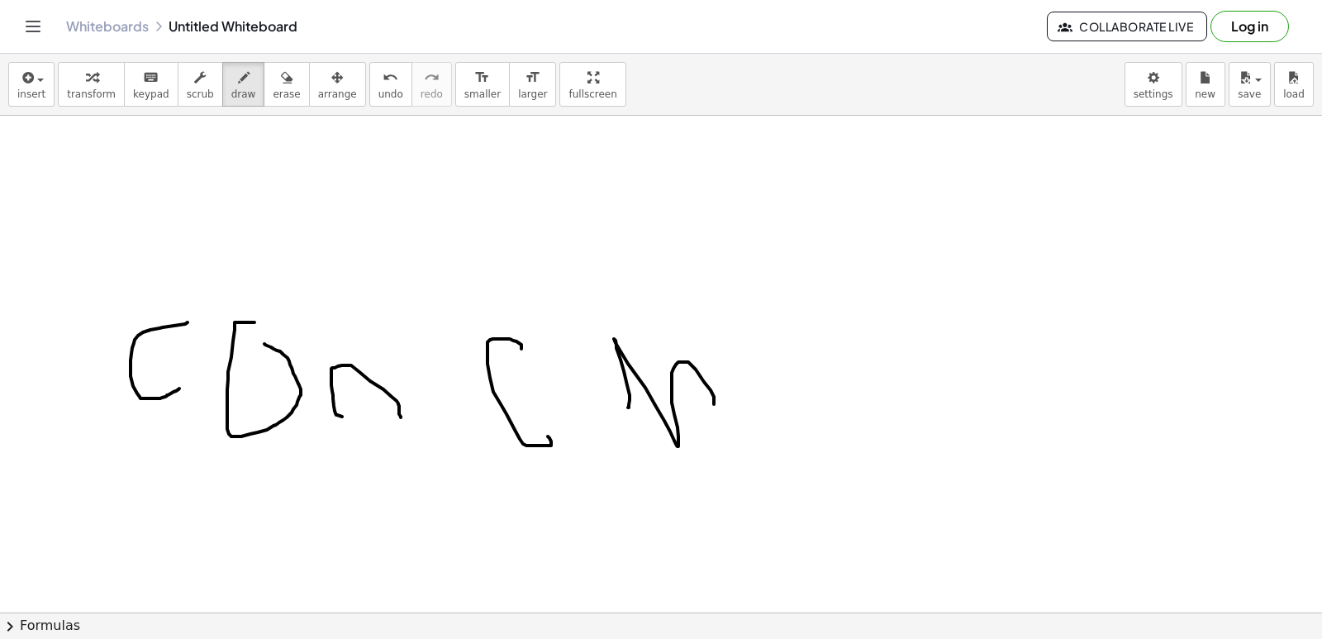
drag, startPoint x: 628, startPoint y: 407, endPoint x: 840, endPoint y: 392, distance: 212.2
drag, startPoint x: 850, startPoint y: 411, endPoint x: 751, endPoint y: 348, distance: 116.7
drag, startPoint x: 746, startPoint y: 326, endPoint x: 1049, endPoint y: 365, distance: 305.8
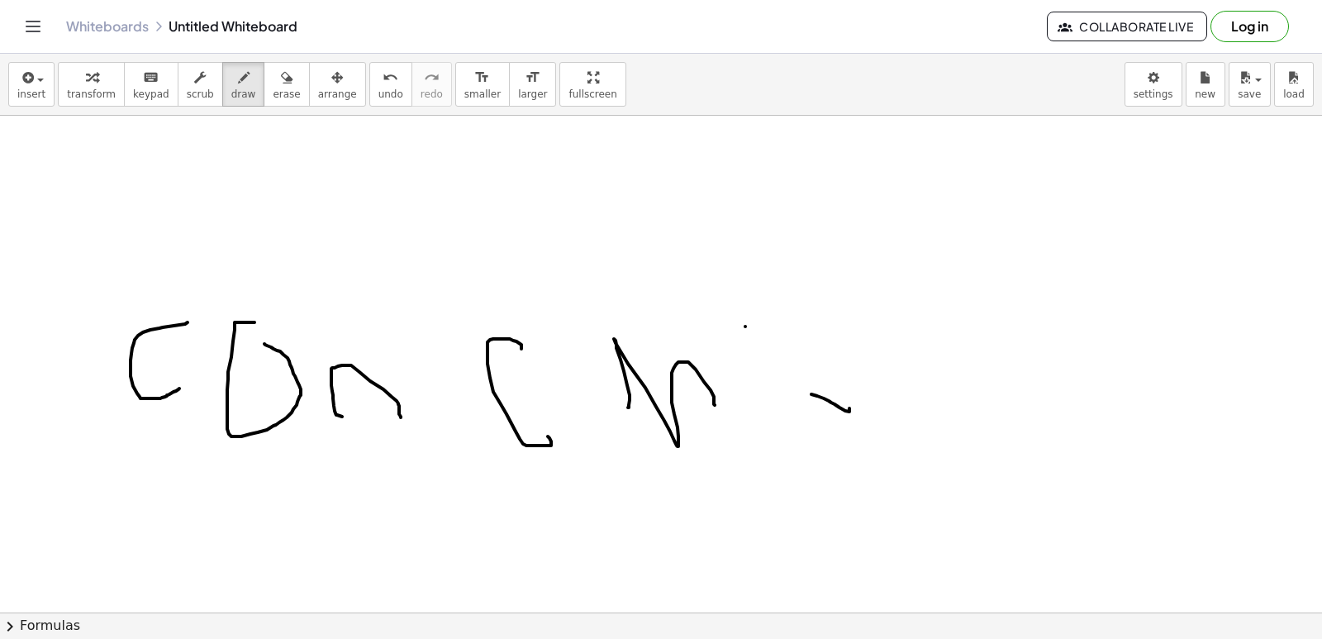
drag, startPoint x: 932, startPoint y: 413, endPoint x: 833, endPoint y: 328, distance: 130.7
drag, startPoint x: 882, startPoint y: 349, endPoint x: 1025, endPoint y: 276, distance: 160.4
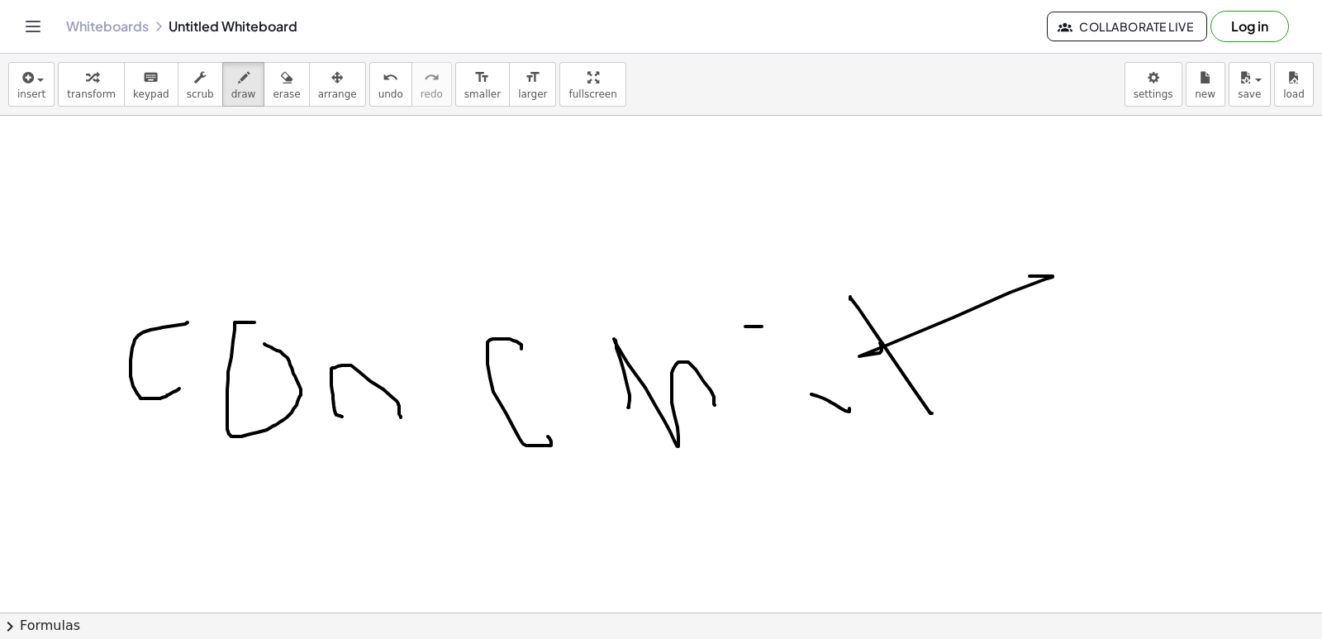
drag
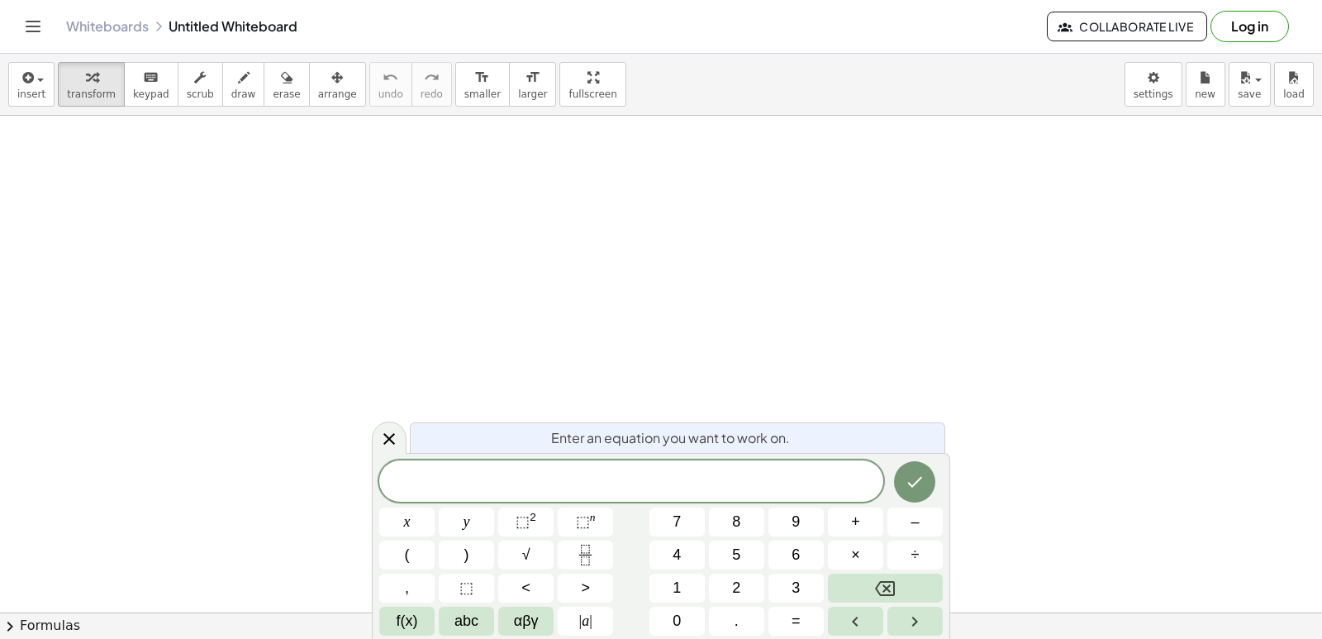
click at [909, 588] on button "Backspace" at bounding box center [885, 588] width 115 height 29
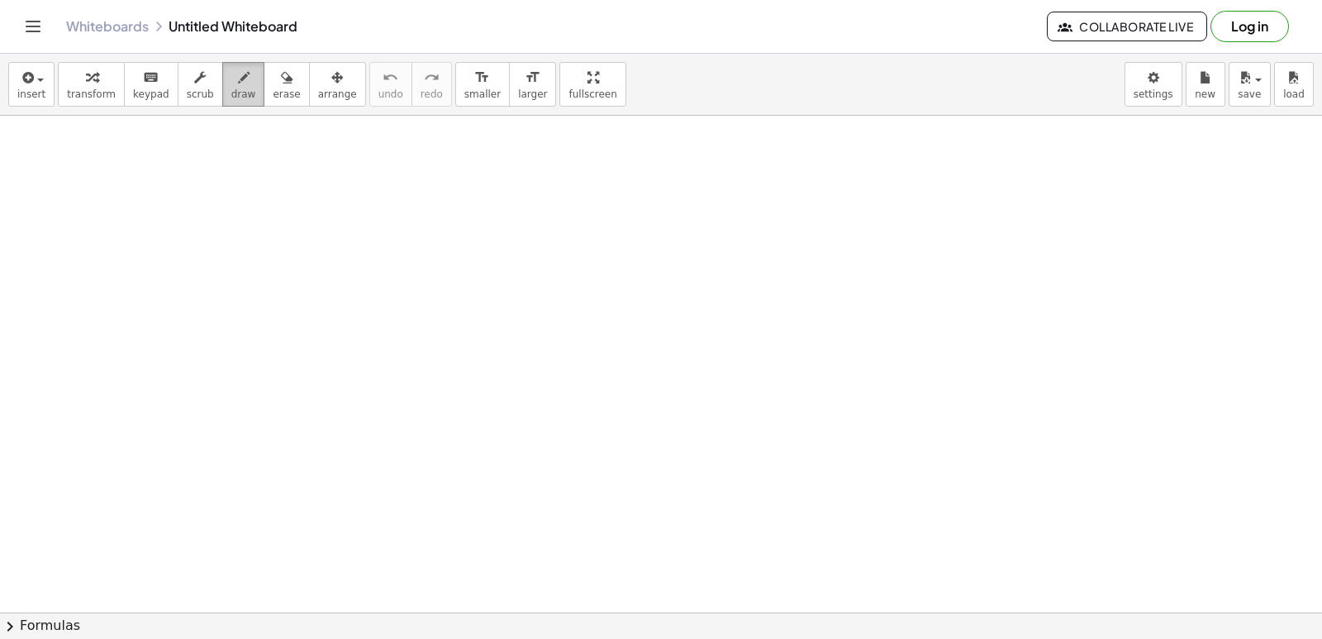
click at [231, 97] on span "draw" at bounding box center [243, 94] width 25 height 12
drag, startPoint x: 308, startPoint y: 417, endPoint x: 317, endPoint y: 352, distance: 65.9
drag, startPoint x: 341, startPoint y: 417, endPoint x: 349, endPoint y: 307, distance: 111.1
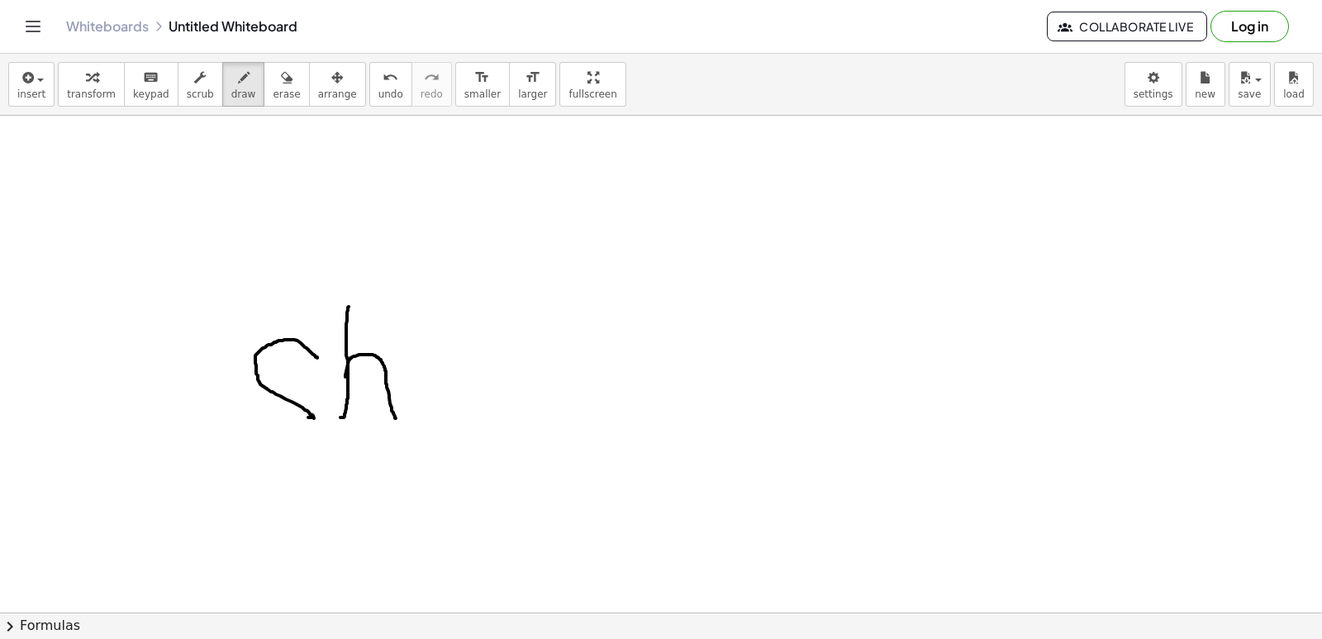
drag, startPoint x: 349, startPoint y: 360, endPoint x: 397, endPoint y: 421, distance: 77.1
drag, startPoint x: 477, startPoint y: 413, endPoint x: 487, endPoint y: 443, distance: 31.4
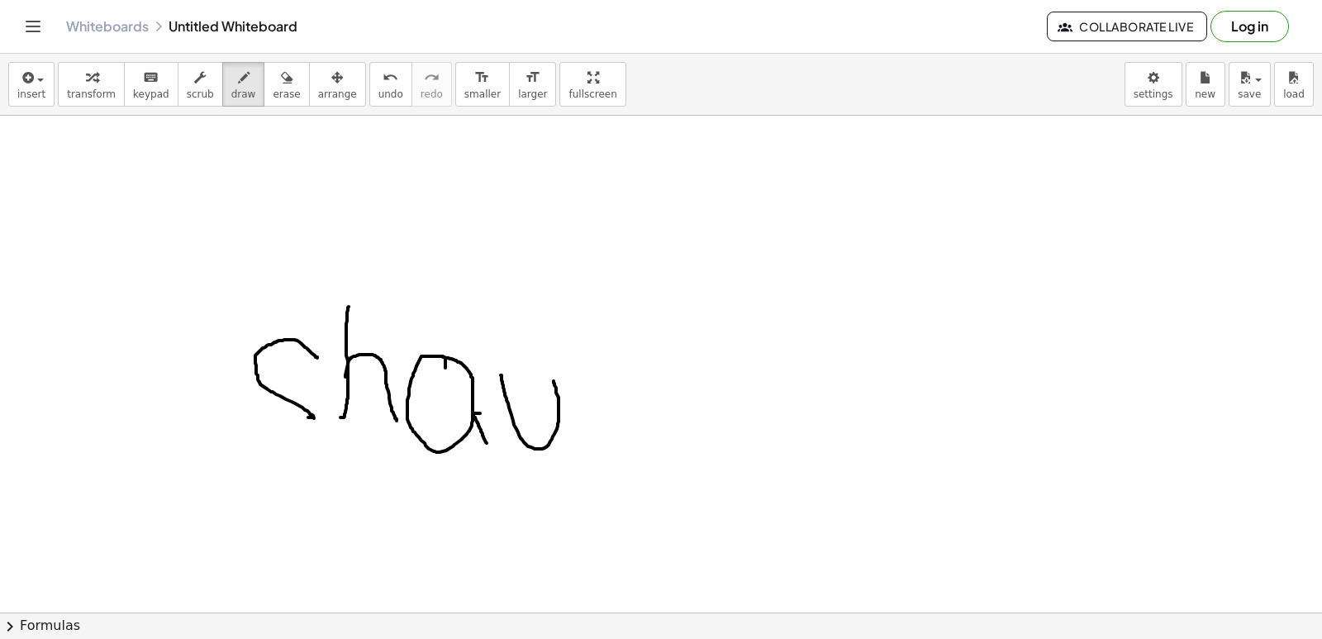
drag, startPoint x: 501, startPoint y: 375, endPoint x: 553, endPoint y: 379, distance: 52.2
drag, startPoint x: 624, startPoint y: 377, endPoint x: 727, endPoint y: 418, distance: 111.3
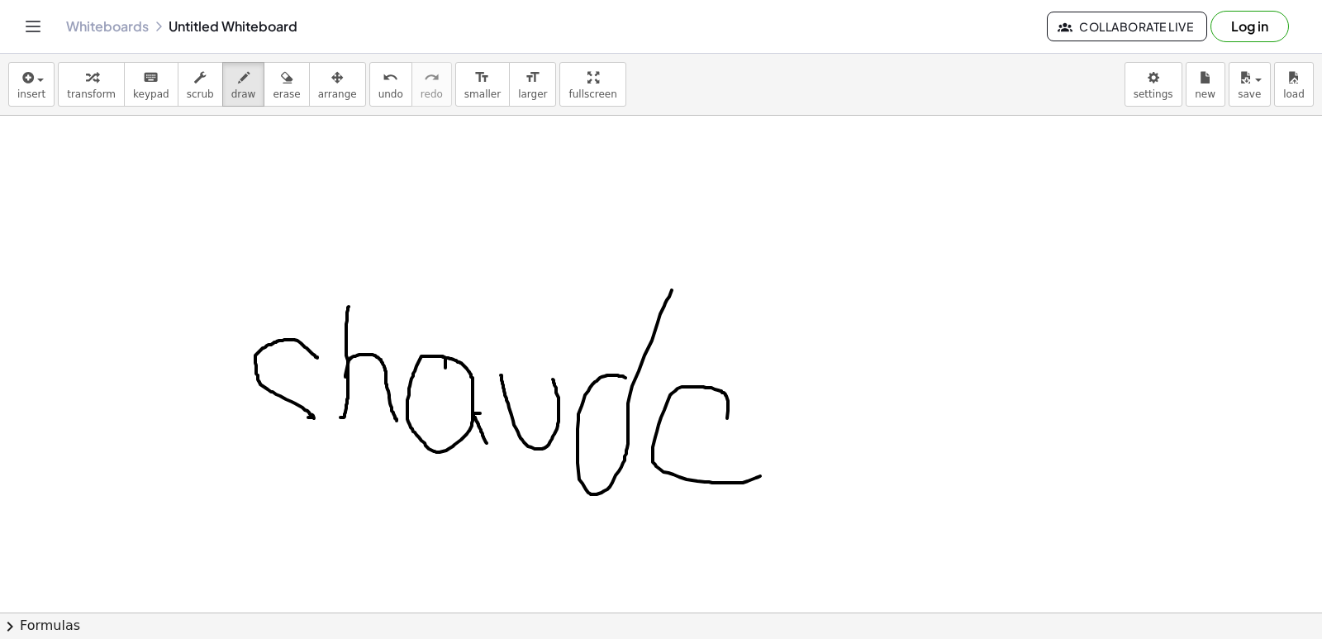
drag, startPoint x: 727, startPoint y: 418, endPoint x: 535, endPoint y: 471, distance: 199.7
drag, startPoint x: 723, startPoint y: 416, endPoint x: 668, endPoint y: 404, distance: 56.6
drag, startPoint x: 767, startPoint y: 393, endPoint x: 789, endPoint y: 402, distance: 23.8
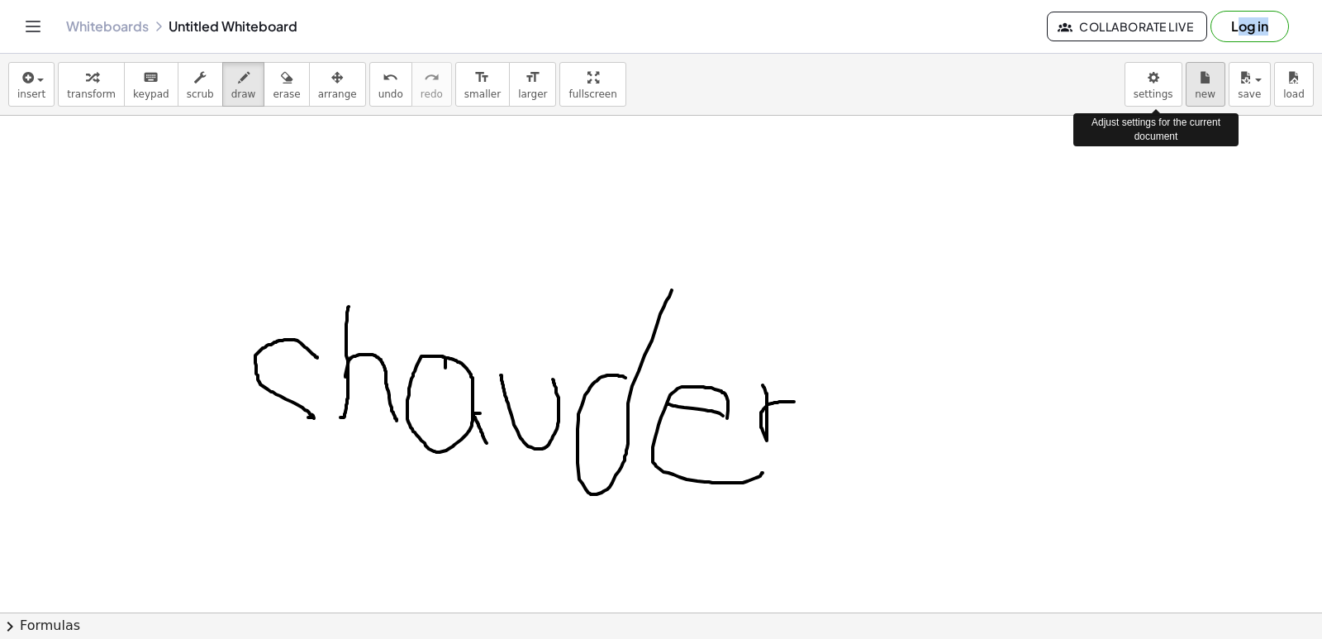
drag, startPoint x: 1186, startPoint y: 10, endPoint x: 1195, endPoint y: 69, distance: 59.4
click at [1182, 0] on html "Graspable Math Activities Get Started Activity Bank Assigned Work Classes White…" at bounding box center [661, 319] width 1322 height 639
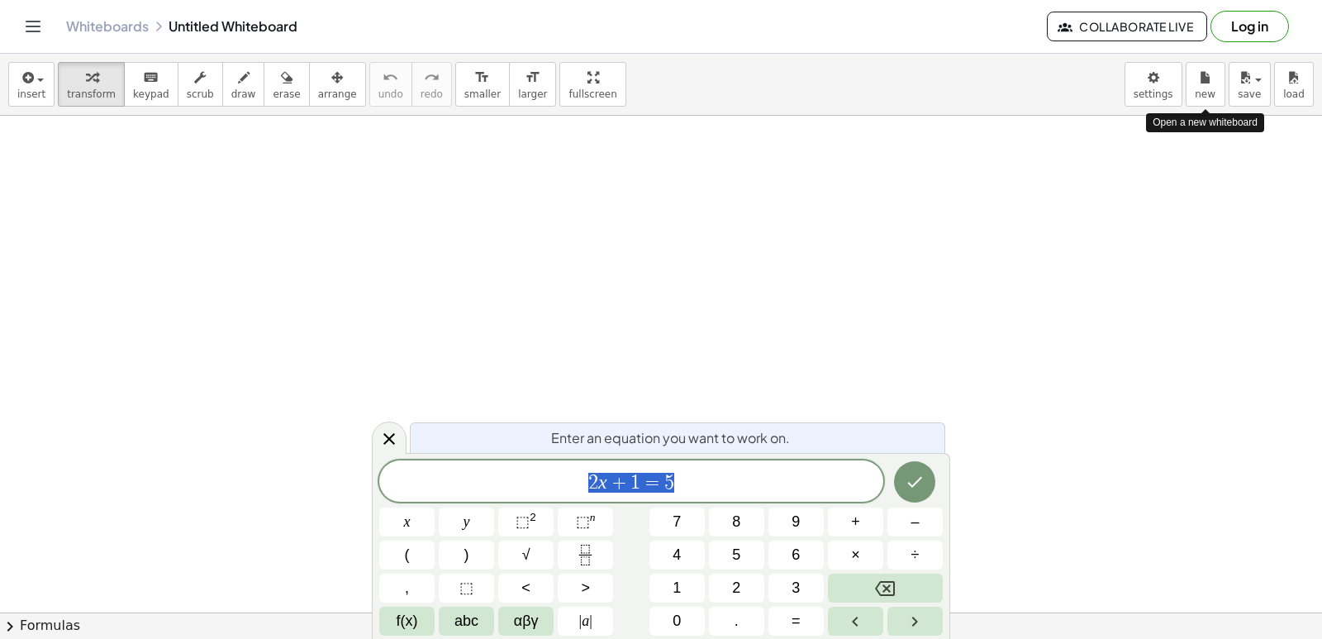
click at [857, 575] on div "****** 2 x + 1 = 5 x y ⬚ 2 ⬚ n 7 8 9 + – ( ) √ 4 5 6 × ÷ , ⬚ < > 1 2 3 f(x) abc…" at bounding box center [661, 547] width 564 height 175
click at [857, 575] on button "Backspace" at bounding box center [885, 588] width 115 height 29
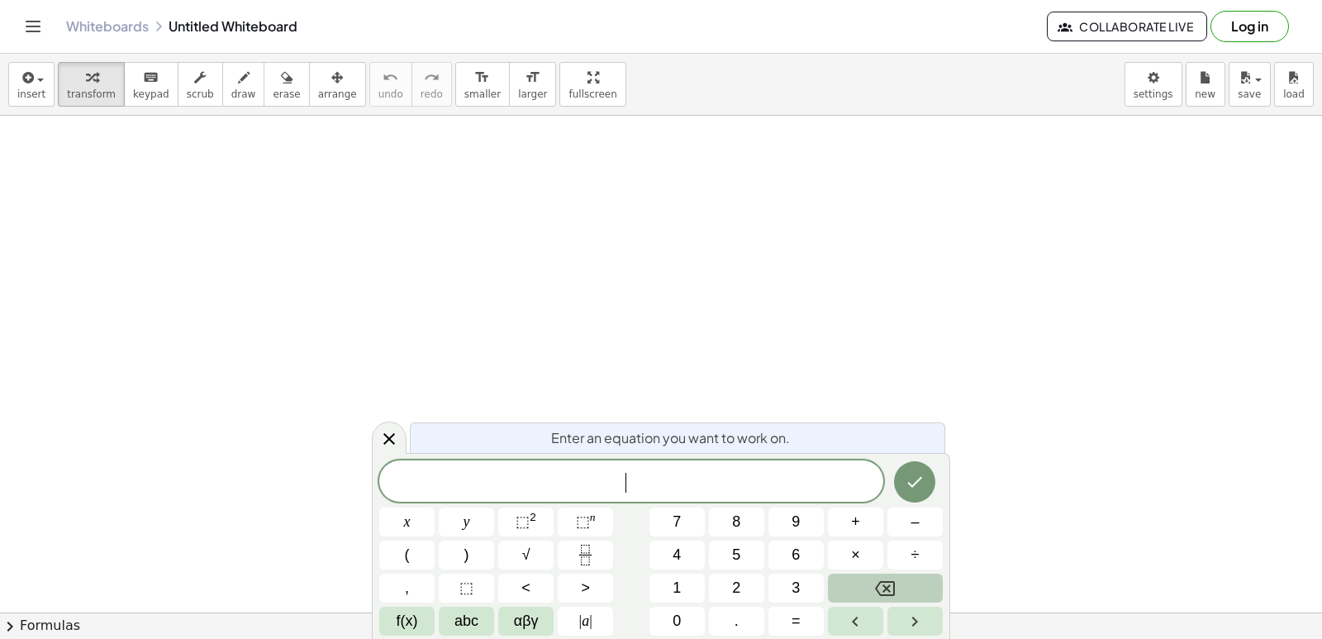
click at [865, 588] on button "Backspace" at bounding box center [885, 588] width 115 height 29
